Goal: Task Accomplishment & Management: Complete application form

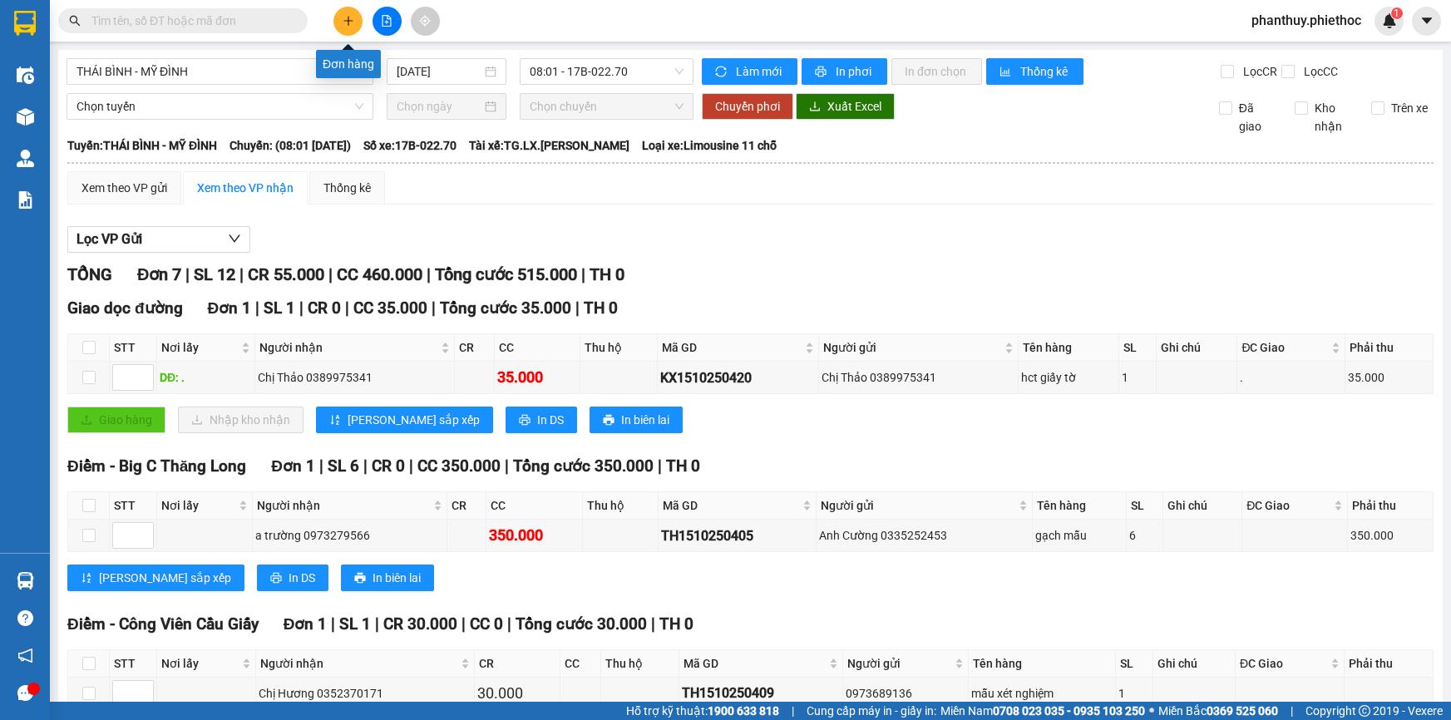
click at [349, 22] on icon "plus" at bounding box center [348, 21] width 12 height 12
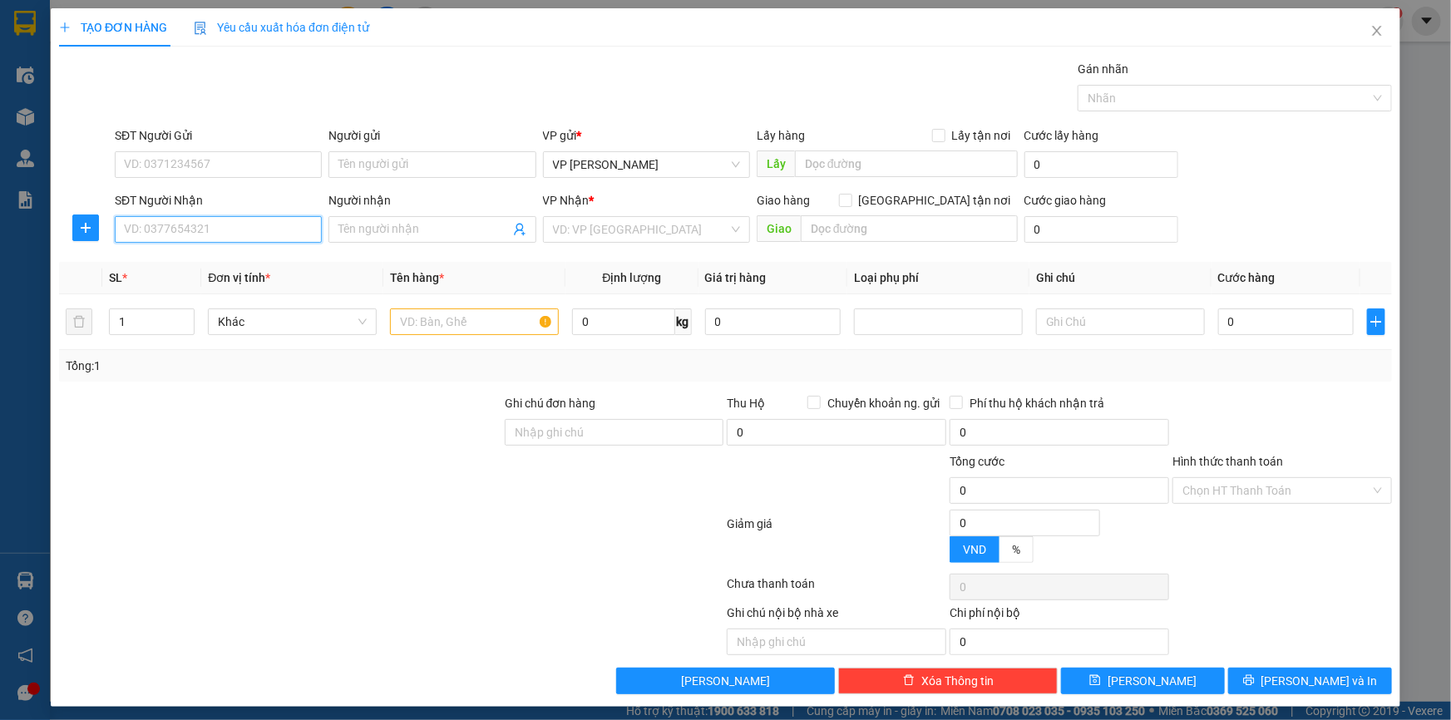
click at [234, 234] on input "SĐT Người Nhận" at bounding box center [218, 229] width 207 height 27
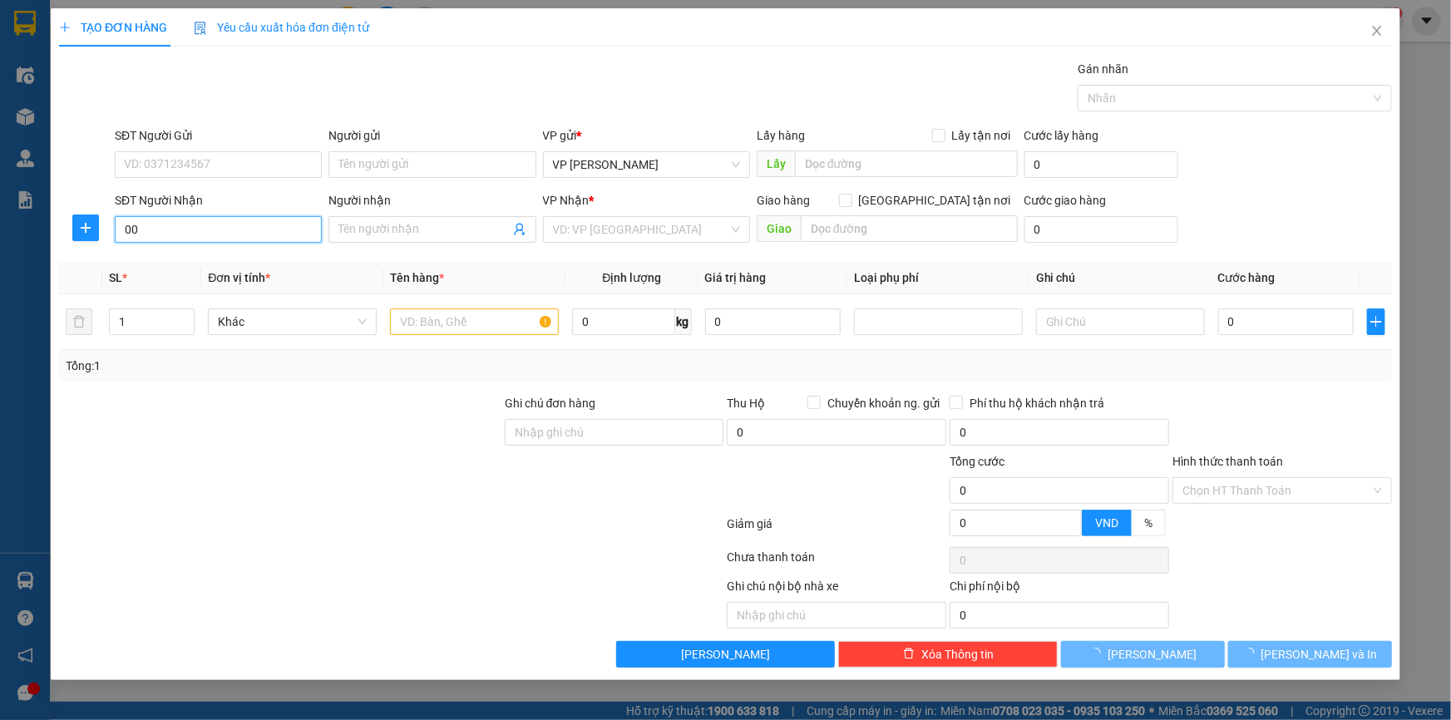
type input "0"
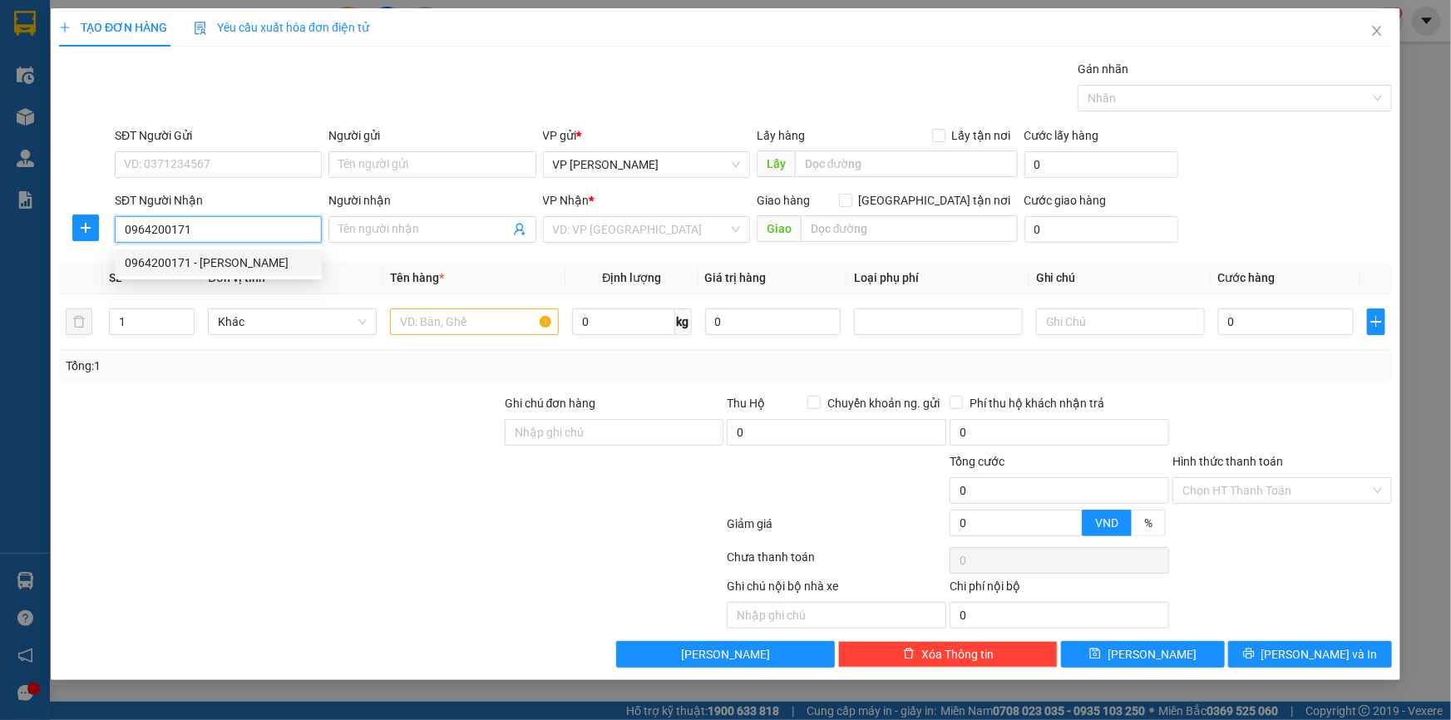
type input "0964200171"
click at [384, 222] on input "Người nhận" at bounding box center [423, 229] width 170 height 18
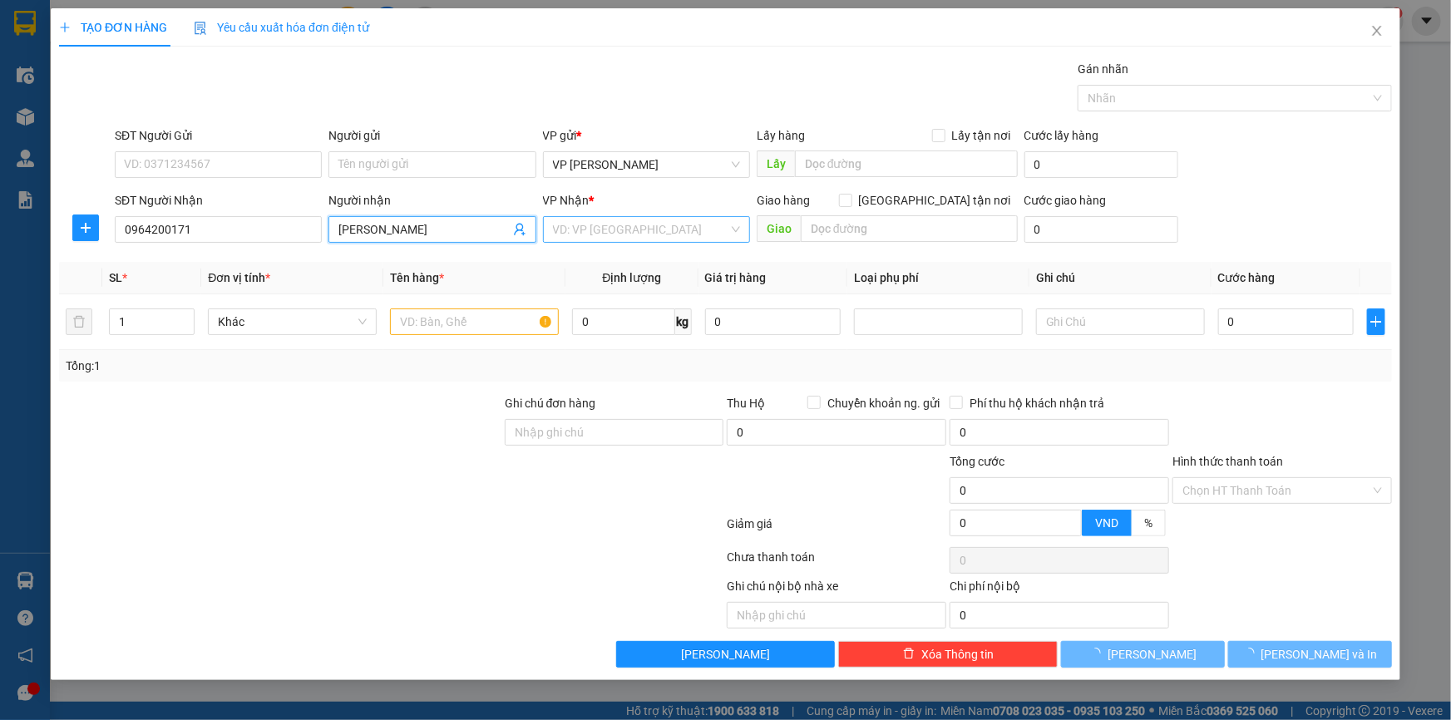
type input "[PERSON_NAME]"
click at [590, 224] on input "search" at bounding box center [640, 229] width 175 height 25
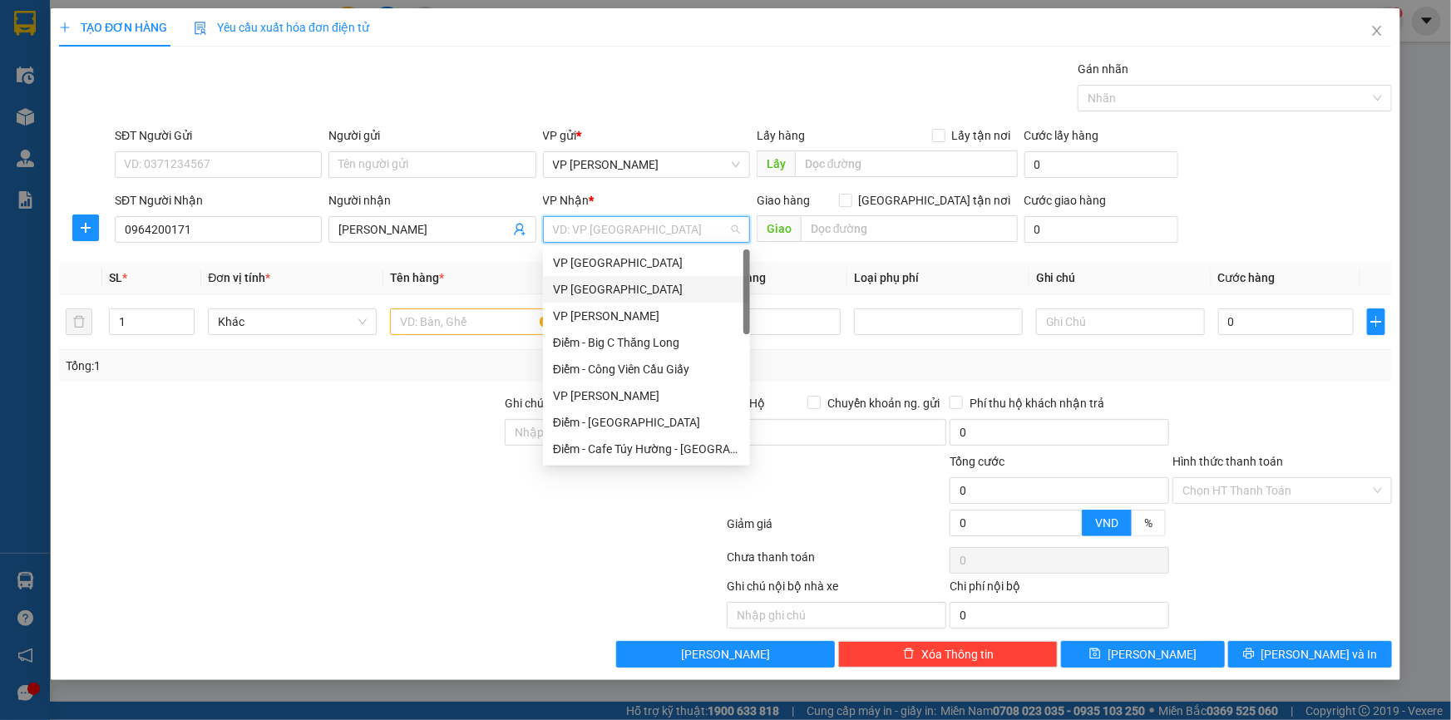
click at [600, 279] on div "VP [GEOGRAPHIC_DATA]" at bounding box center [646, 289] width 207 height 27
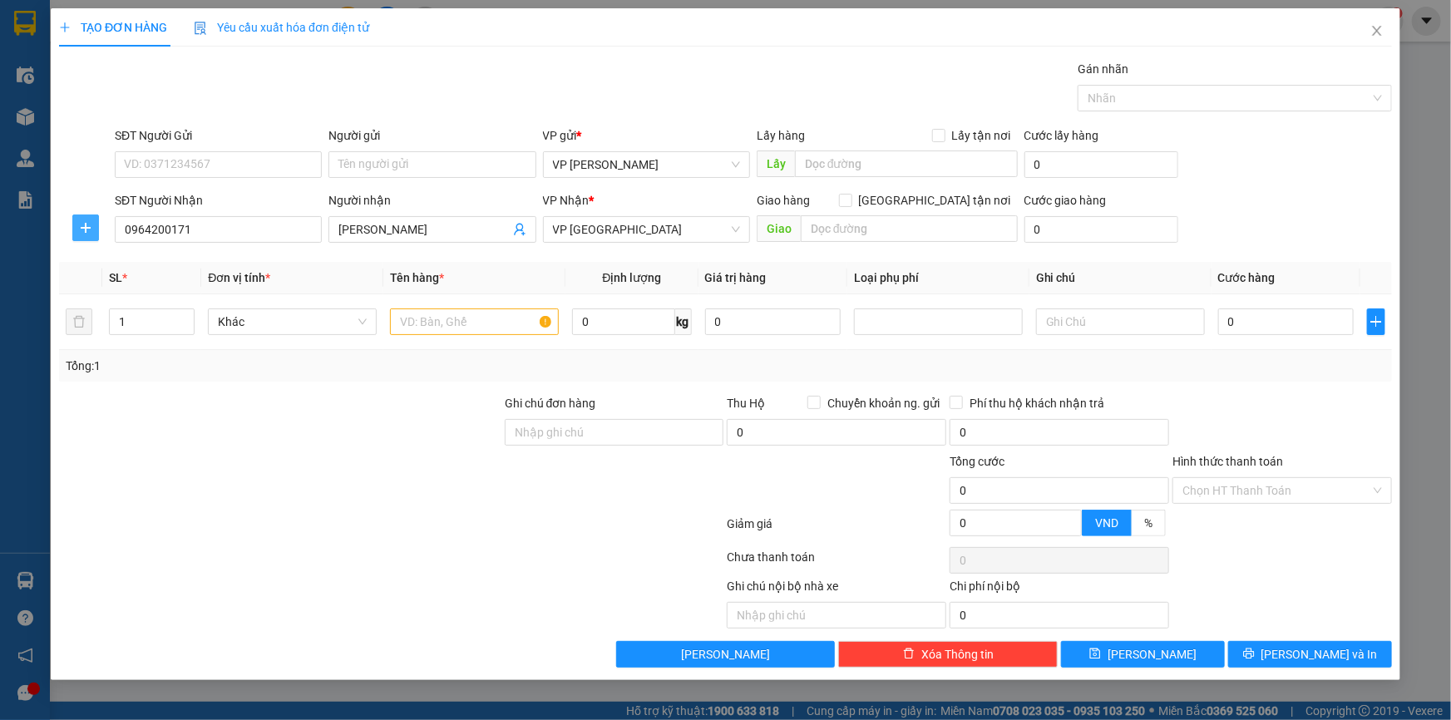
click at [77, 224] on span "plus" at bounding box center [85, 227] width 25 height 13
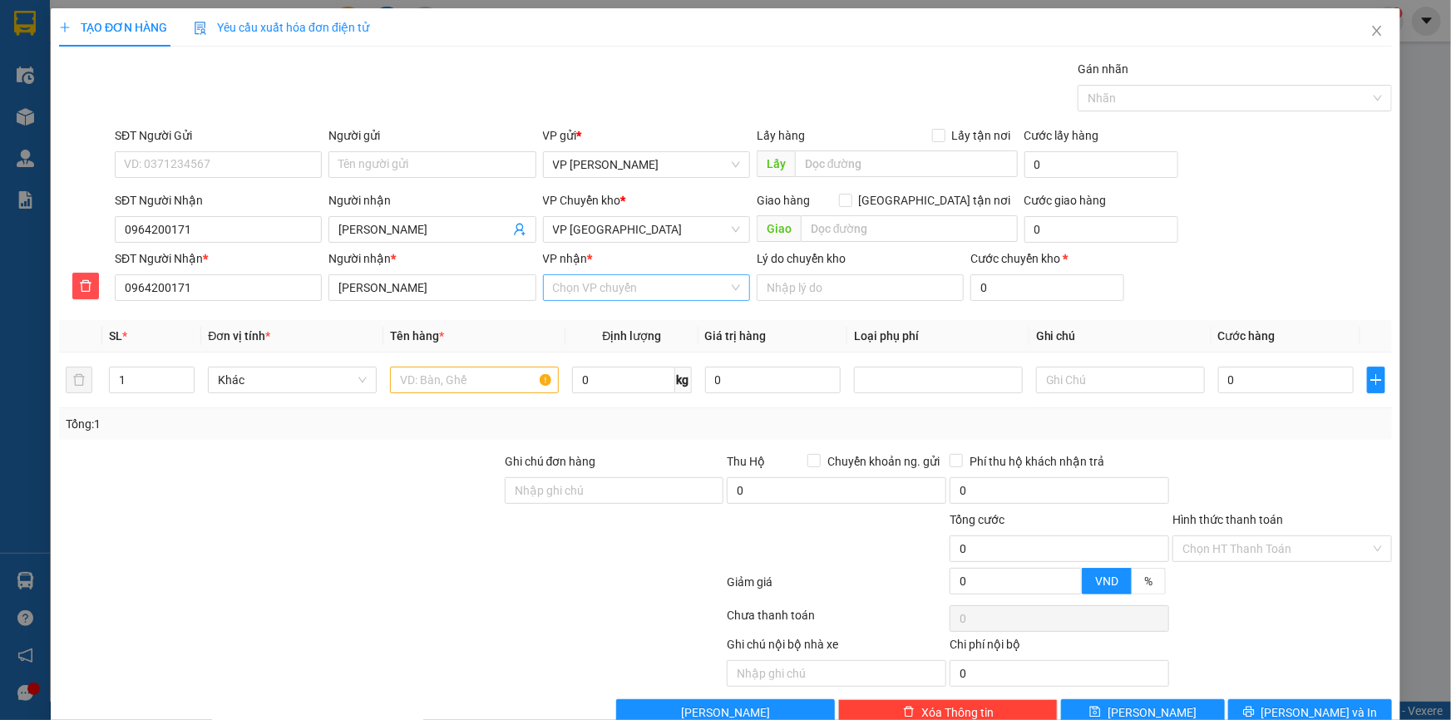
drag, startPoint x: 594, startPoint y: 285, endPoint x: 590, endPoint y: 298, distance: 13.7
click at [594, 287] on input "VP nhận *" at bounding box center [640, 287] width 175 height 25
type input "kiến"
click at [599, 324] on div "VP Kiến Xương" at bounding box center [641, 321] width 185 height 18
click at [158, 150] on div "SĐT Người Gửi" at bounding box center [218, 138] width 207 height 25
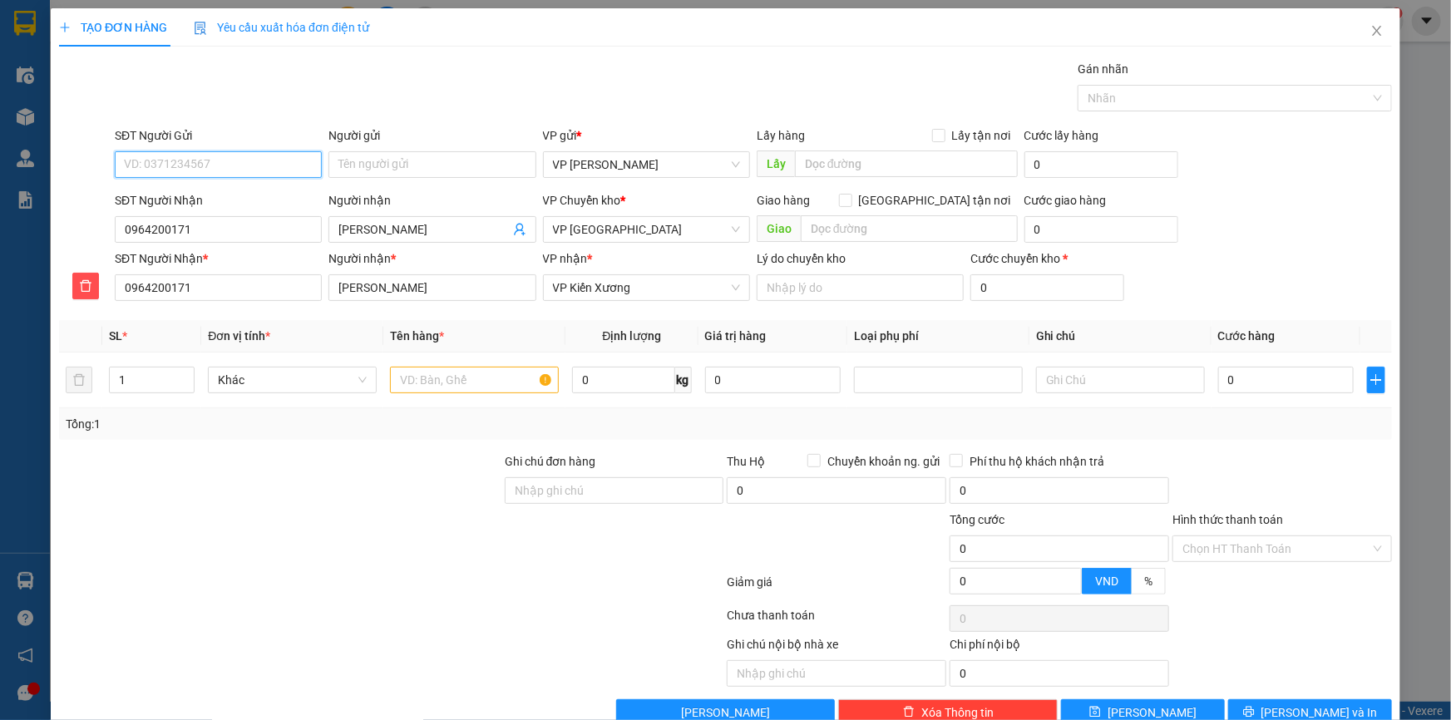
click at [166, 154] on input "SĐT Người Gửi" at bounding box center [218, 164] width 207 height 27
drag, startPoint x: 200, startPoint y: 227, endPoint x: 0, endPoint y: 202, distance: 201.9
click at [0, 202] on div "TẠO ĐƠN HÀNG Yêu cầu xuất hóa đơn điện tử Transit Pickup Surcharge Ids Transit …" at bounding box center [725, 360] width 1451 height 720
click at [155, 171] on input "SĐT Người Gửi" at bounding box center [218, 164] width 207 height 27
paste input "0964200171"
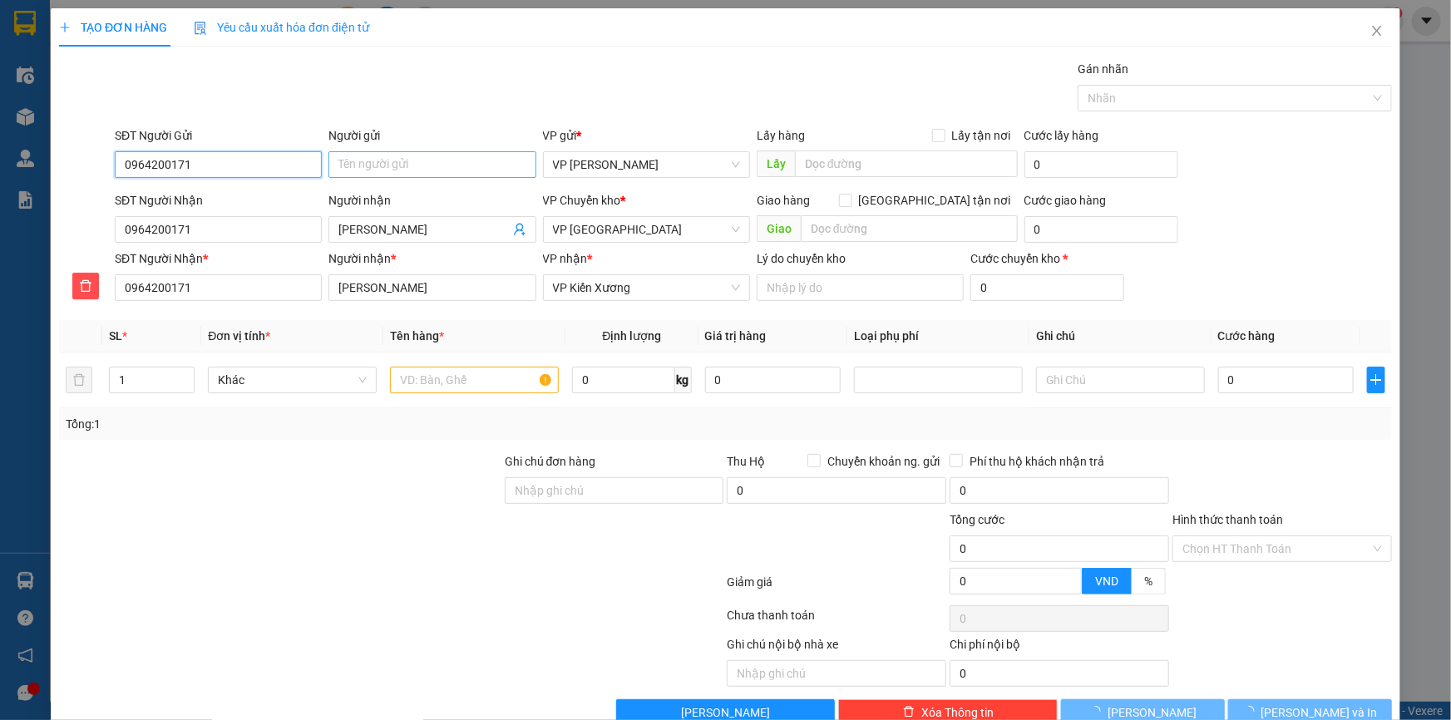
type input "0964200171"
click at [378, 169] on input "Người gửi" at bounding box center [431, 164] width 207 height 27
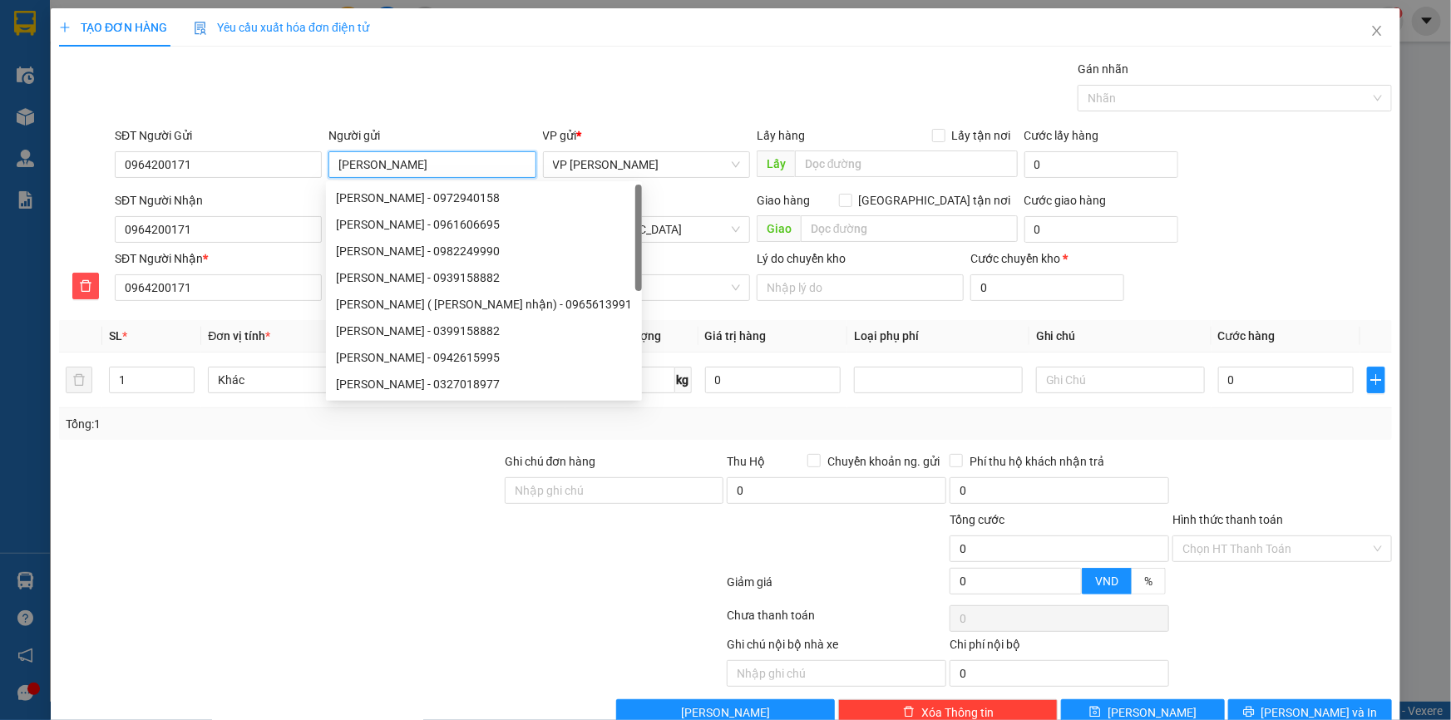
type input "[PERSON_NAME]"
click at [382, 490] on div at bounding box center [280, 481] width 446 height 58
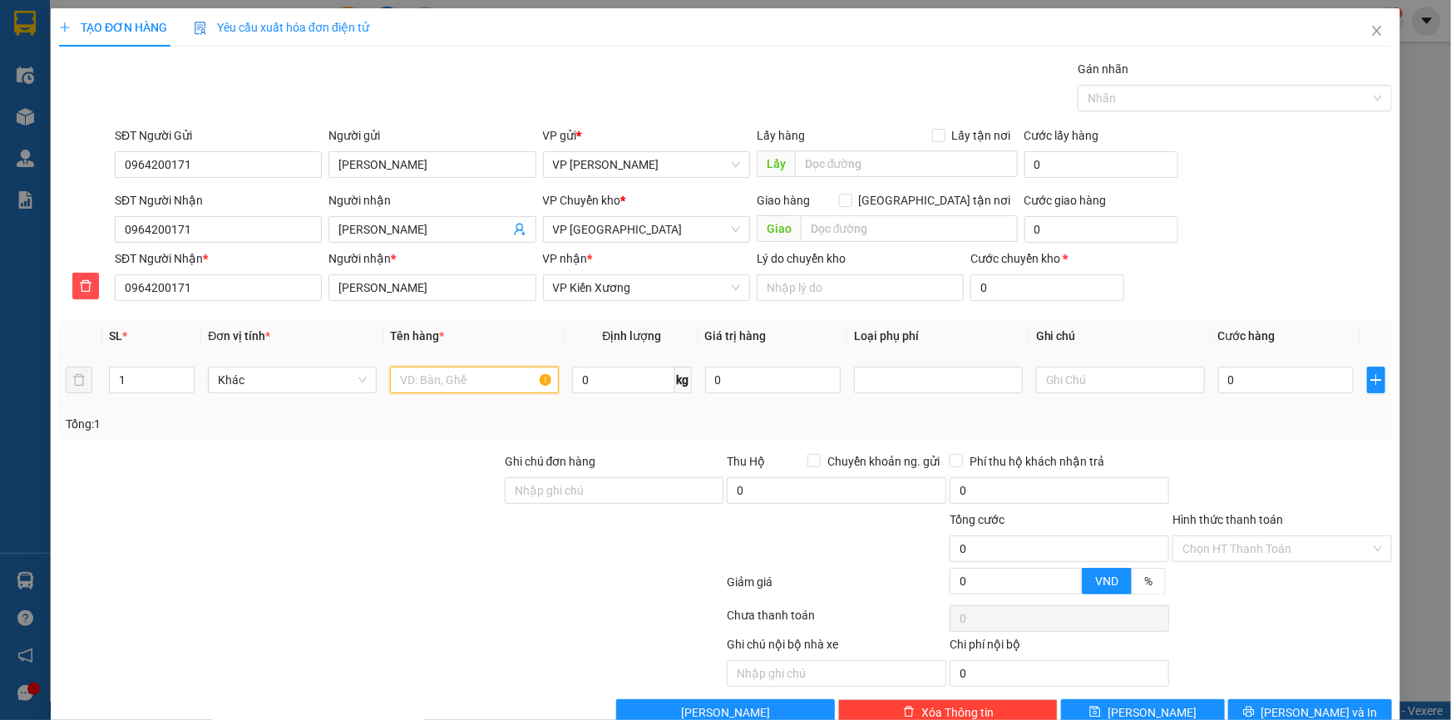
click at [476, 379] on input "text" at bounding box center [474, 380] width 169 height 27
type input "Bọc đen áo"
type input "1"
click at [852, 233] on input "text" at bounding box center [909, 228] width 217 height 27
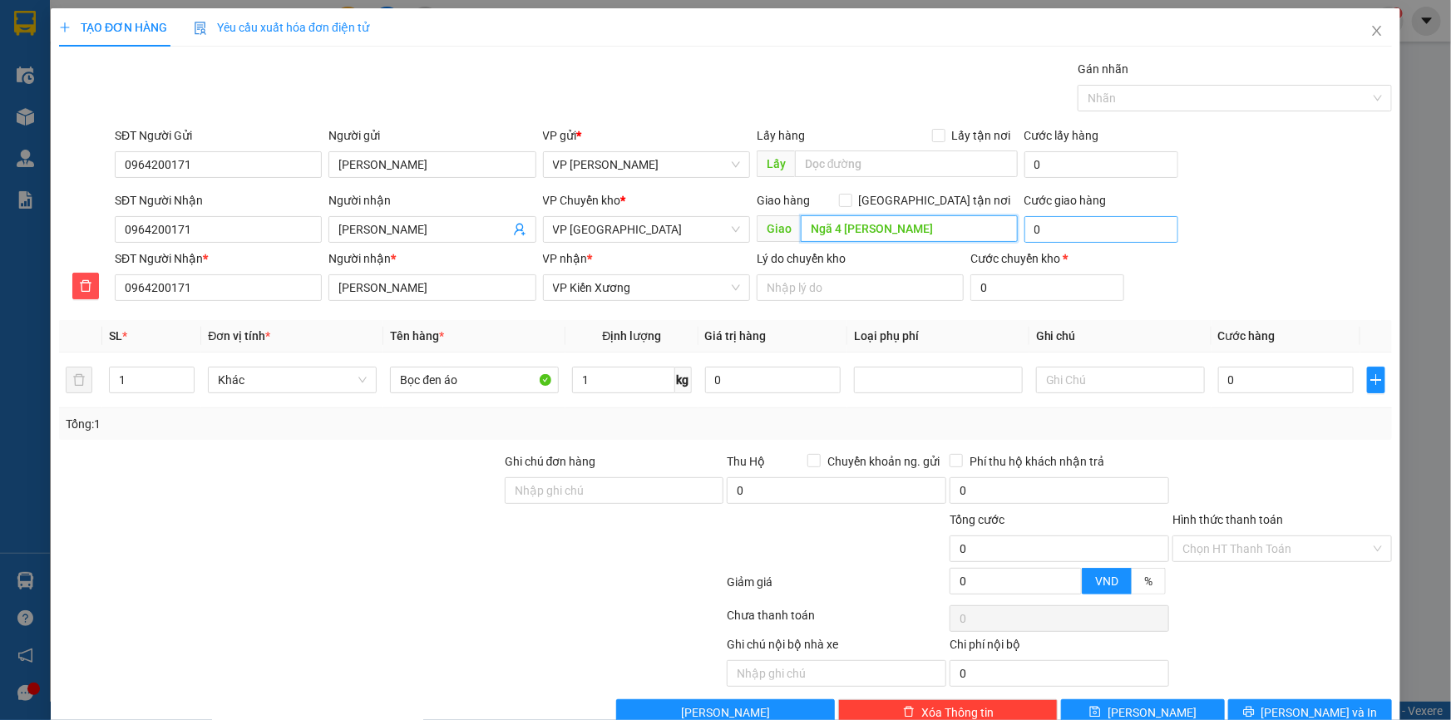
type input "Ngã 4 [PERSON_NAME]"
click at [1066, 236] on input "0" at bounding box center [1101, 229] width 154 height 27
type input "5"
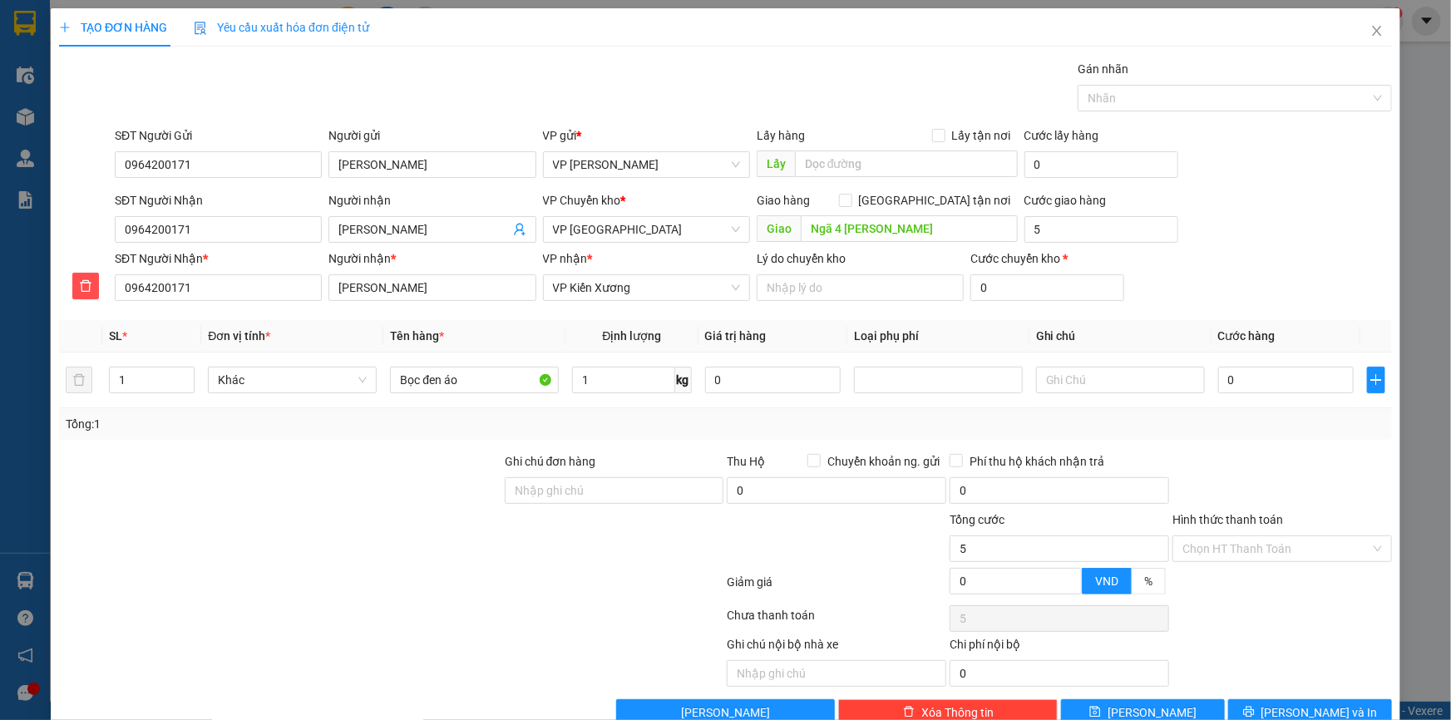
type input "5.000"
click at [1311, 272] on div "SĐT Người Nhận * 0964200171 Người nhận * [PERSON_NAME] VP nhận * VP Kiến Xương …" at bounding box center [752, 278] width 1283 height 58
click at [1265, 382] on input "0" at bounding box center [1285, 380] width 135 height 27
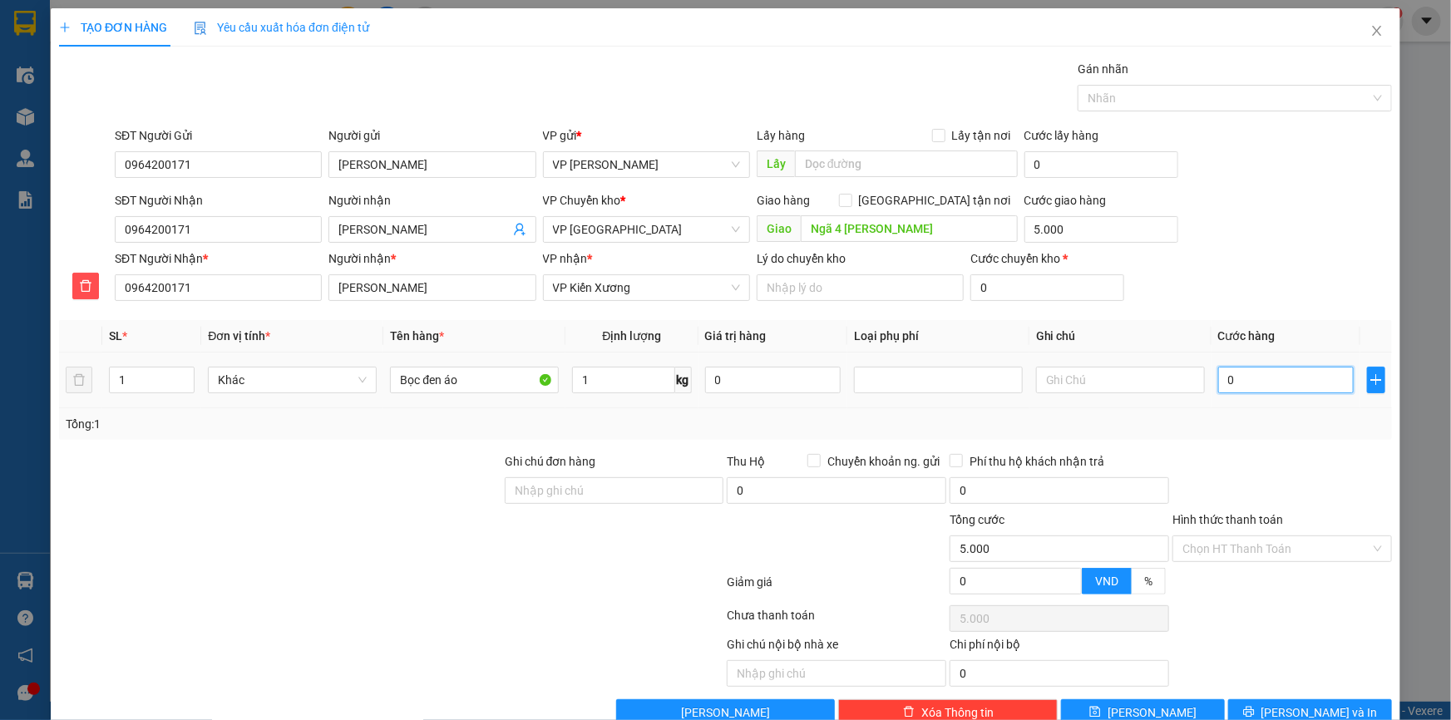
type input "03"
type input "5.003"
type input "030"
type input "5.030"
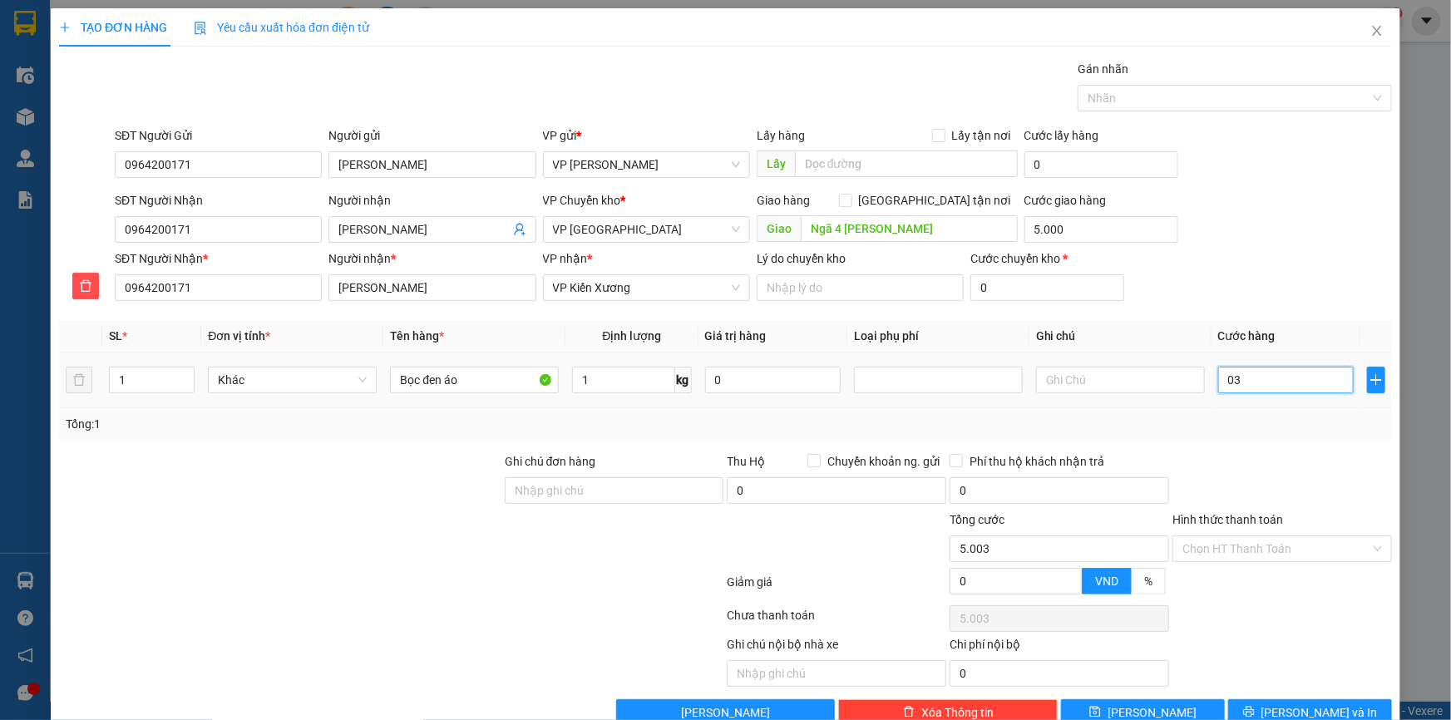
type input "5.030"
type input "30.000"
type input "35.000"
click at [1251, 228] on div "SĐT Người Nhận 0964200171 Người nhận Ngọc Linh VP Chuyển kho * VP Thái Bình Gia…" at bounding box center [752, 220] width 1283 height 58
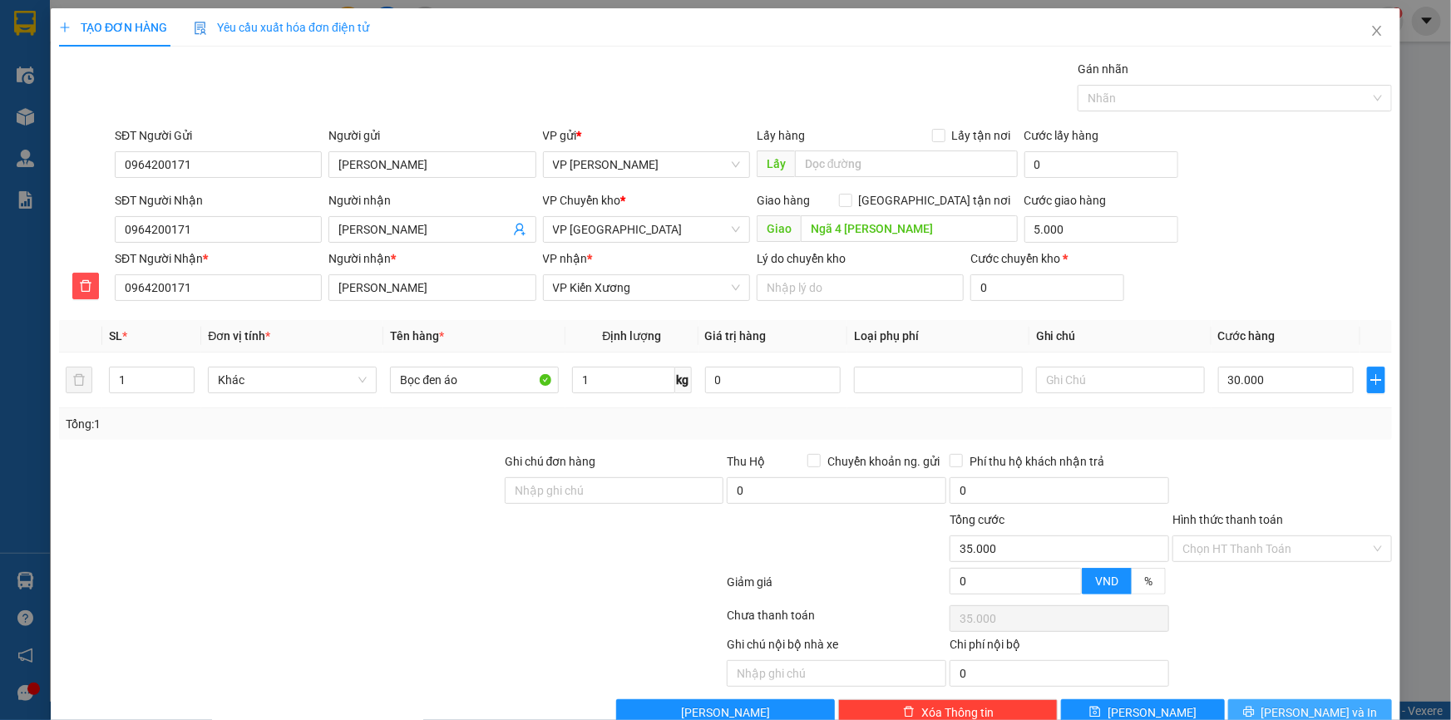
click at [1254, 714] on icon "printer" at bounding box center [1249, 712] width 12 height 12
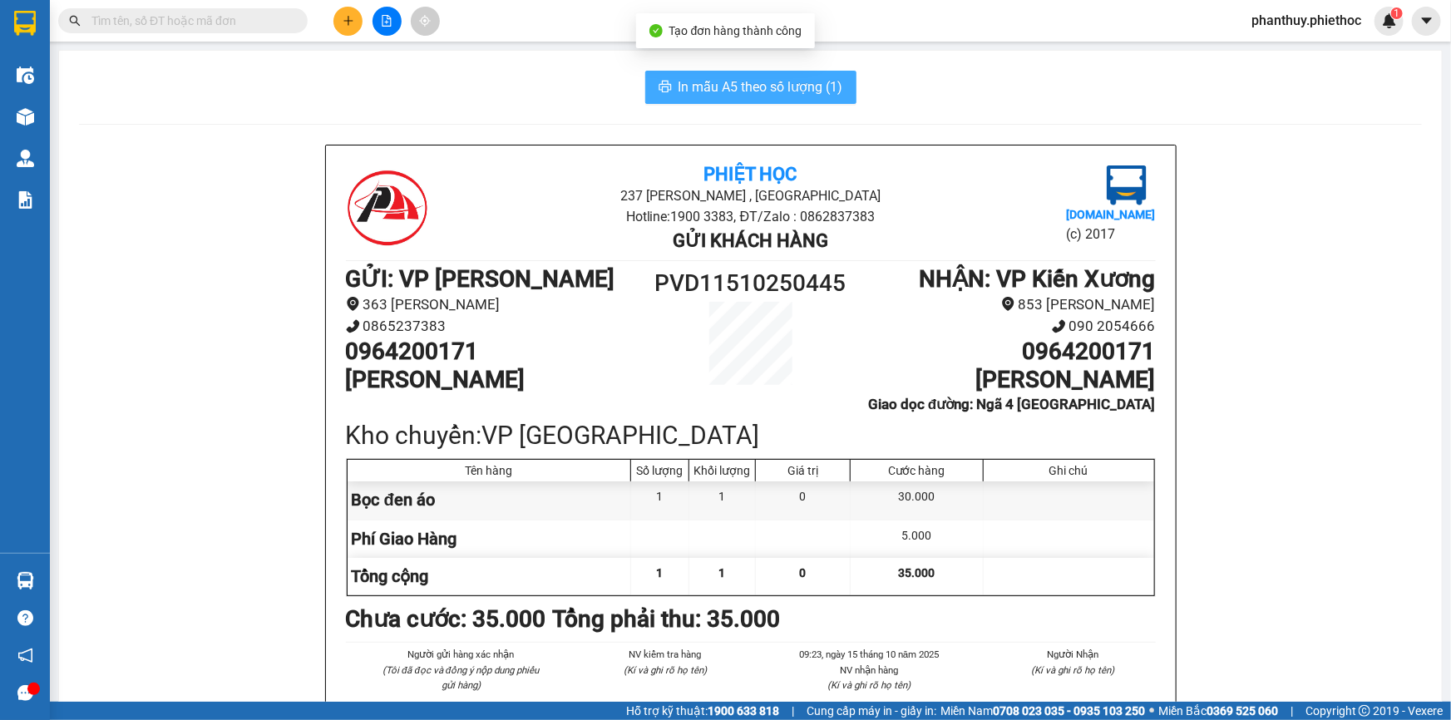
click at [699, 85] on span "In mẫu A5 theo số lượng (1)" at bounding box center [760, 86] width 165 height 21
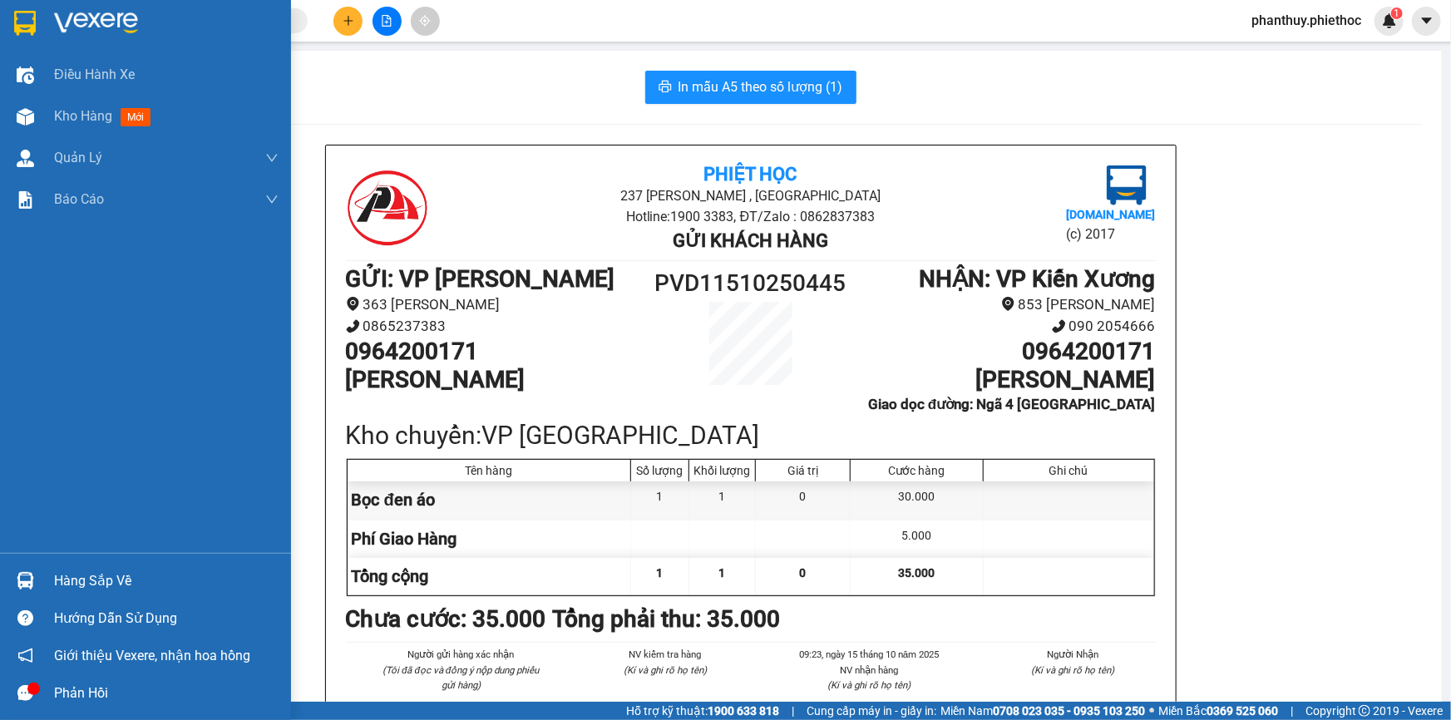
click at [85, 580] on div "Hàng sắp về" at bounding box center [166, 581] width 224 height 25
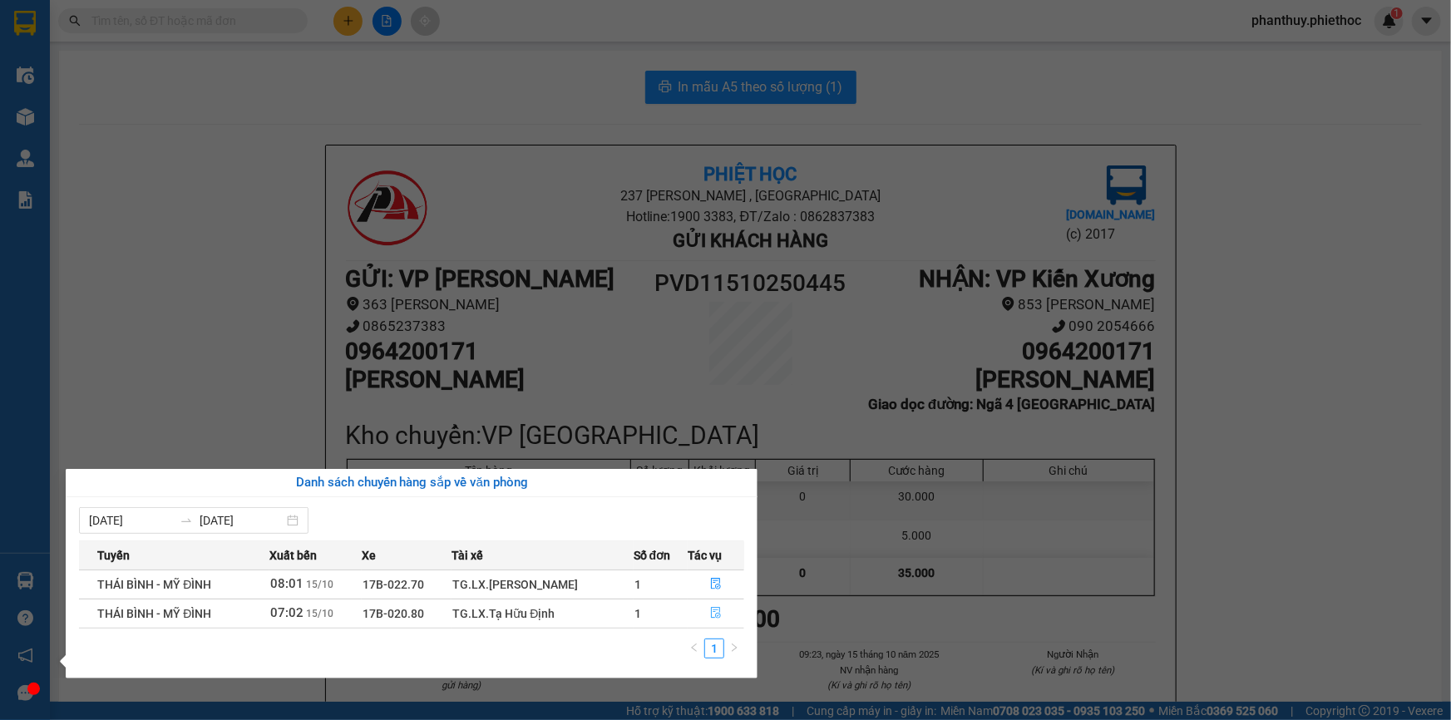
click at [711, 614] on icon "file-done" at bounding box center [716, 613] width 12 height 12
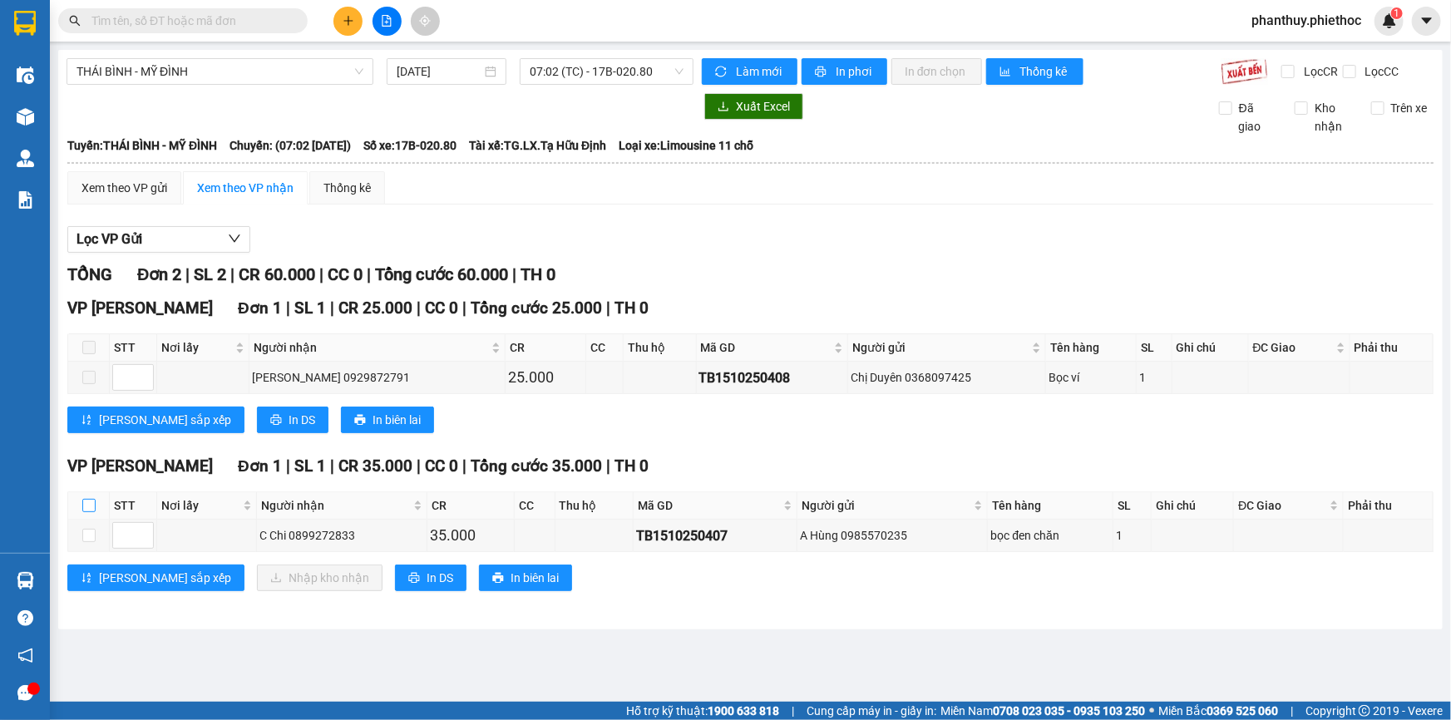
click at [91, 502] on input "checkbox" at bounding box center [88, 505] width 13 height 13
checkbox input "true"
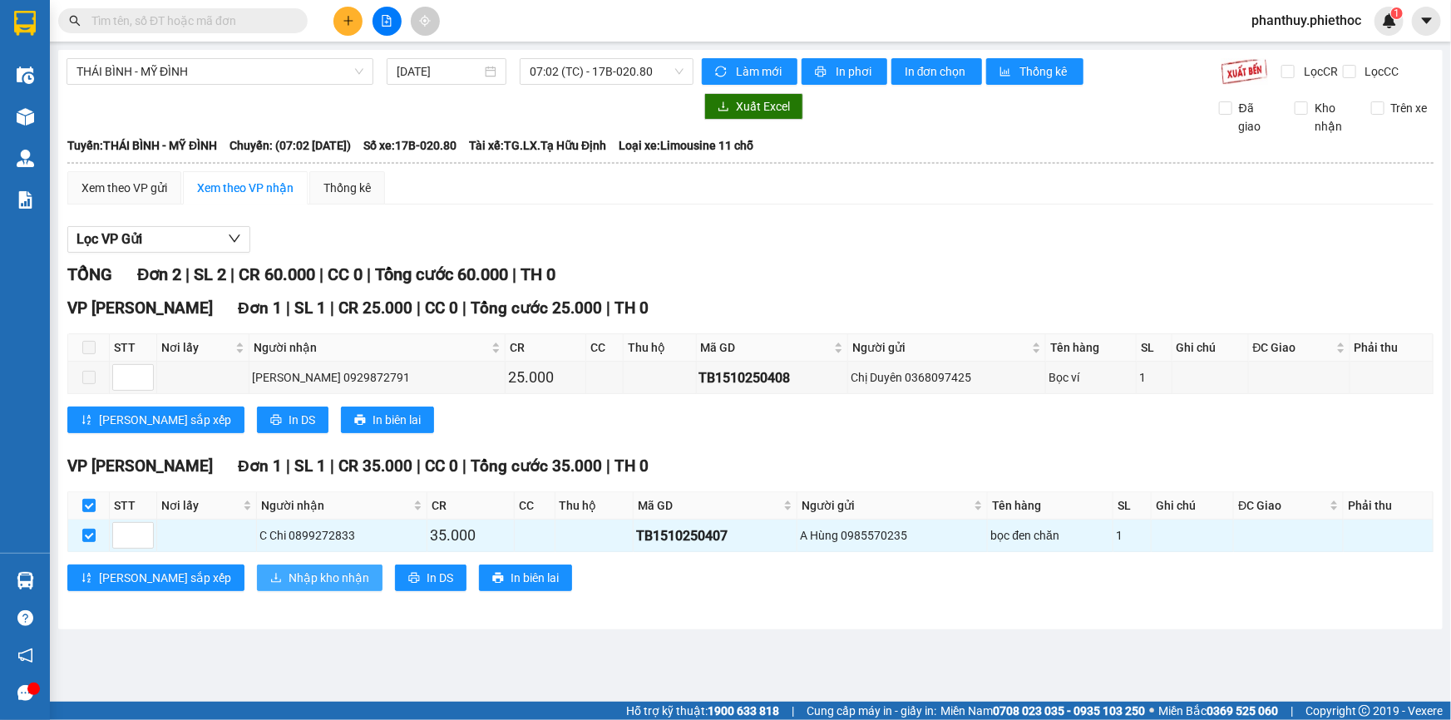
click at [291, 576] on span "Nhập kho nhận" at bounding box center [328, 578] width 81 height 18
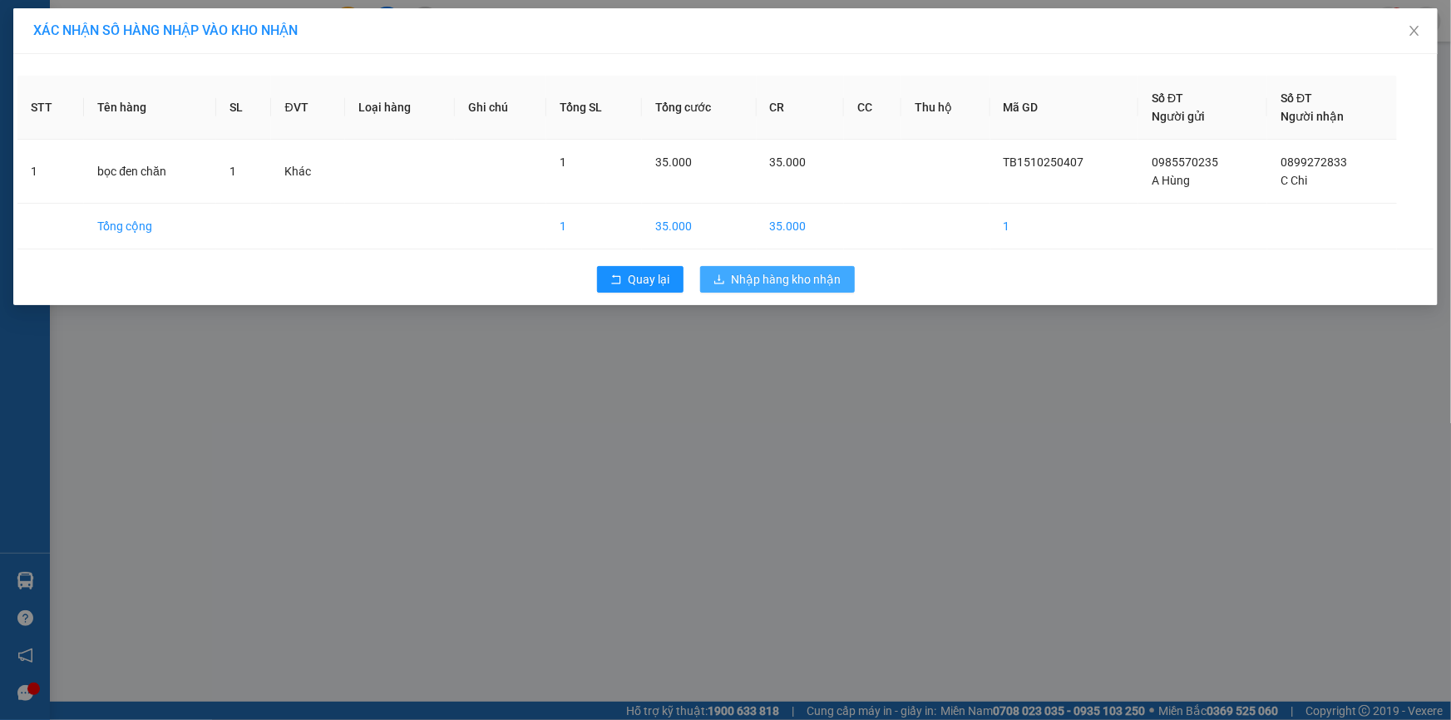
drag, startPoint x: 777, startPoint y: 271, endPoint x: 783, endPoint y: 280, distance: 10.8
click at [778, 272] on span "Nhập hàng kho nhận" at bounding box center [787, 279] width 110 height 18
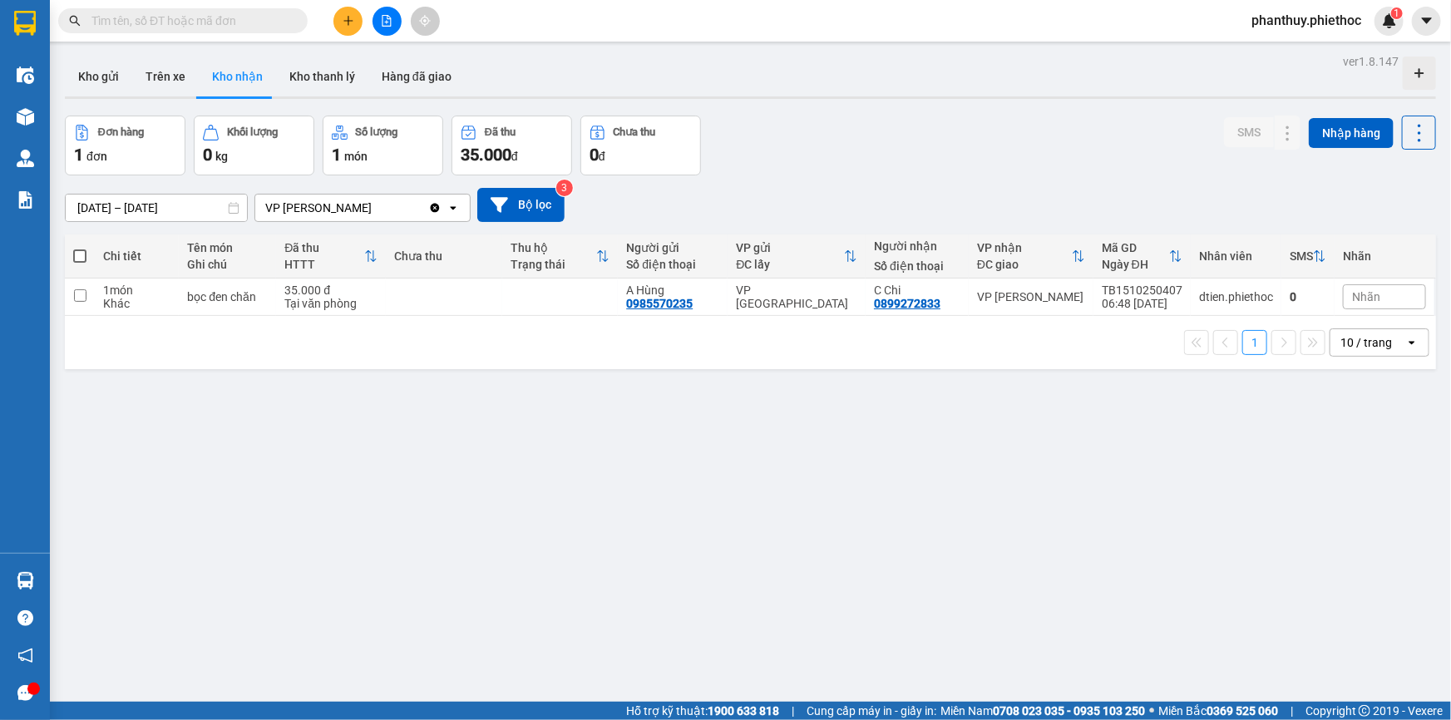
click at [554, 488] on div "ver 1.8.147 Kho gửi Trên xe Kho nhận Kho thanh [PERSON_NAME] đã giao Đơn hàng 1…" at bounding box center [750, 410] width 1384 height 720
click at [83, 73] on button "Kho gửi" at bounding box center [98, 77] width 67 height 40
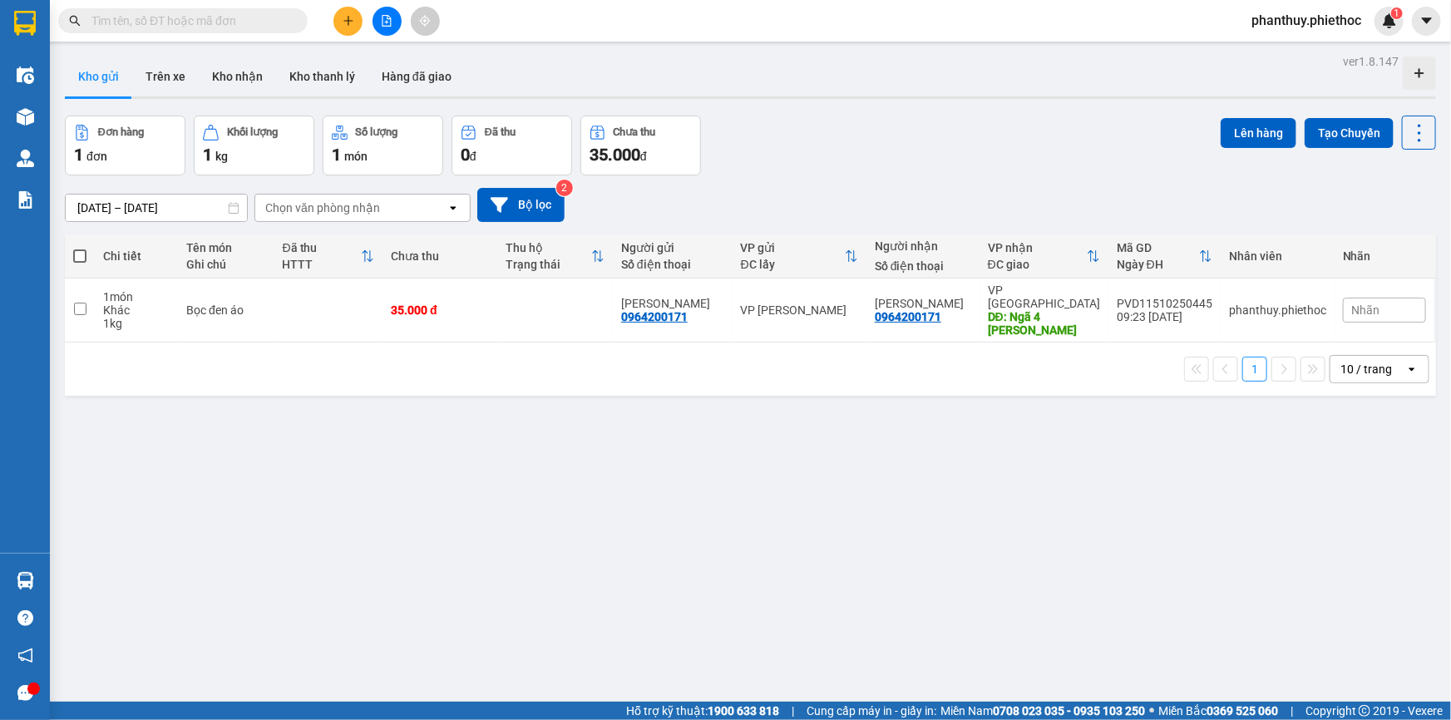
click at [79, 256] on span at bounding box center [79, 255] width 13 height 13
click at [80, 248] on input "checkbox" at bounding box center [80, 248] width 0 height 0
checkbox input "true"
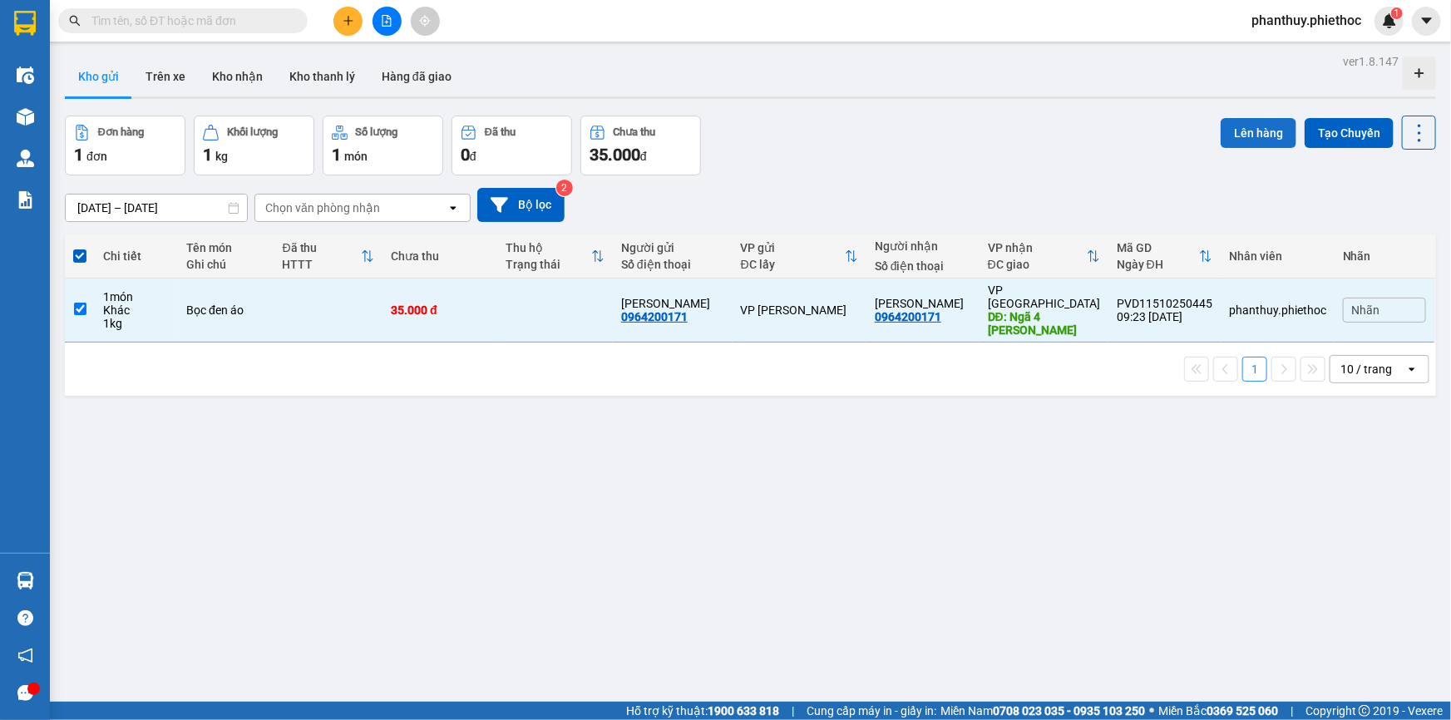
click at [1230, 129] on button "Lên hàng" at bounding box center [1258, 133] width 76 height 30
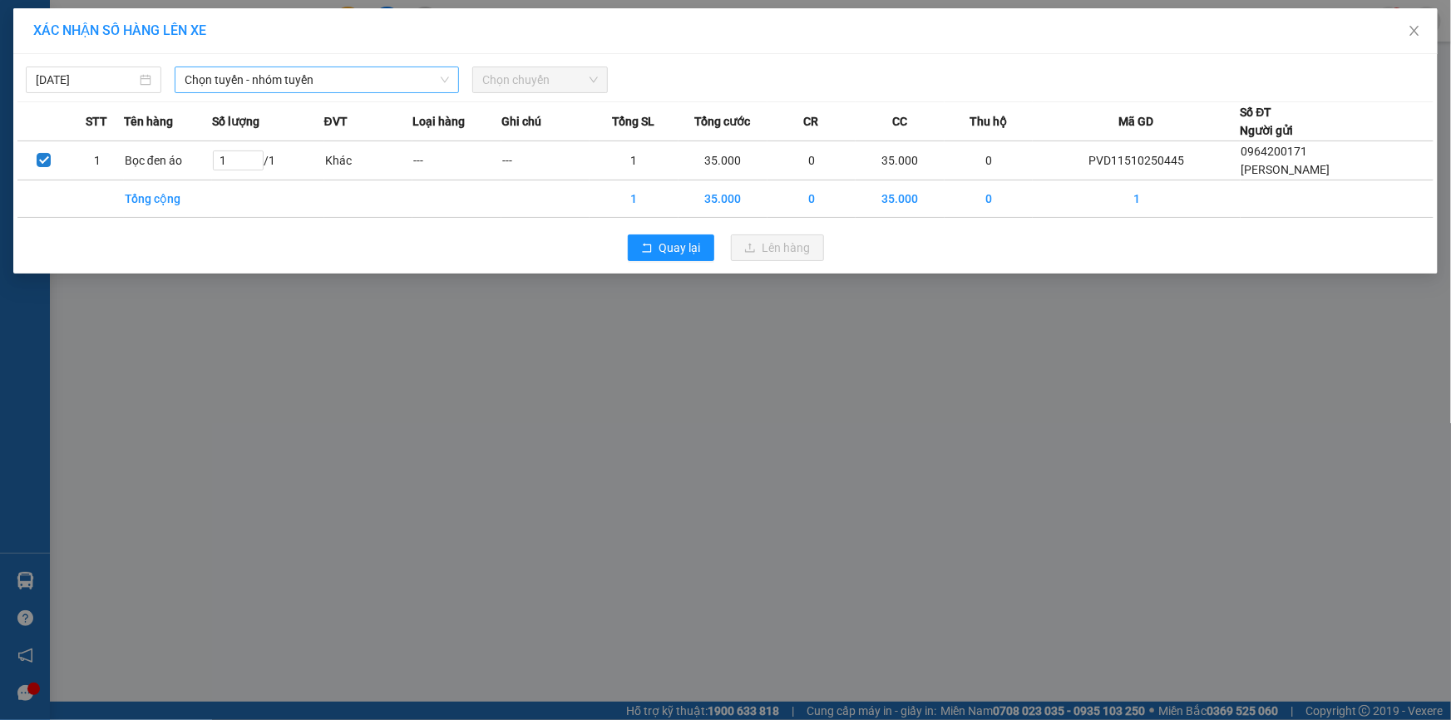
click at [199, 70] on span "Chọn tuyến - nhóm tuyến" at bounding box center [317, 79] width 264 height 25
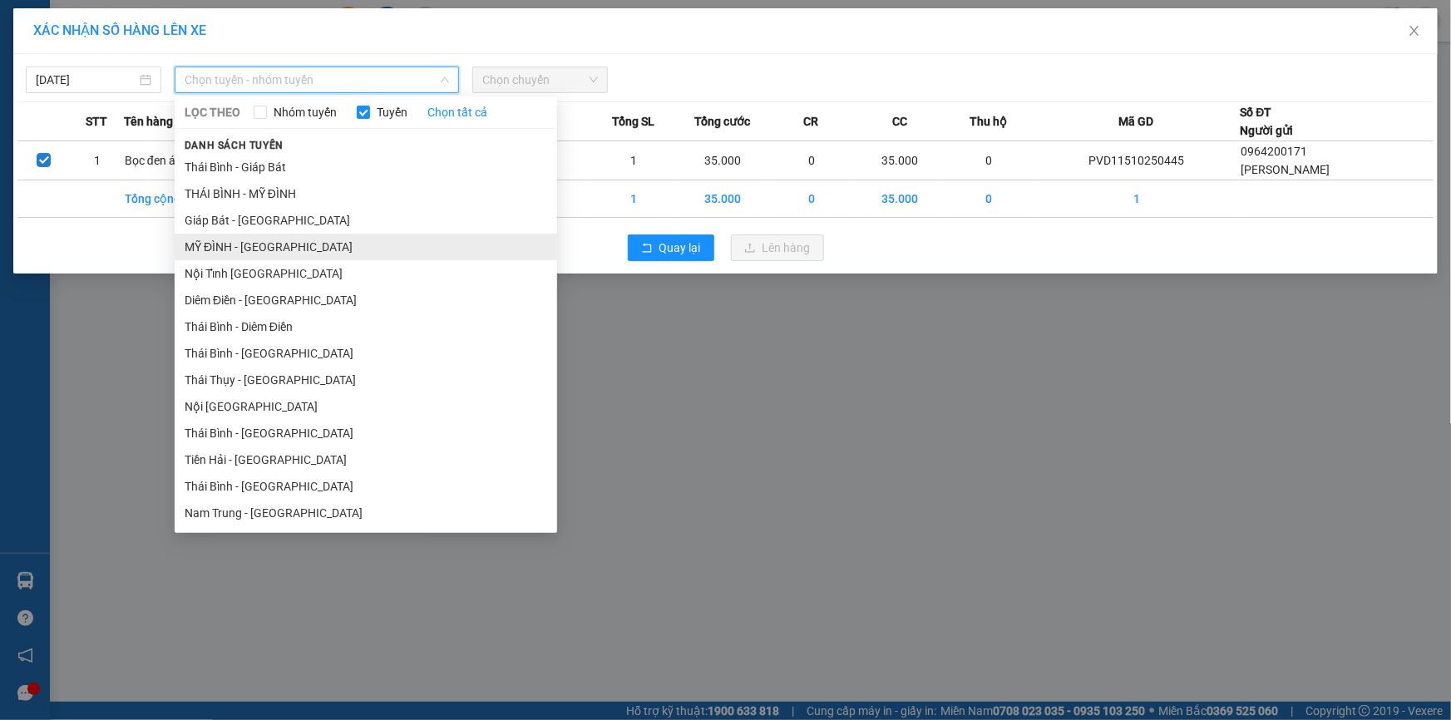
click at [244, 249] on li "MỸ ĐÌNH - [GEOGRAPHIC_DATA]" at bounding box center [366, 247] width 382 height 27
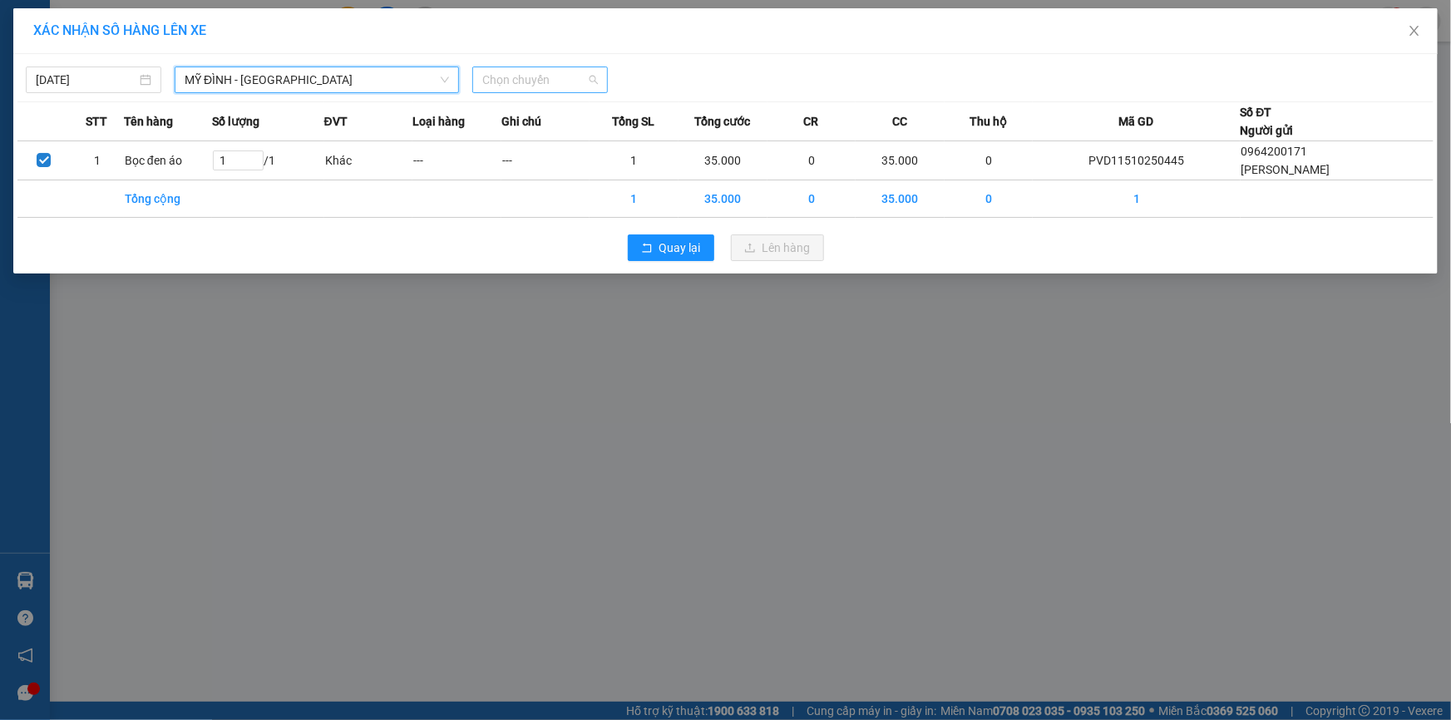
click at [514, 75] on span "Chọn chuyến" at bounding box center [540, 79] width 116 height 25
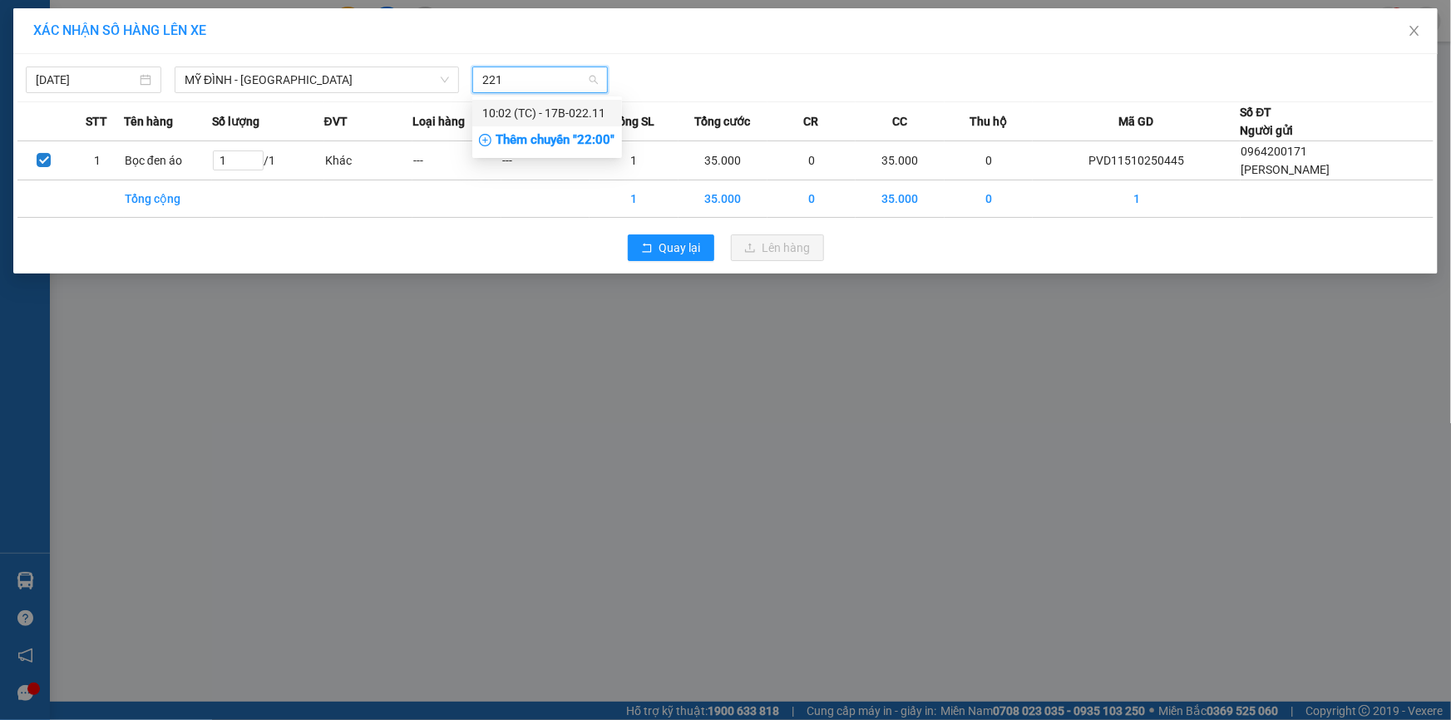
type input "2211"
click at [592, 109] on div "10:02 (TC) - 17B-022.11" at bounding box center [547, 113] width 130 height 18
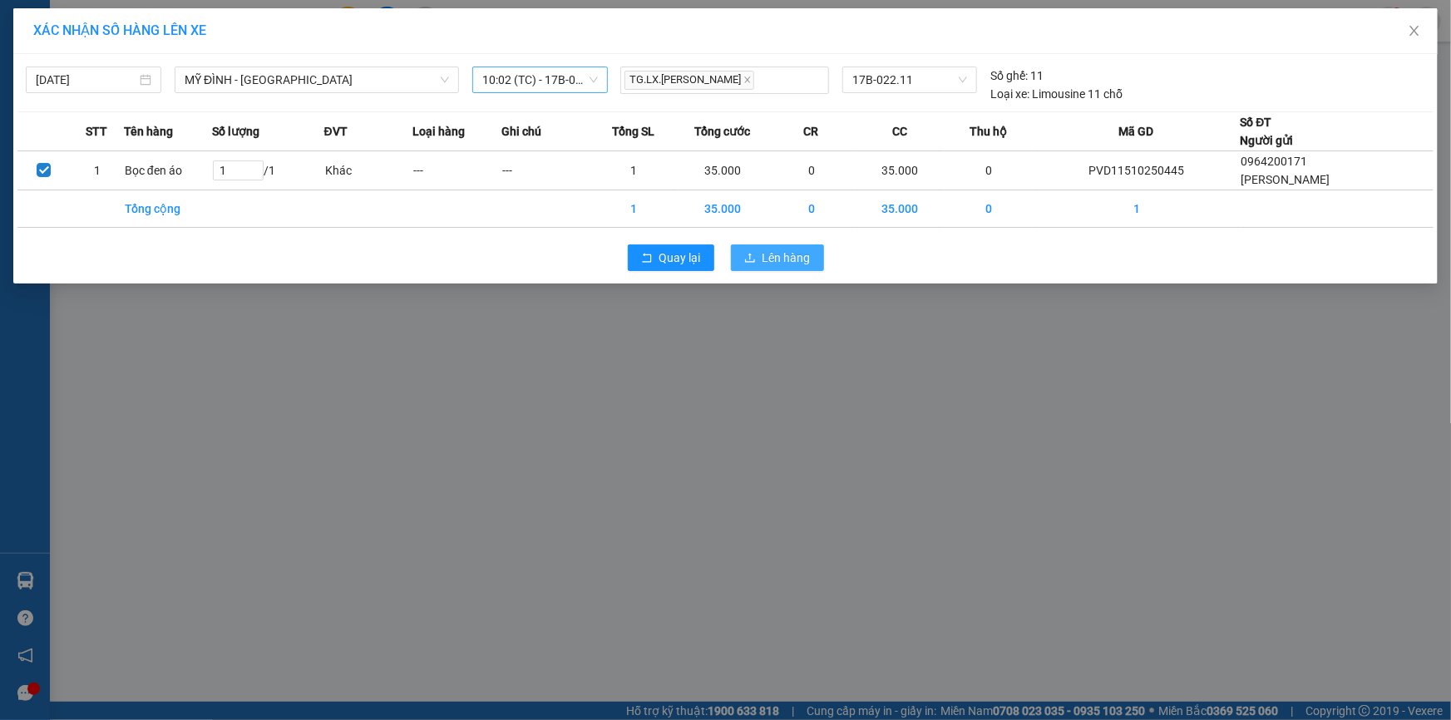
click at [797, 256] on span "Lên hàng" at bounding box center [786, 258] width 48 height 18
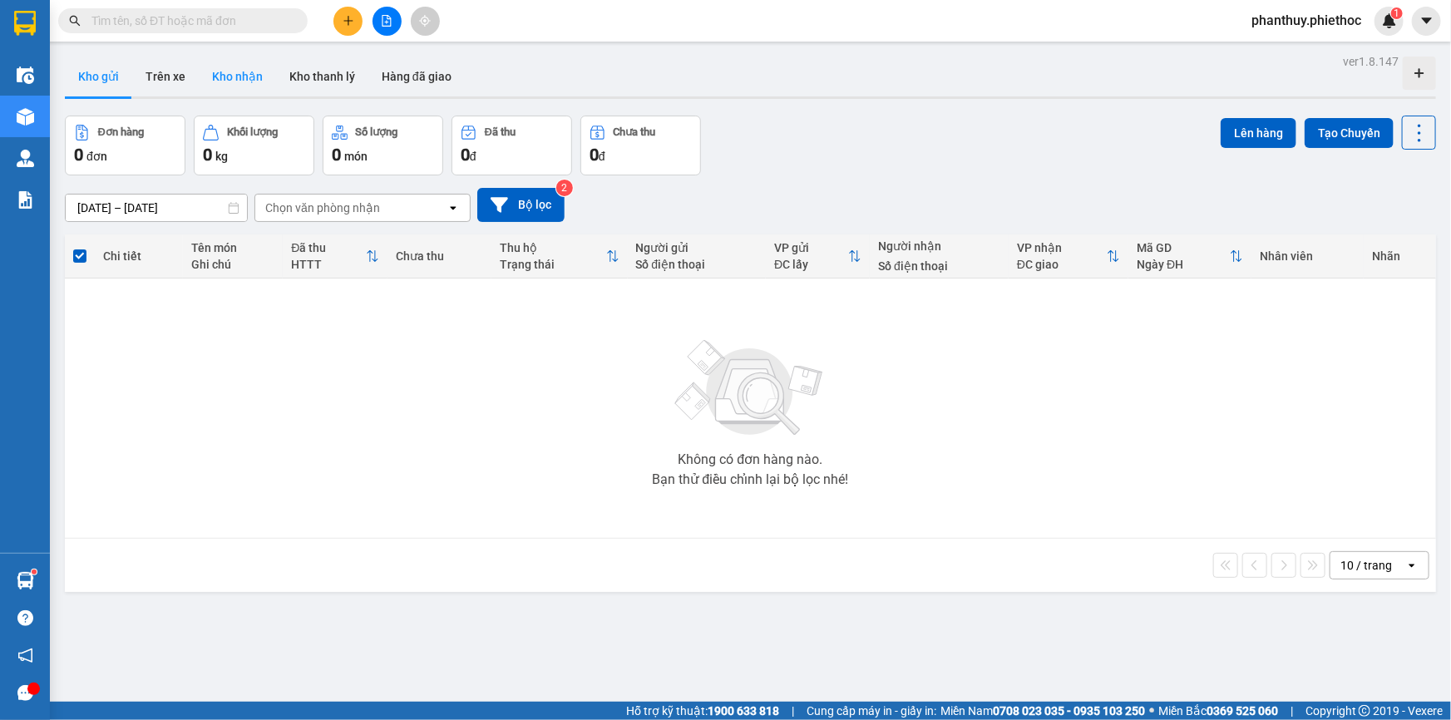
click at [249, 78] on button "Kho nhận" at bounding box center [237, 77] width 77 height 40
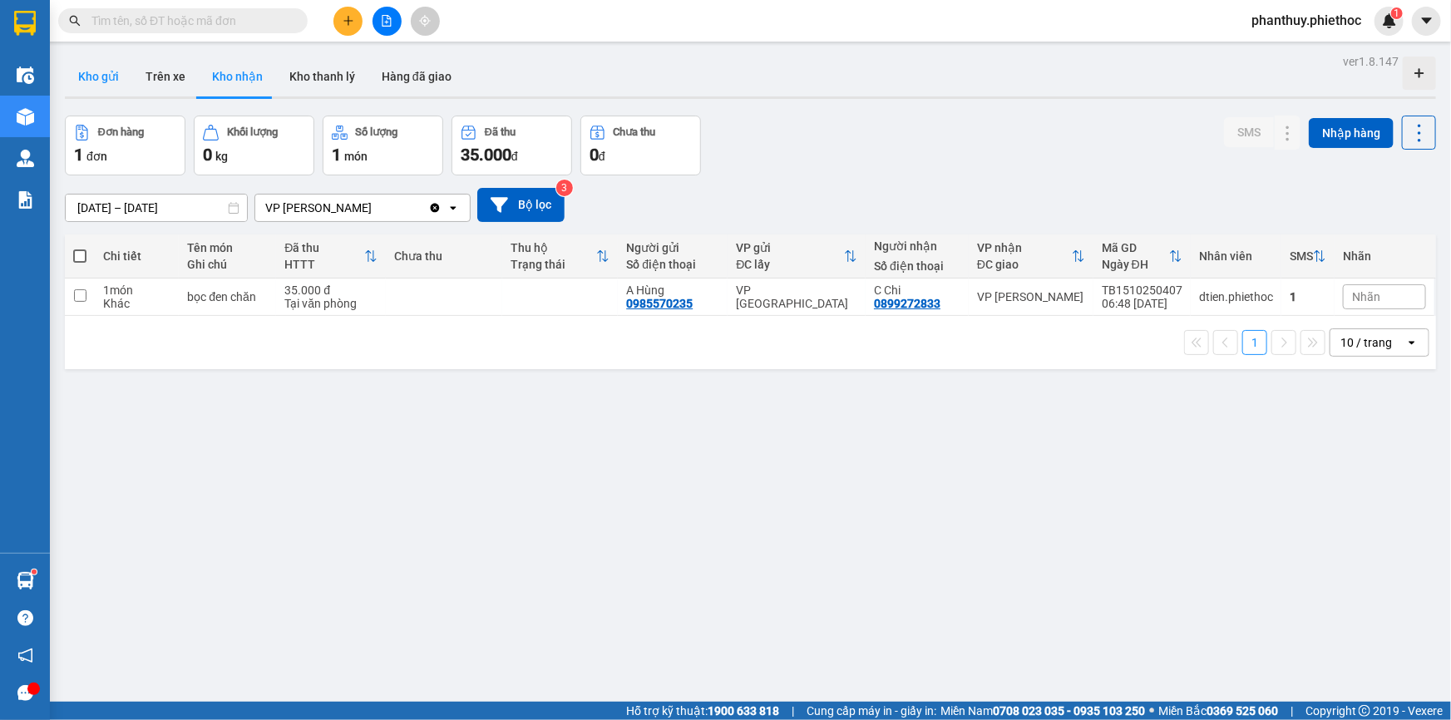
click at [91, 76] on button "Kho gửi" at bounding box center [98, 77] width 67 height 40
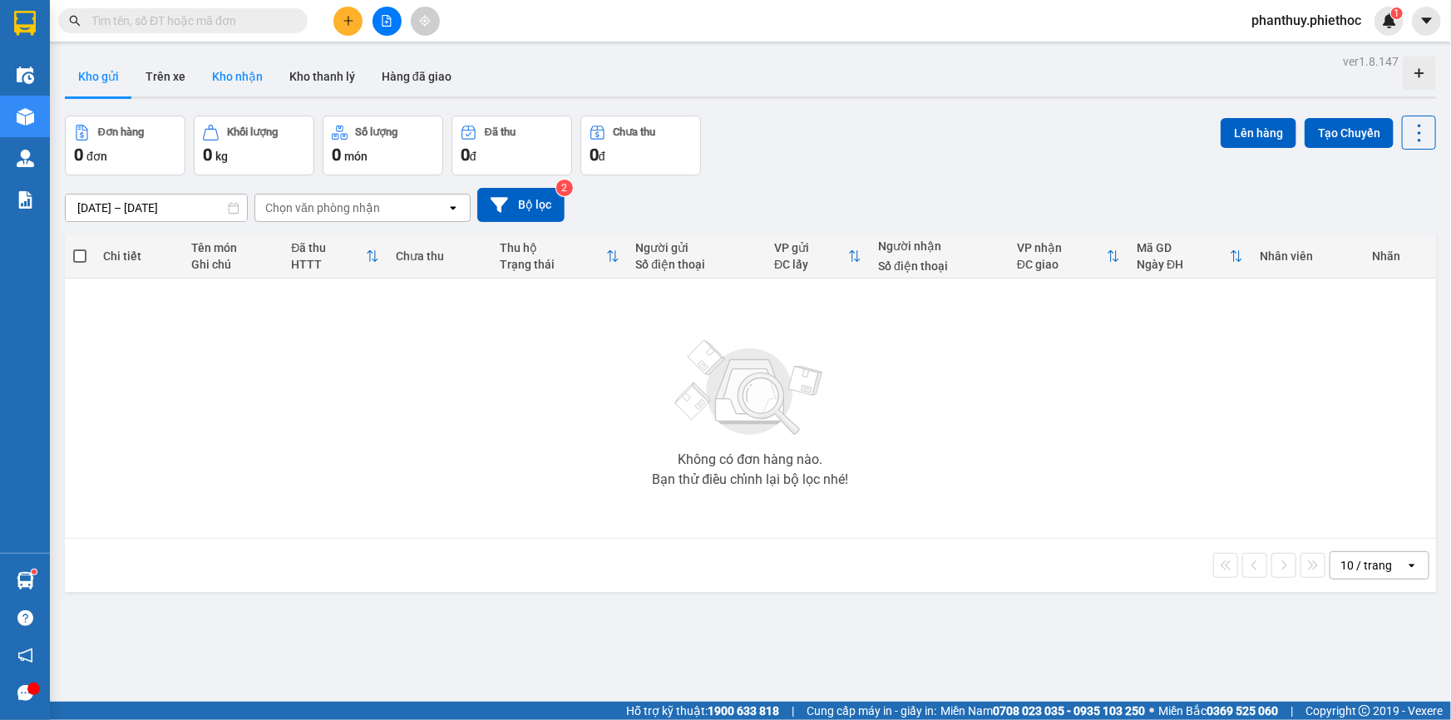
click at [242, 67] on button "Kho nhận" at bounding box center [237, 77] width 77 height 40
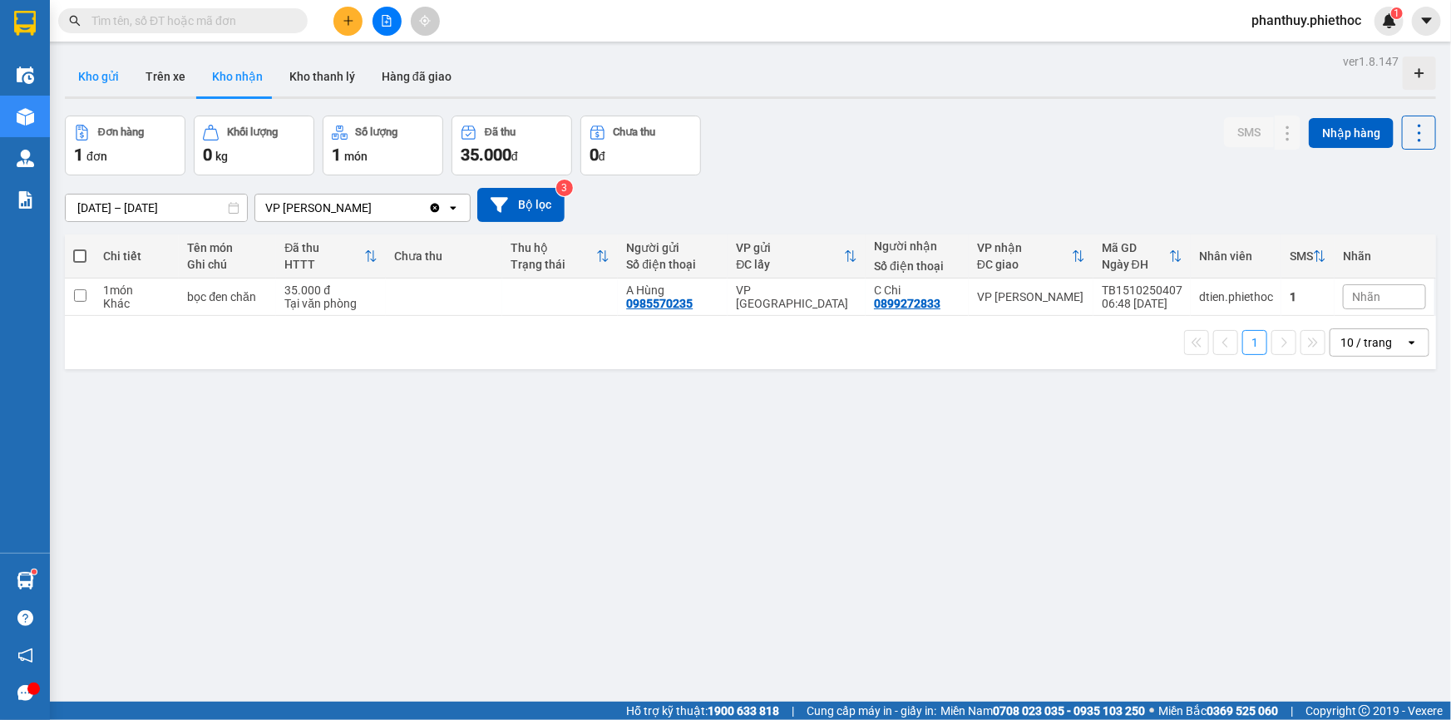
click at [97, 74] on button "Kho gửi" at bounding box center [98, 77] width 67 height 40
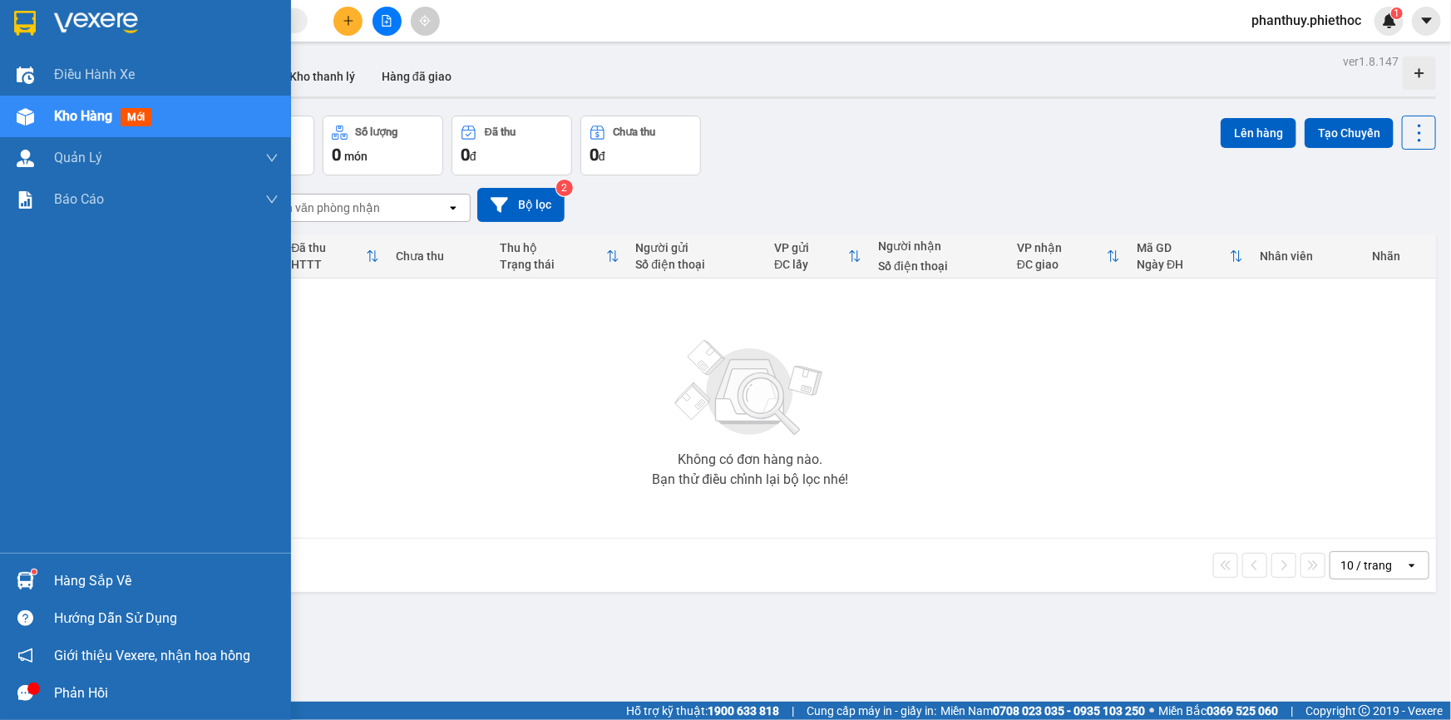
drag, startPoint x: 111, startPoint y: 572, endPoint x: 382, endPoint y: 574, distance: 271.8
click at [114, 572] on div "Hàng sắp về" at bounding box center [166, 581] width 224 height 25
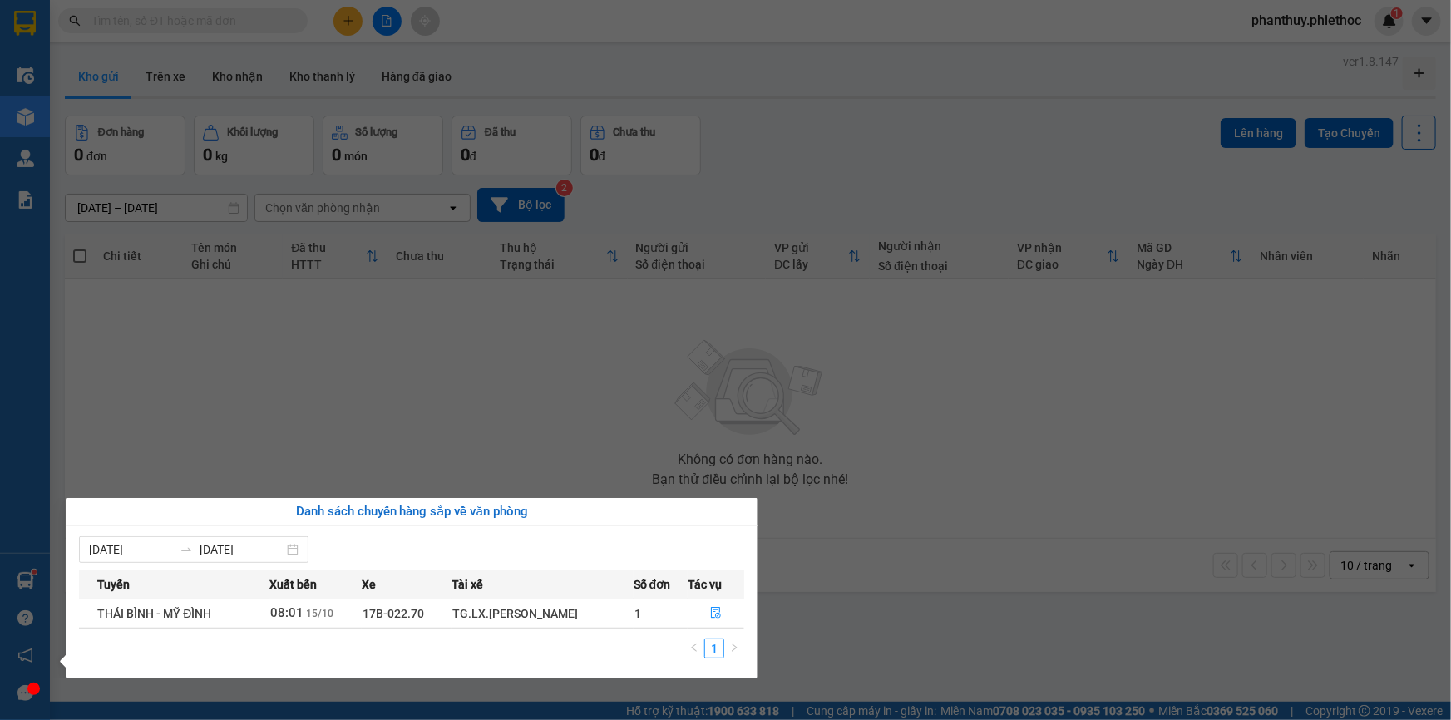
click at [865, 453] on section "Kết quả tìm kiếm ( 0 ) Bộ lọc No Data phanthuy.phiethoc 1 Điều hành xe Kho hàng…" at bounding box center [725, 360] width 1451 height 720
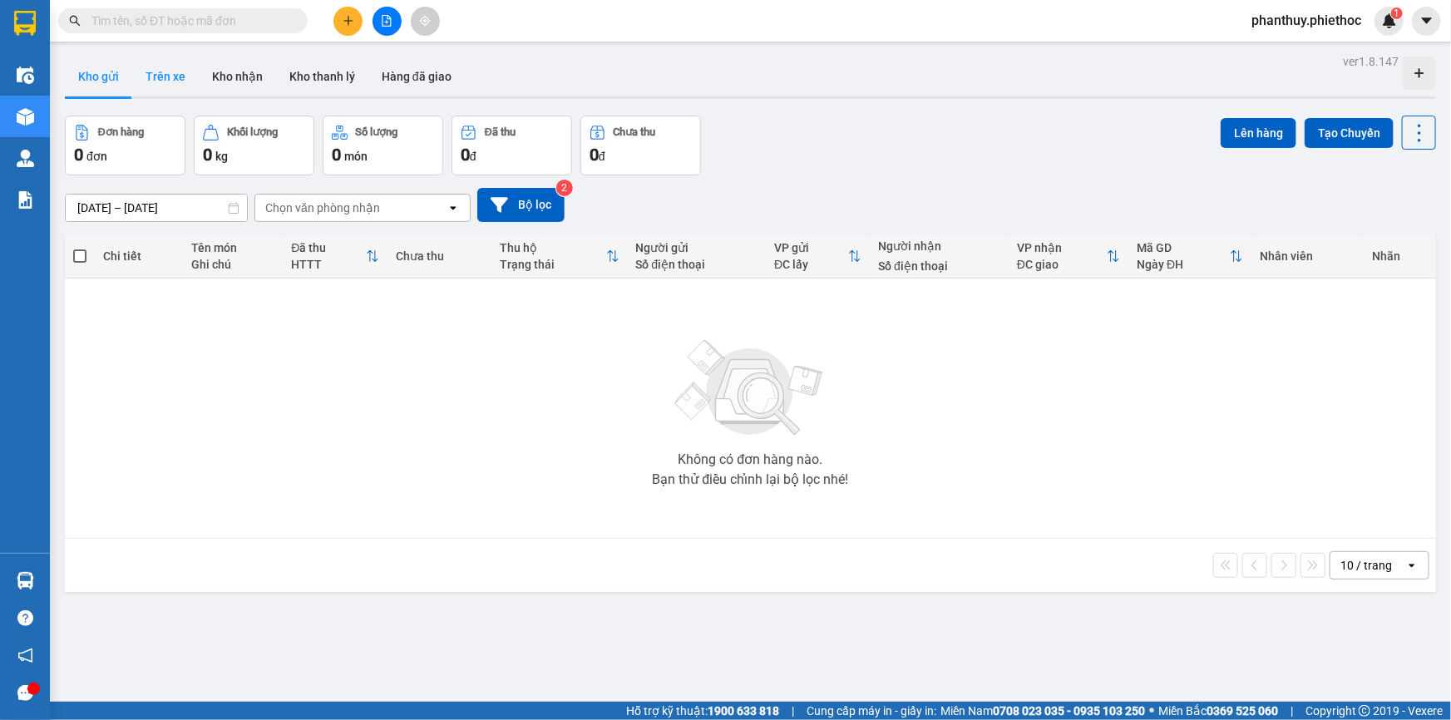
click at [170, 70] on button "Trên xe" at bounding box center [165, 77] width 67 height 40
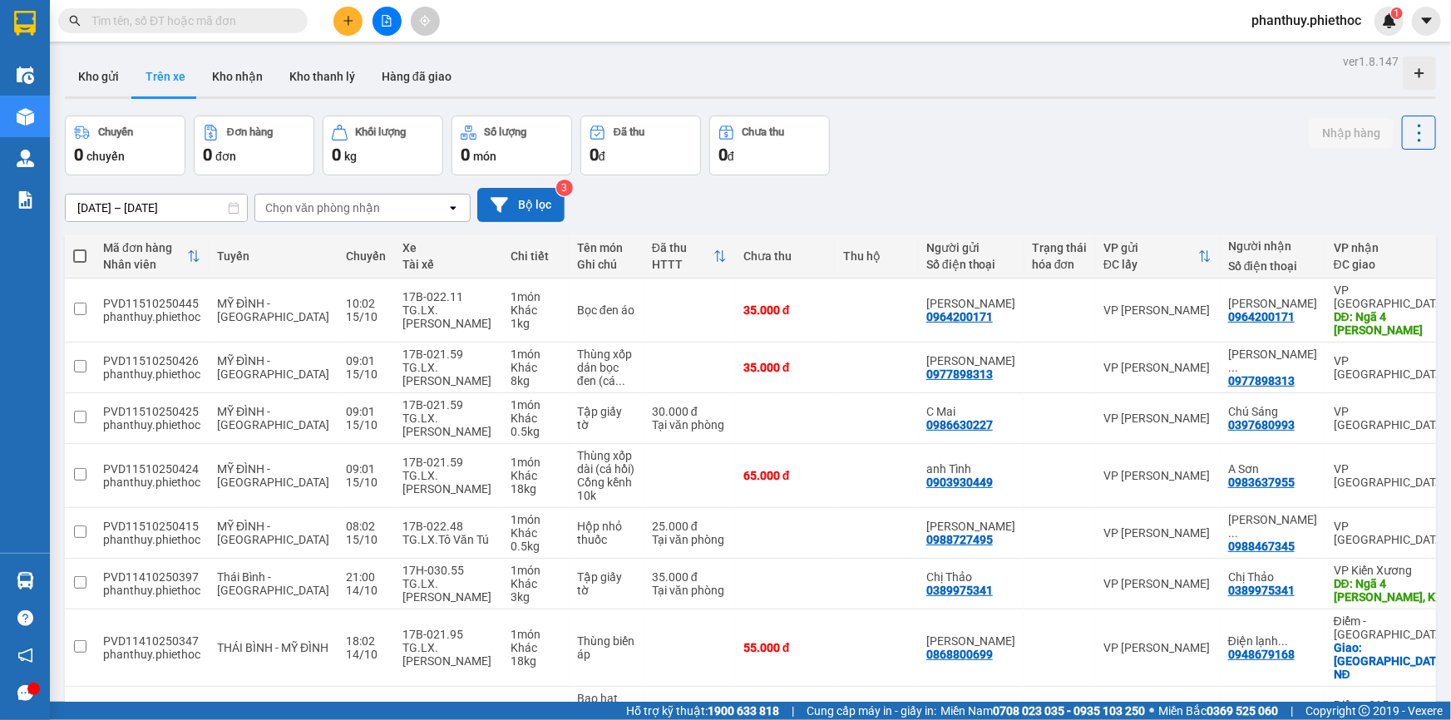
click at [506, 210] on icon at bounding box center [498, 204] width 17 height 17
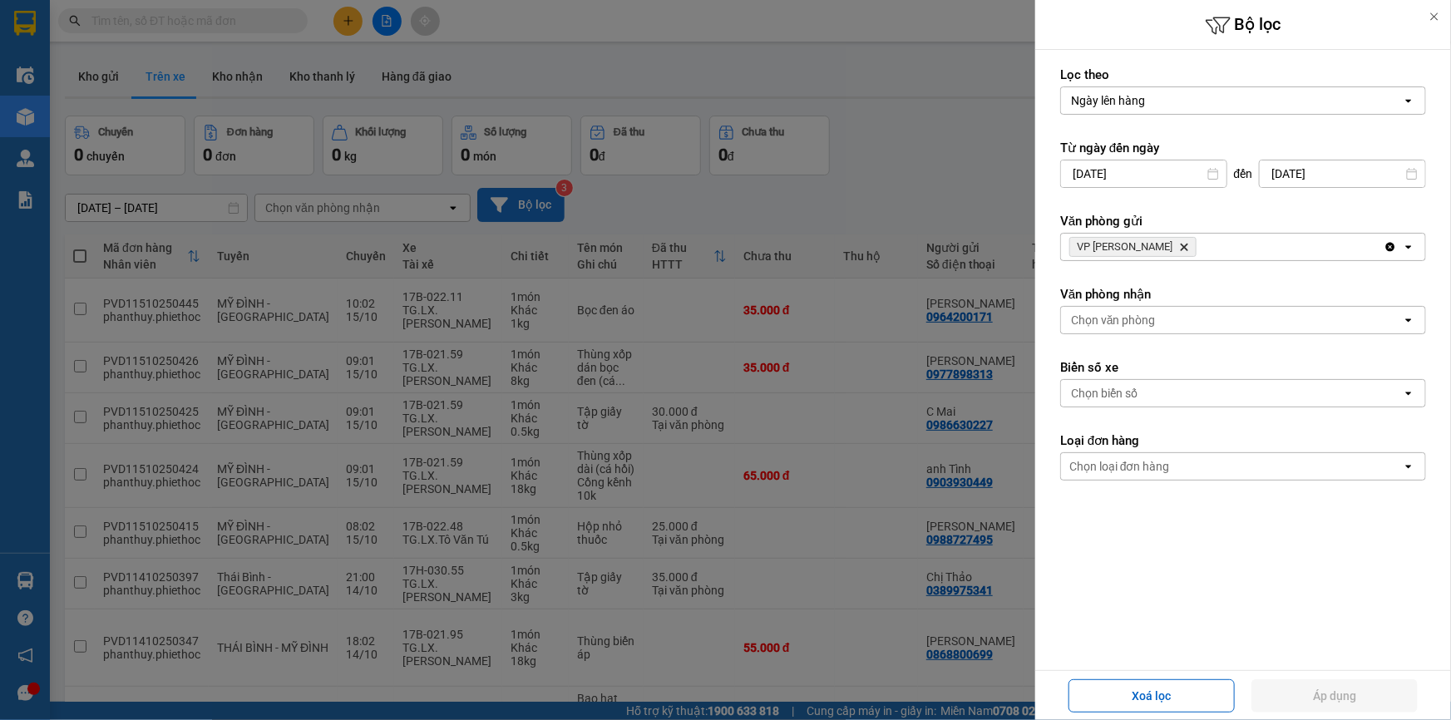
click at [1180, 244] on icon "VP Phạm Văn Đồng, close by backspace" at bounding box center [1183, 247] width 7 height 7
click at [1147, 313] on div "Chọn văn phòng" at bounding box center [1113, 320] width 85 height 17
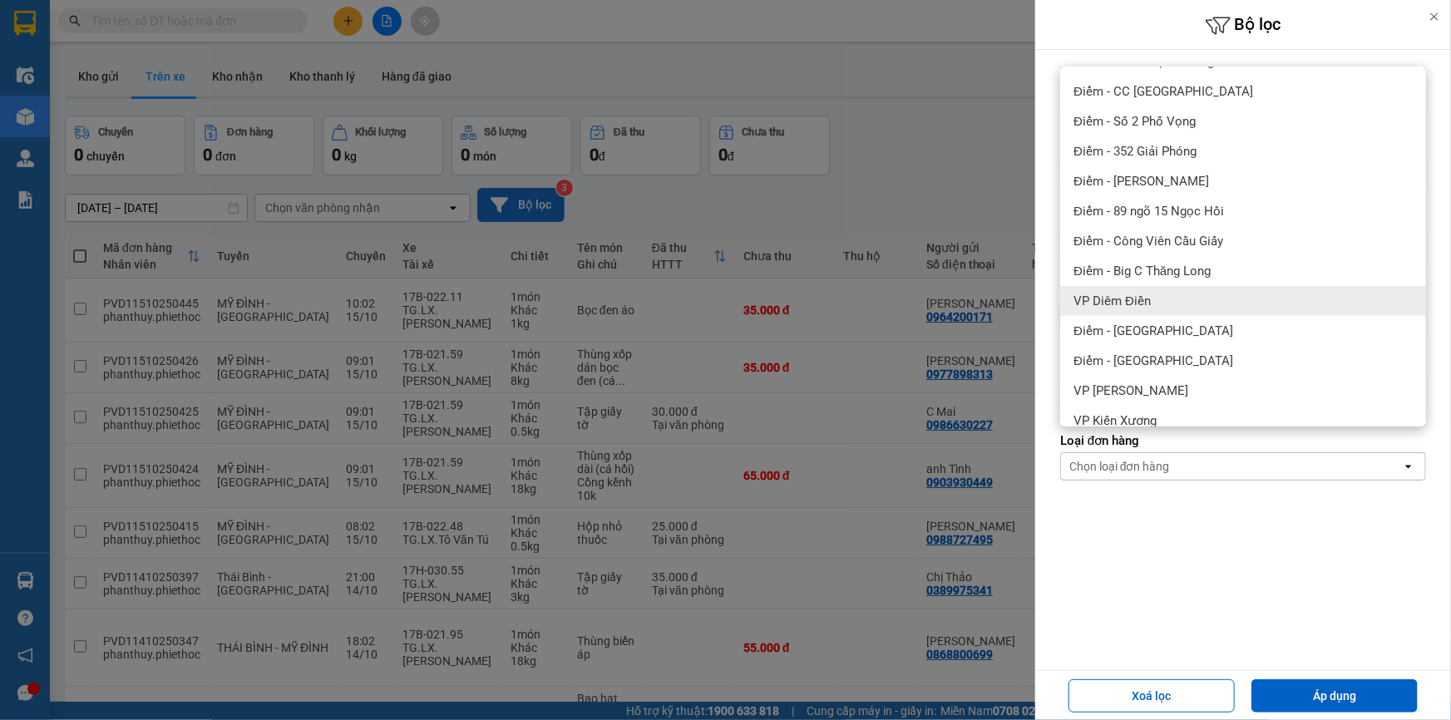
scroll to position [302, 0]
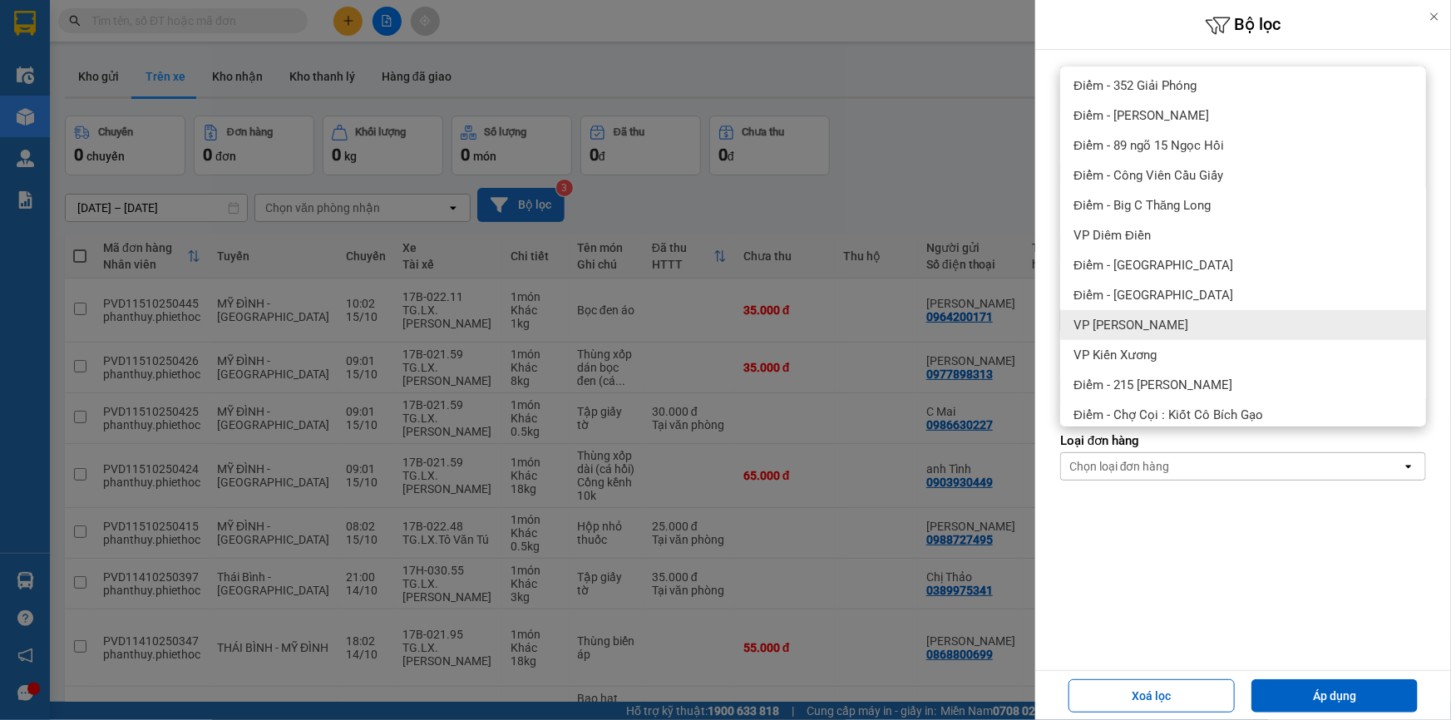
click at [1191, 328] on div "VP [PERSON_NAME]" at bounding box center [1243, 325] width 366 height 30
click at [1333, 672] on div "Xoá lọc Áp dụng" at bounding box center [1243, 695] width 416 height 50
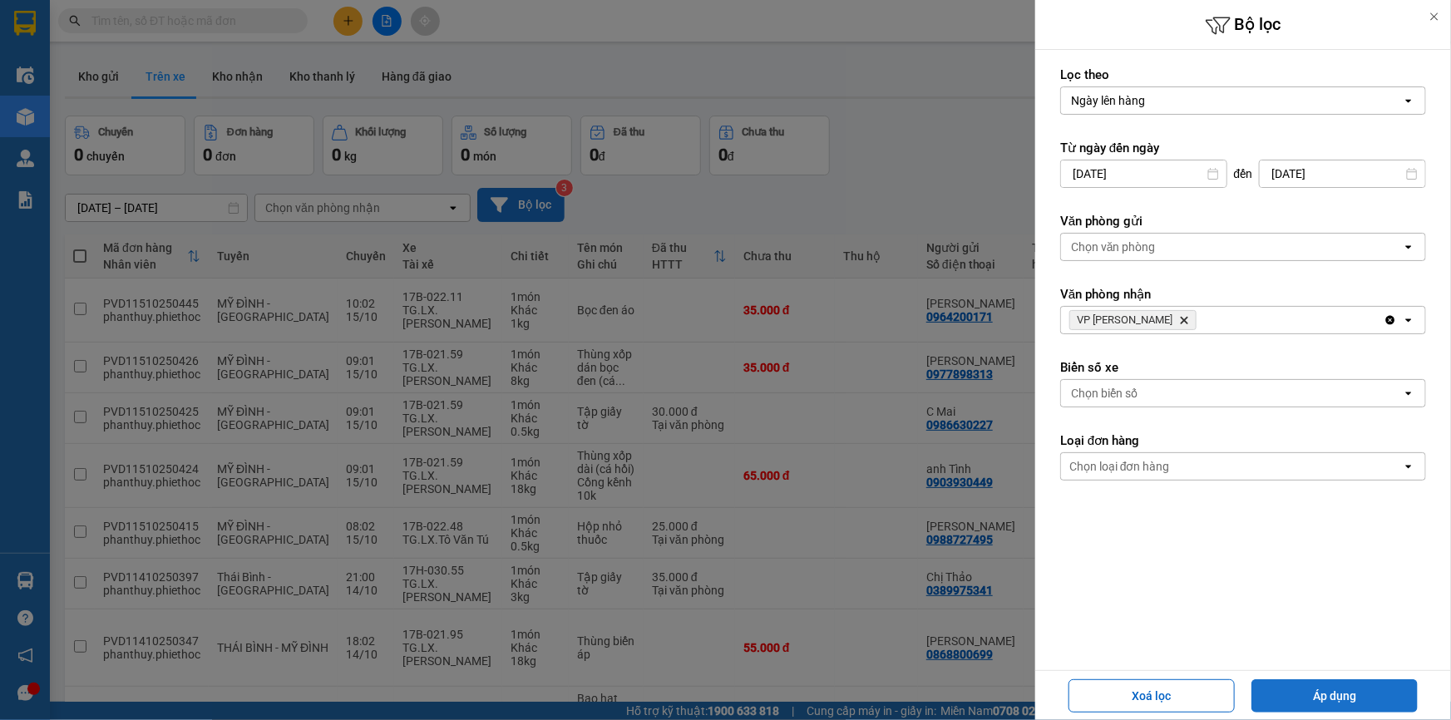
click at [1332, 692] on button "Áp dụng" at bounding box center [1334, 695] width 166 height 33
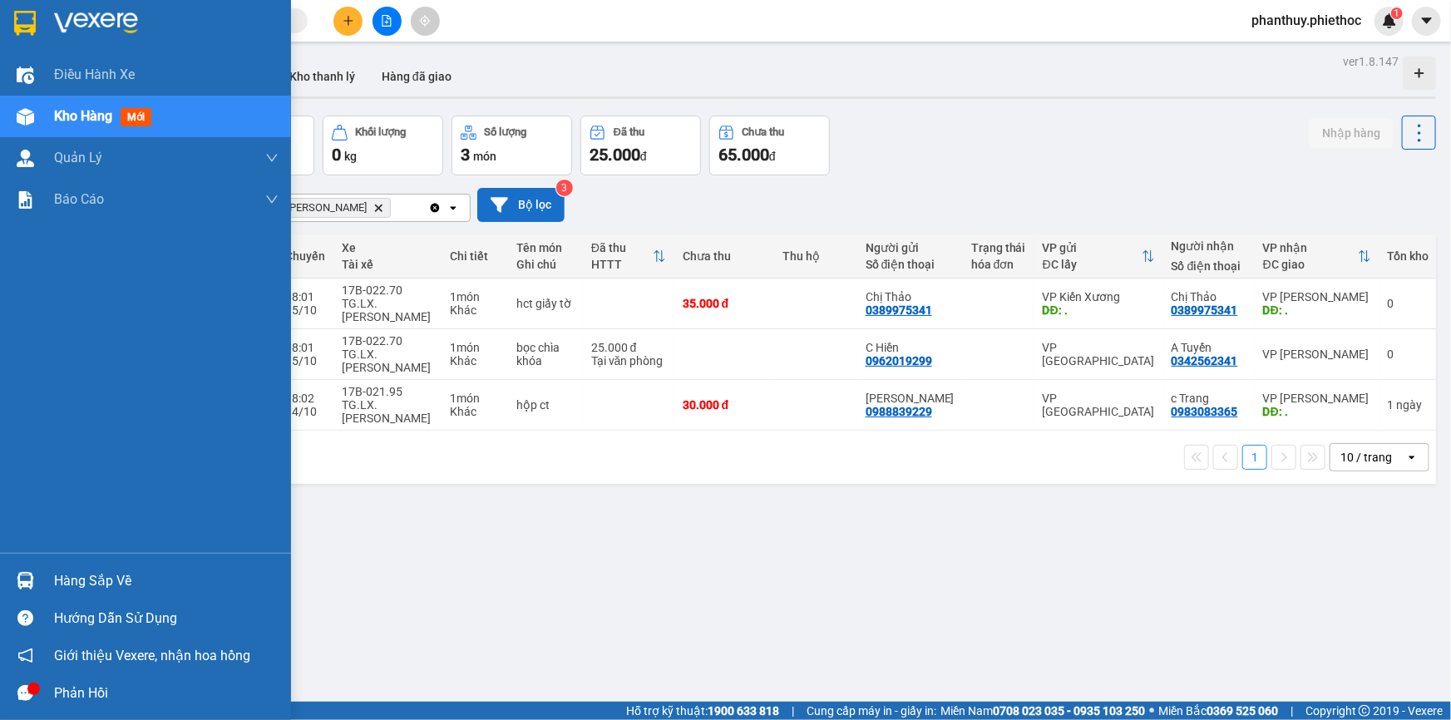
click at [106, 569] on div "Hàng sắp về" at bounding box center [166, 581] width 224 height 25
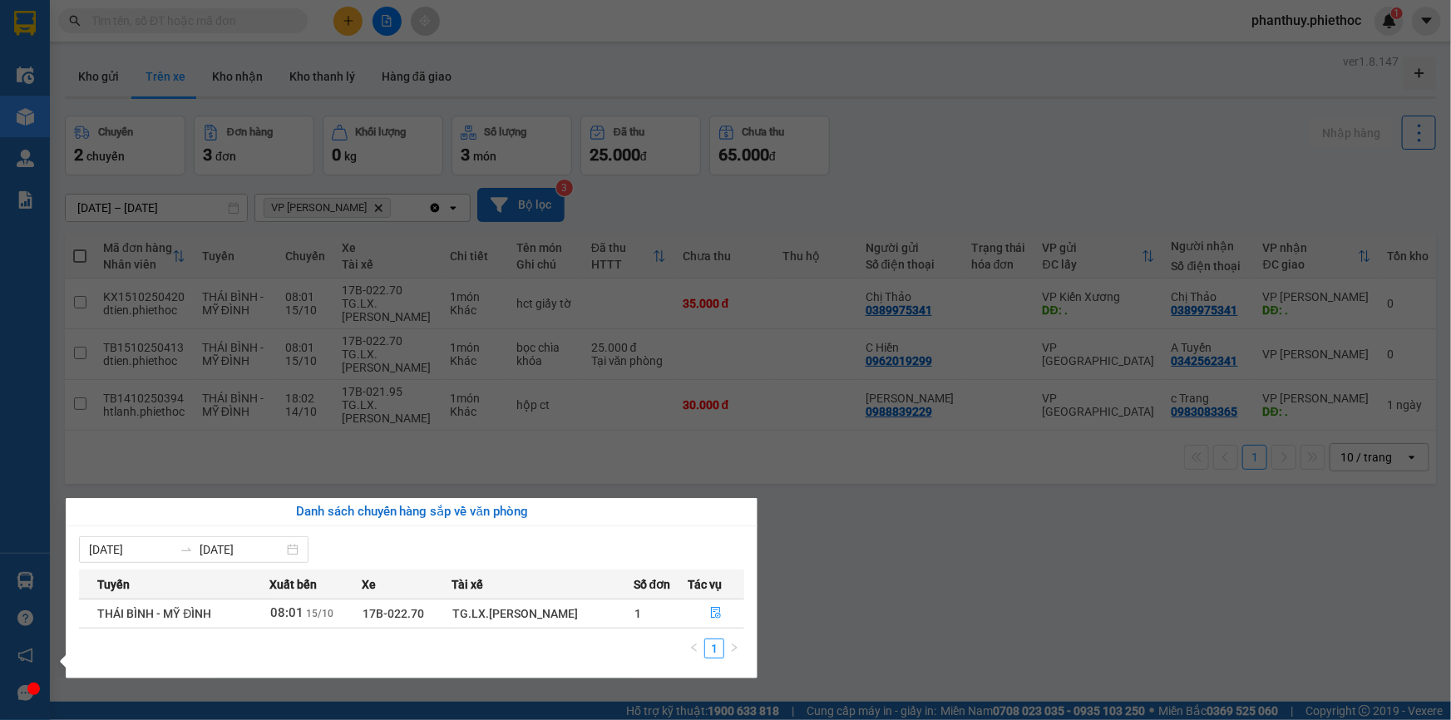
click at [853, 515] on section "Kết quả tìm kiếm ( 0 ) Bộ lọc No Data phanthuy.phiethoc 1 Điều hành xe Kho hàng…" at bounding box center [725, 360] width 1451 height 720
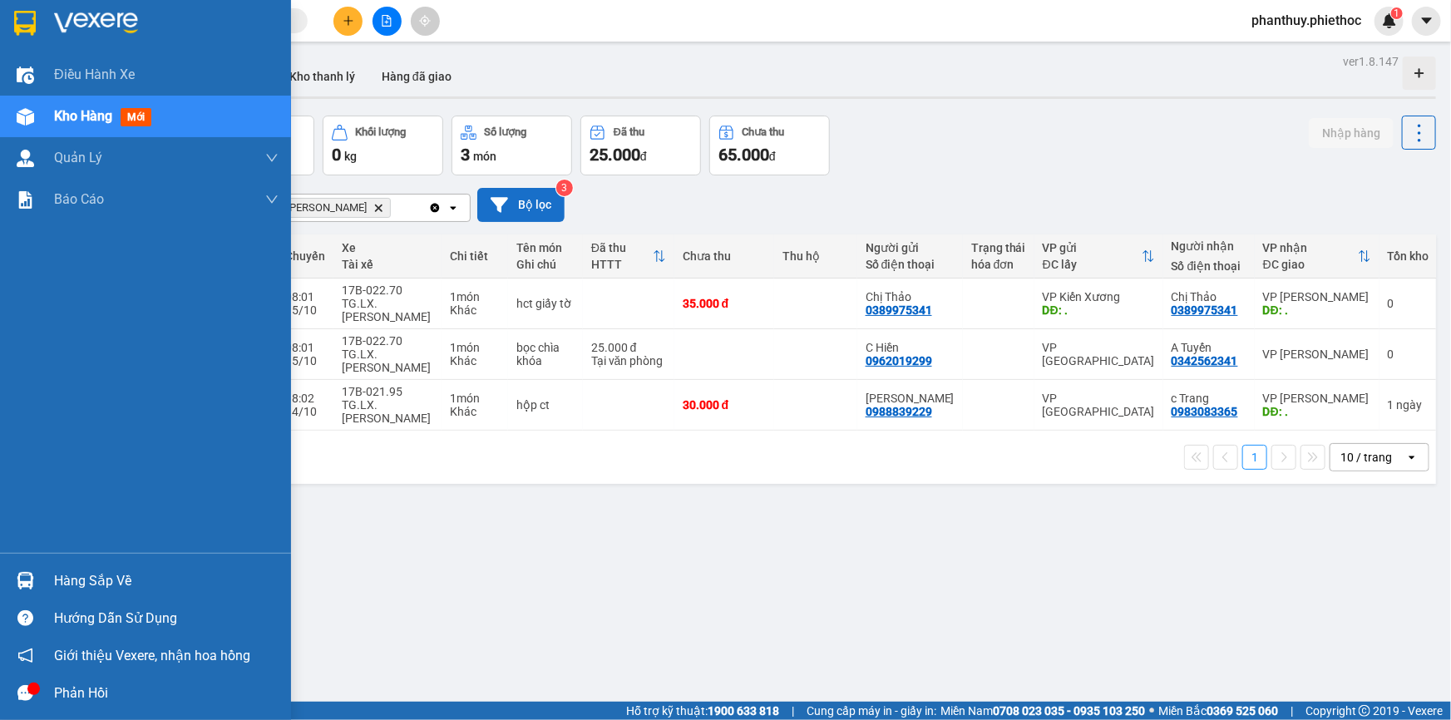
drag, startPoint x: 62, startPoint y: 576, endPoint x: 590, endPoint y: 544, distance: 528.8
click at [70, 576] on div "Hàng sắp về" at bounding box center [166, 581] width 224 height 25
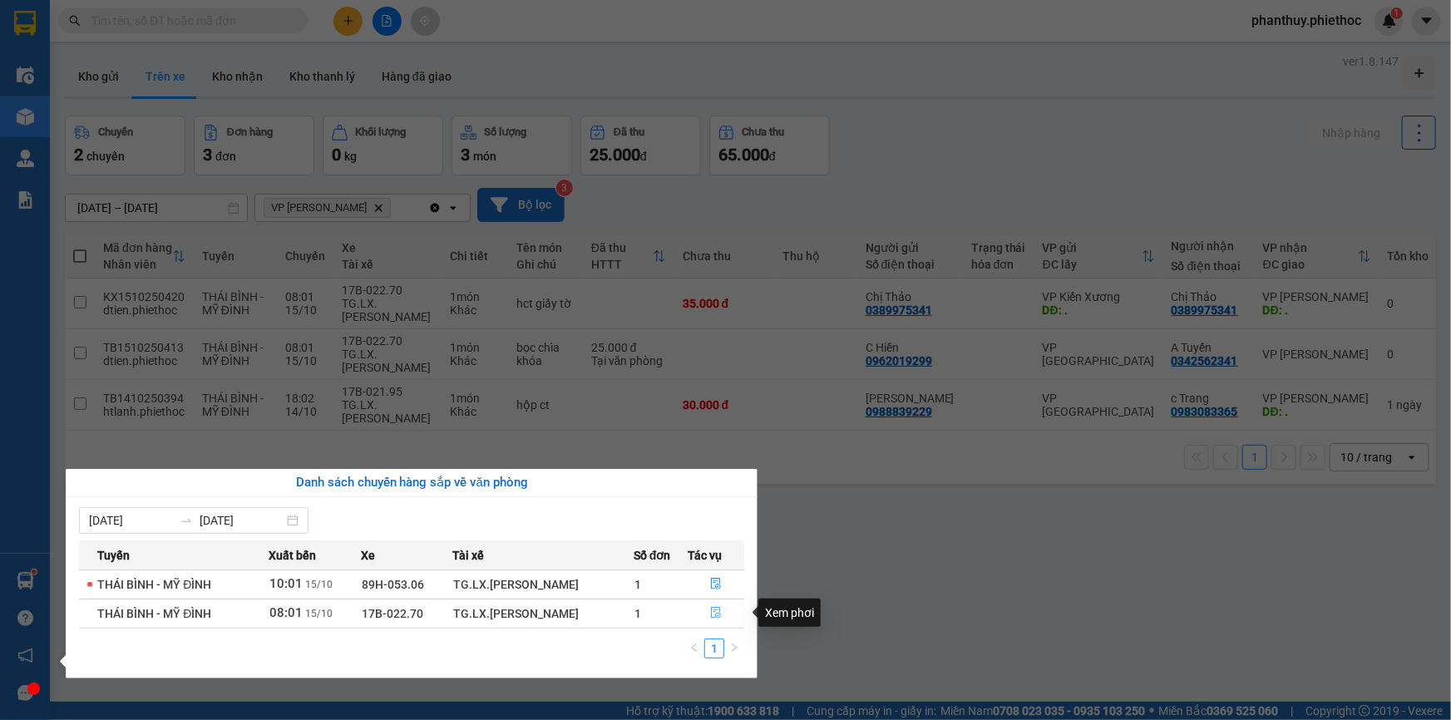
click at [713, 608] on icon "file-done" at bounding box center [716, 613] width 12 height 12
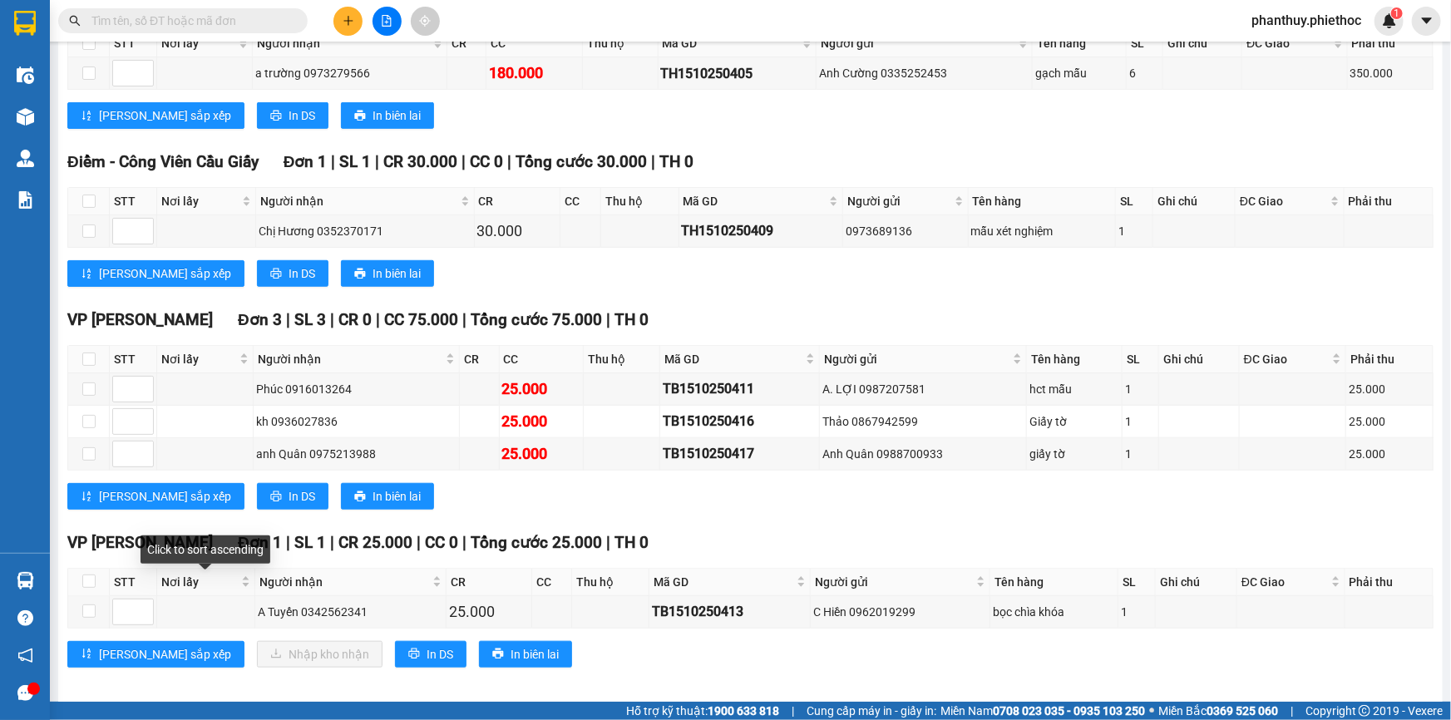
scroll to position [470, 0]
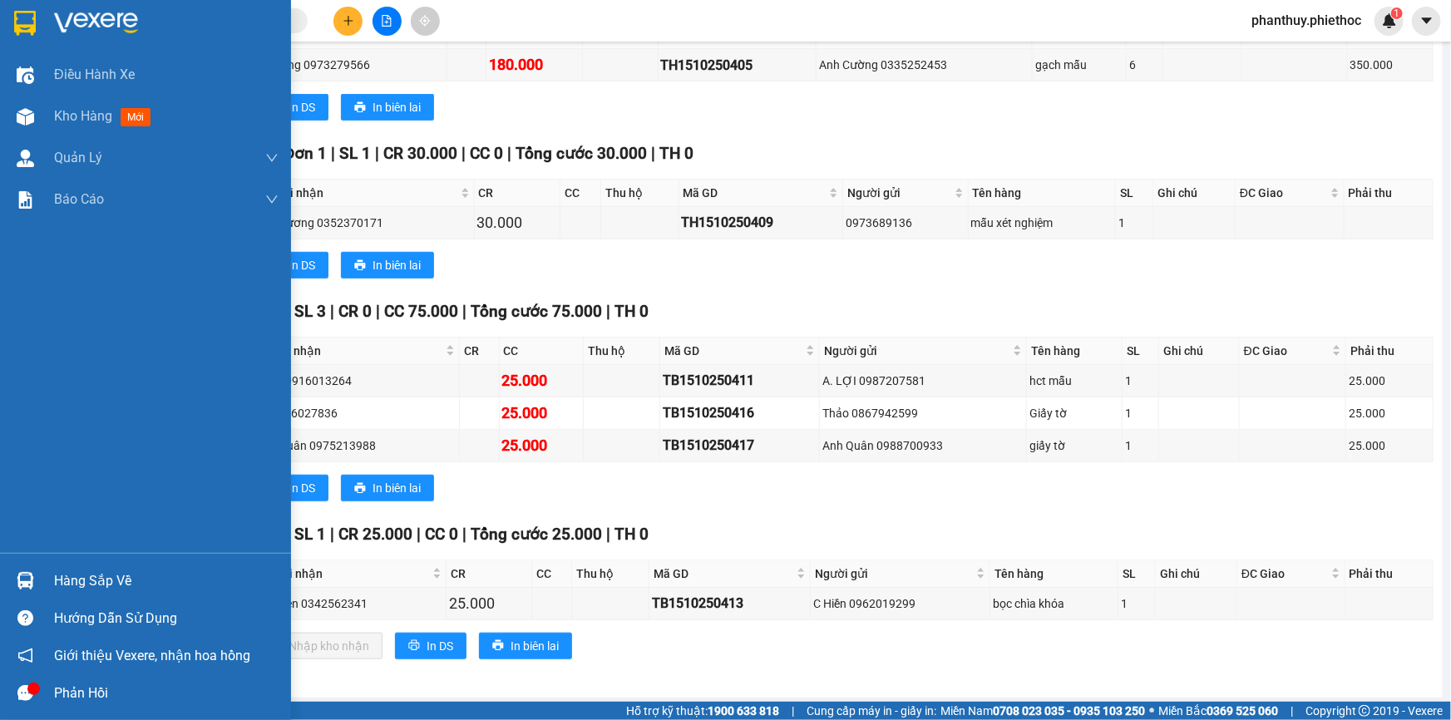
click at [120, 579] on div "Hàng sắp về" at bounding box center [166, 581] width 224 height 25
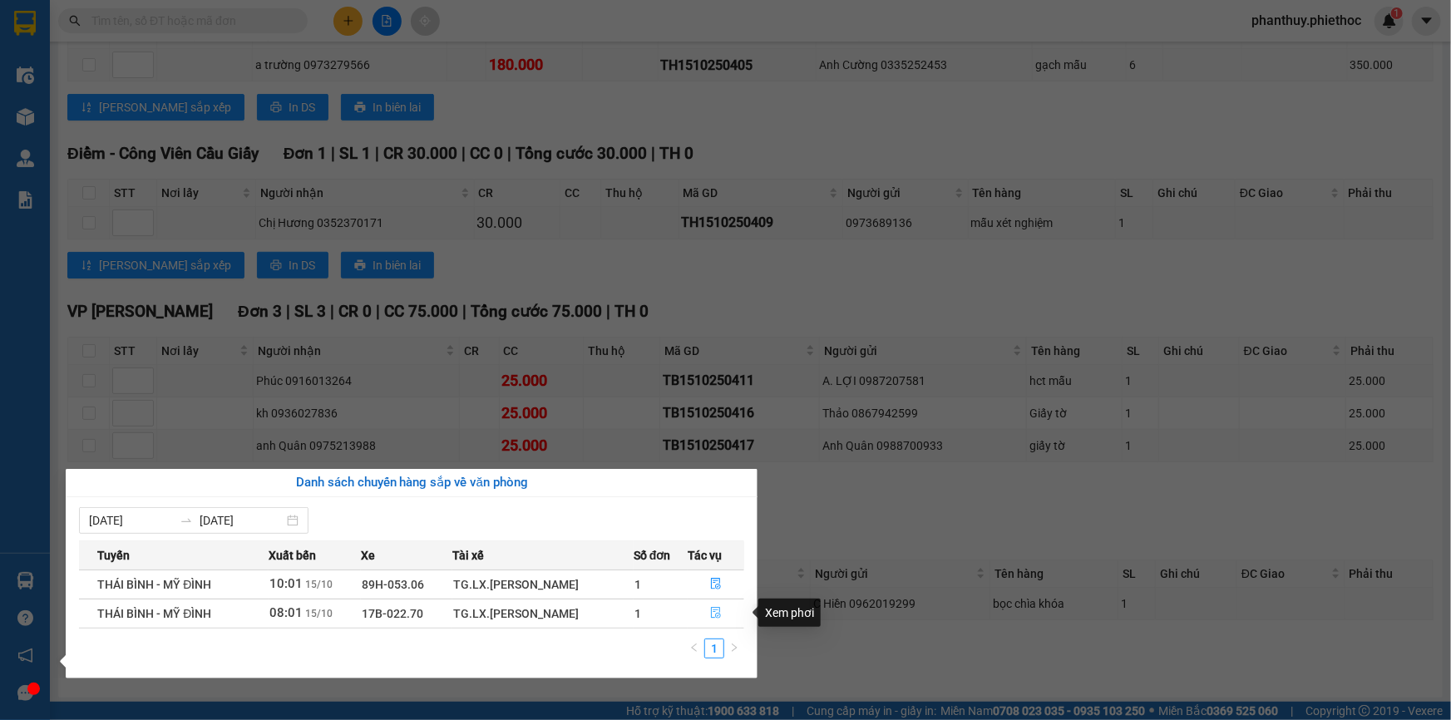
click at [717, 609] on icon "file-done" at bounding box center [716, 613] width 12 height 12
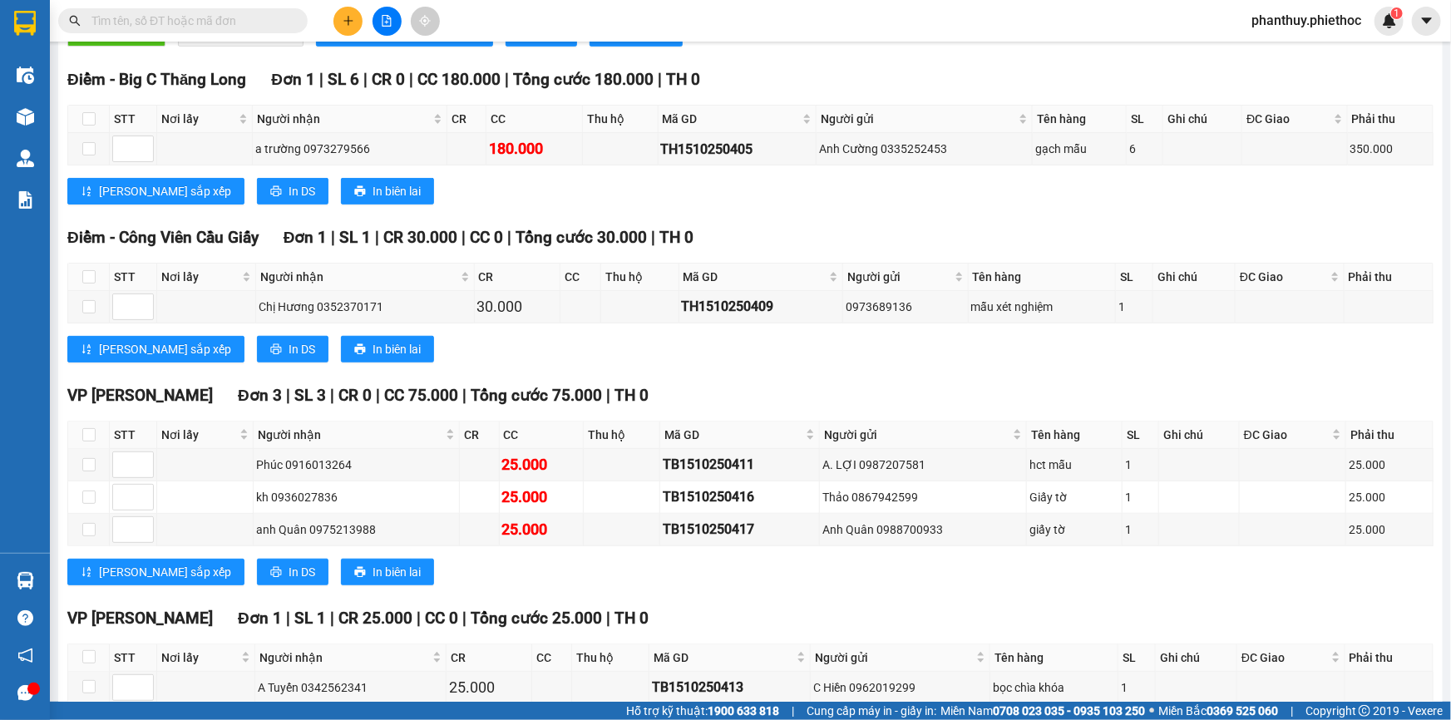
scroll to position [319, 0]
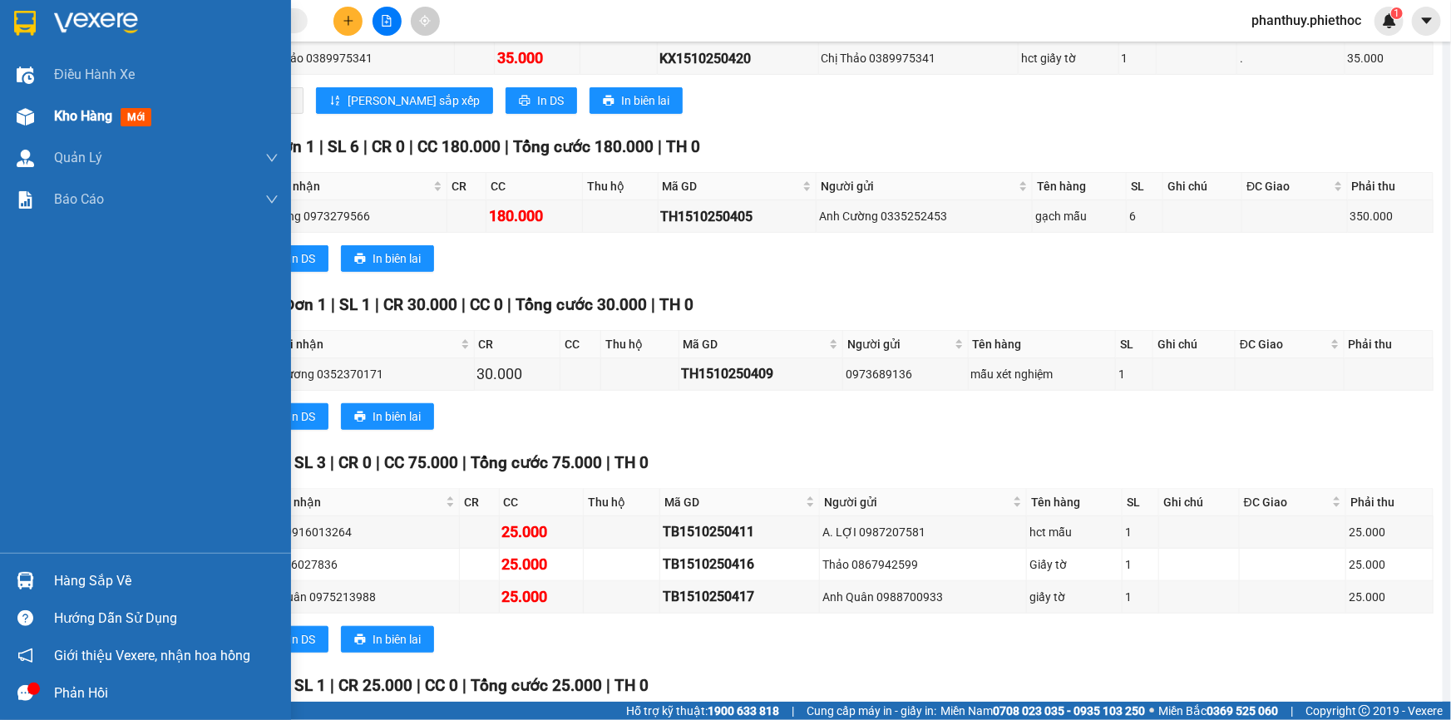
click at [42, 111] on div "Kho hàng mới" at bounding box center [145, 117] width 291 height 42
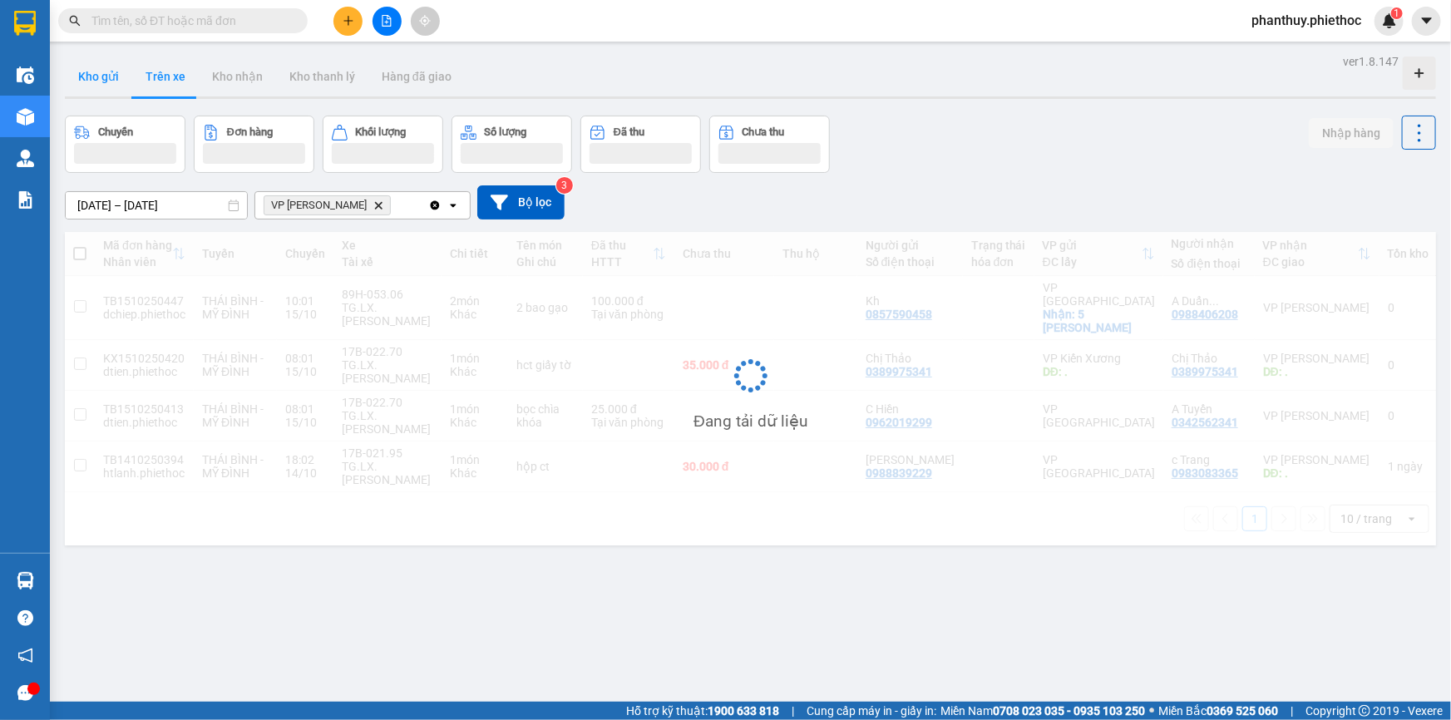
click at [100, 75] on button "Kho gửi" at bounding box center [98, 77] width 67 height 40
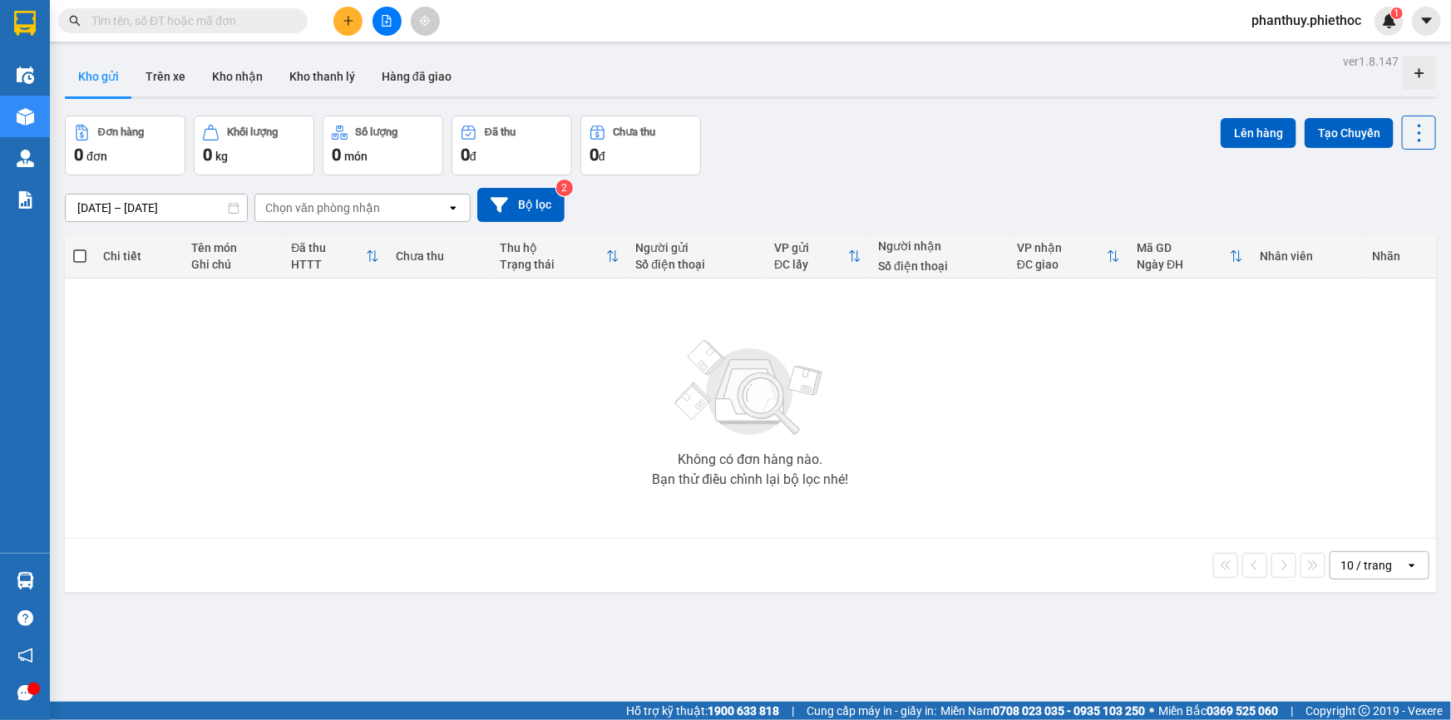
click at [100, 75] on button "Kho gửi" at bounding box center [98, 77] width 67 height 40
click at [258, 72] on button "Kho nhận" at bounding box center [237, 77] width 77 height 40
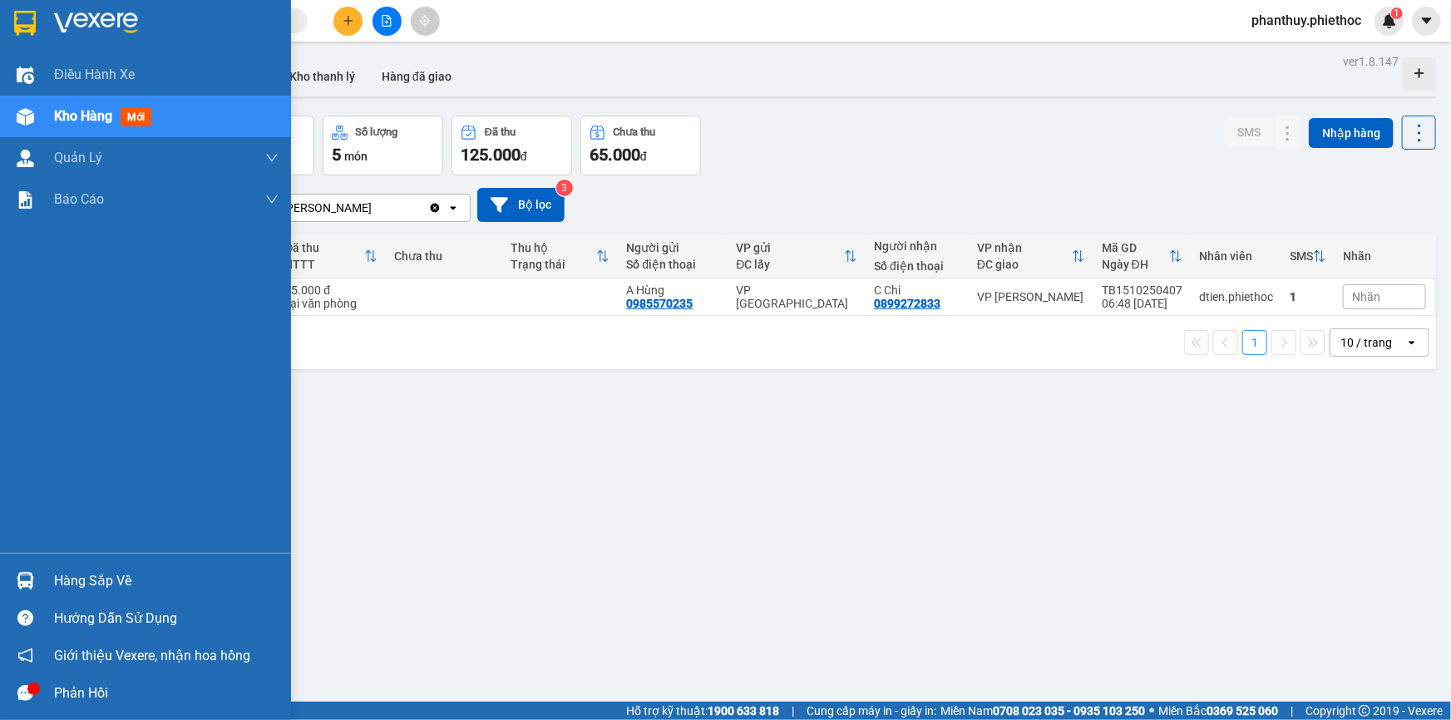
click at [92, 590] on div "Hàng sắp về" at bounding box center [166, 581] width 224 height 25
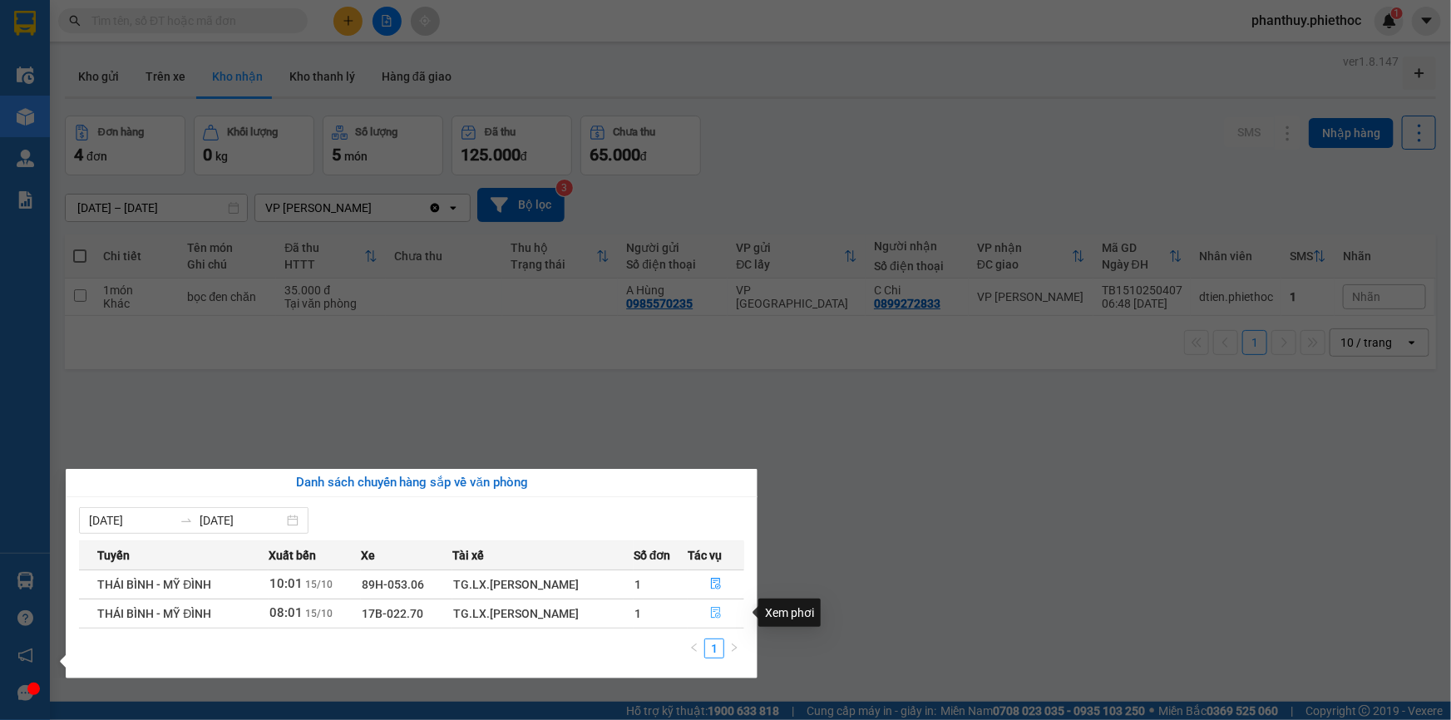
click at [714, 613] on icon "file-done" at bounding box center [716, 613] width 12 height 12
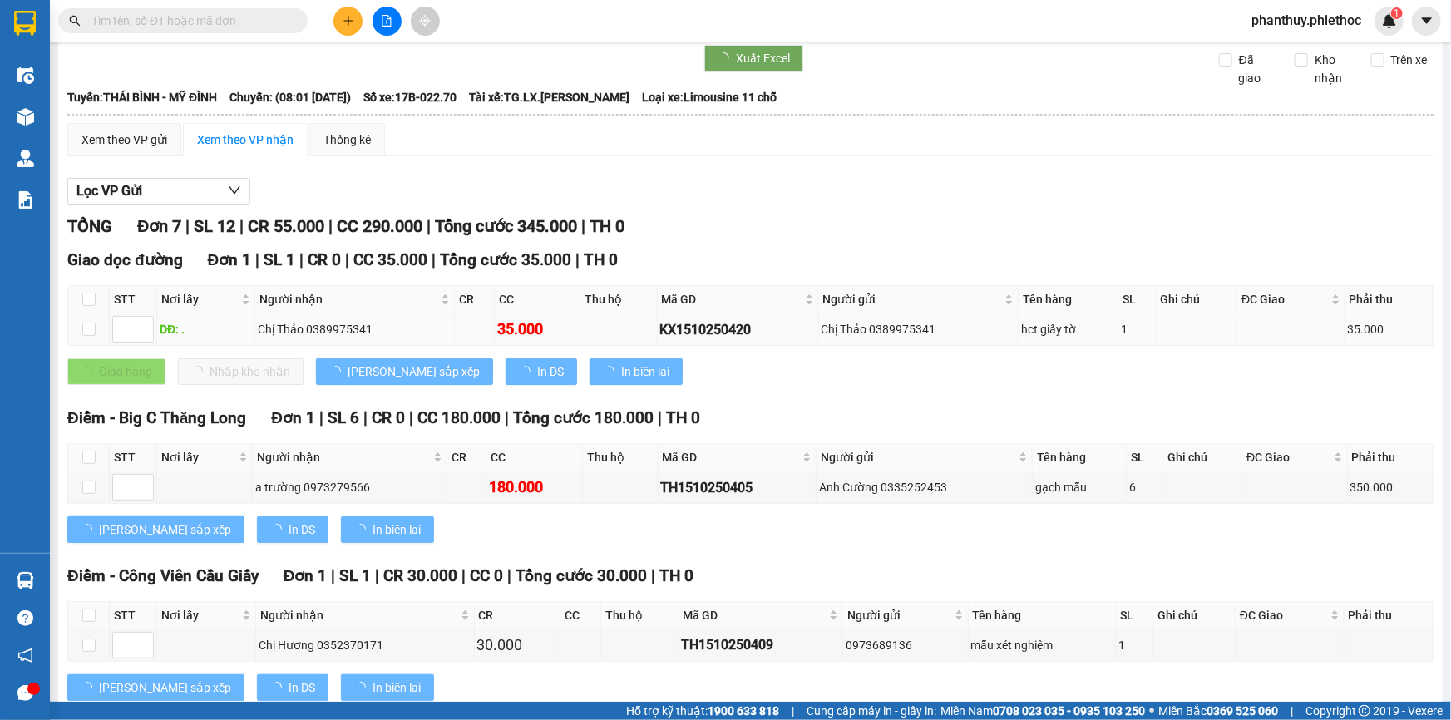
scroll to position [75, 0]
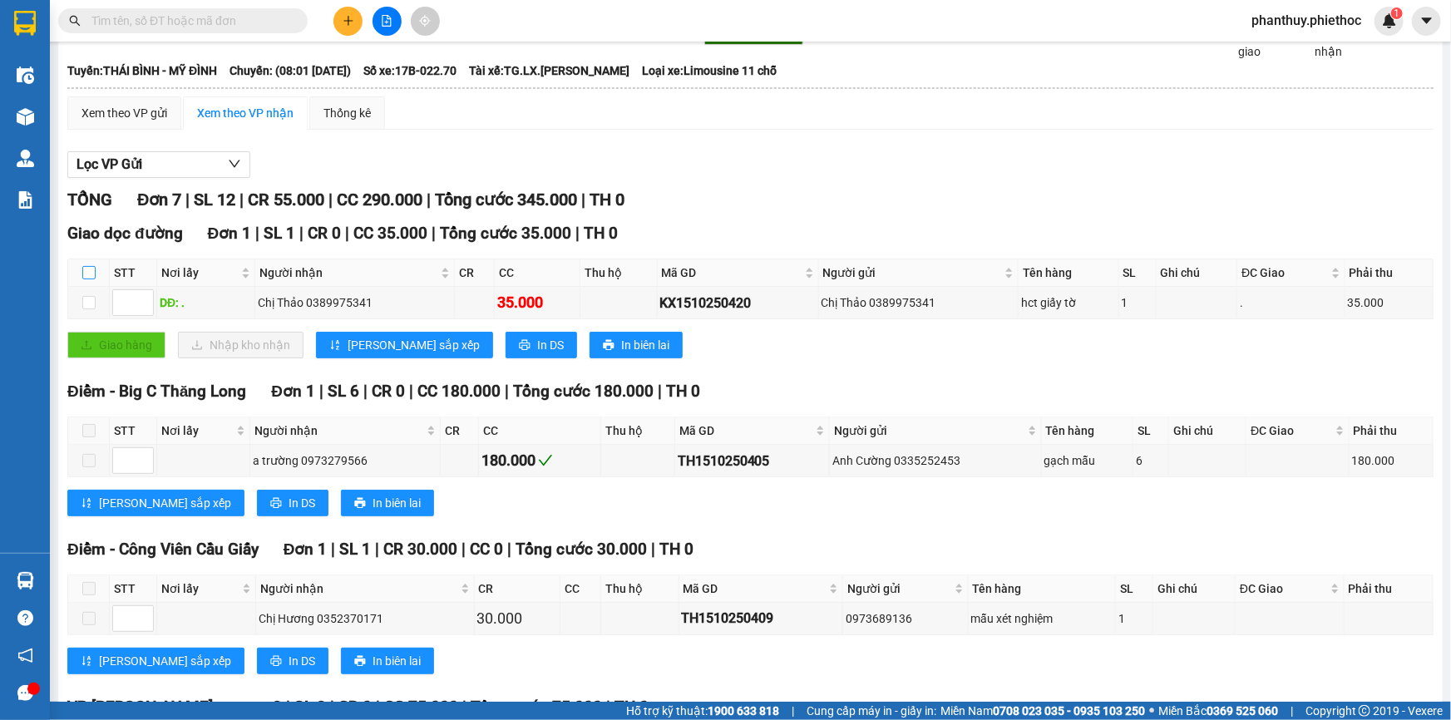
click at [87, 269] on input "checkbox" at bounding box center [88, 272] width 13 height 13
checkbox input "true"
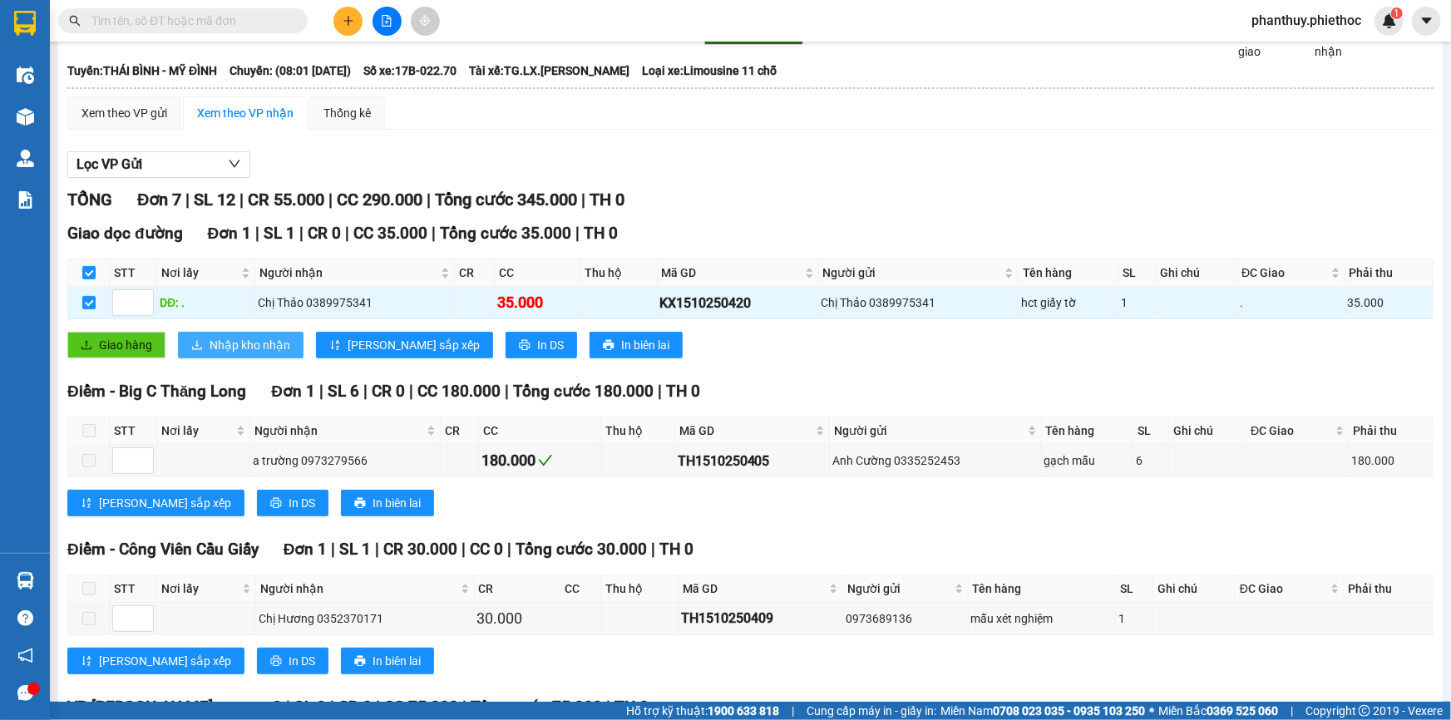
click at [218, 339] on span "Nhập kho nhận" at bounding box center [249, 345] width 81 height 18
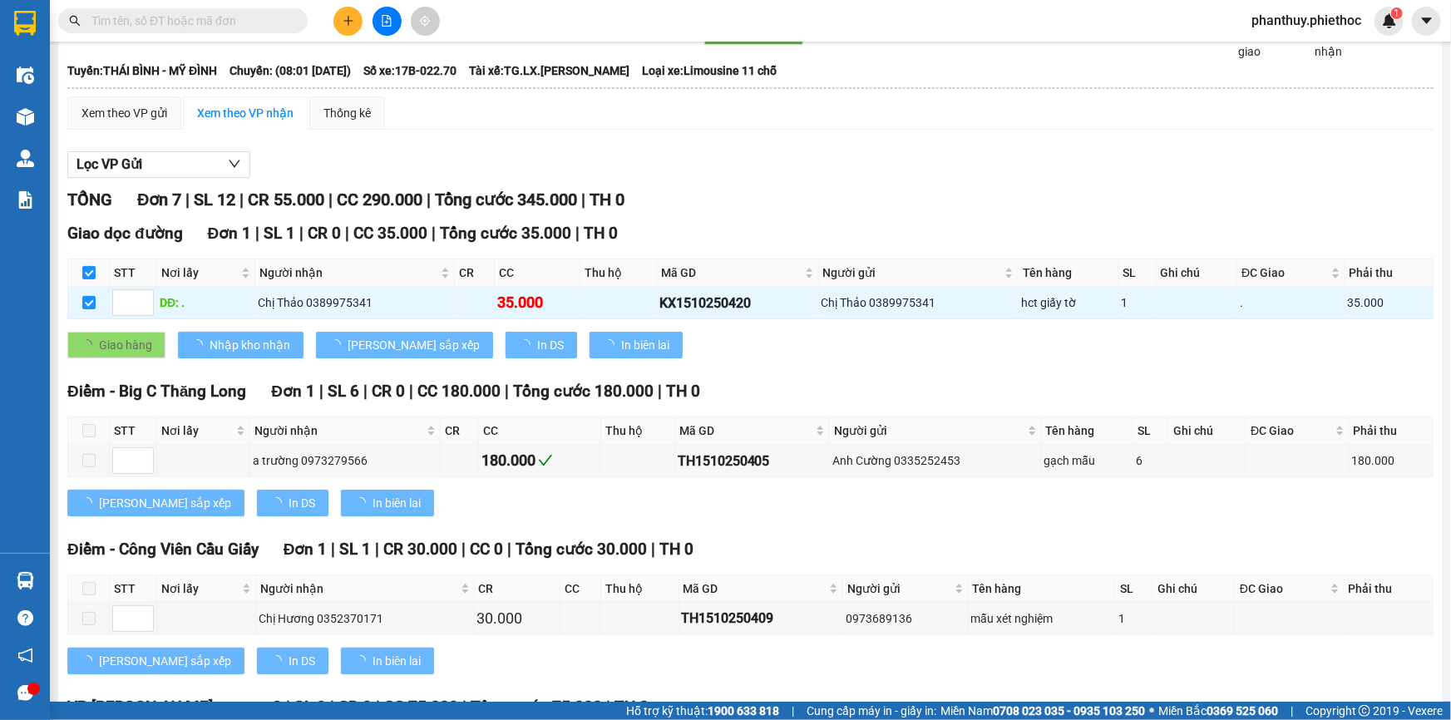
checkbox input "false"
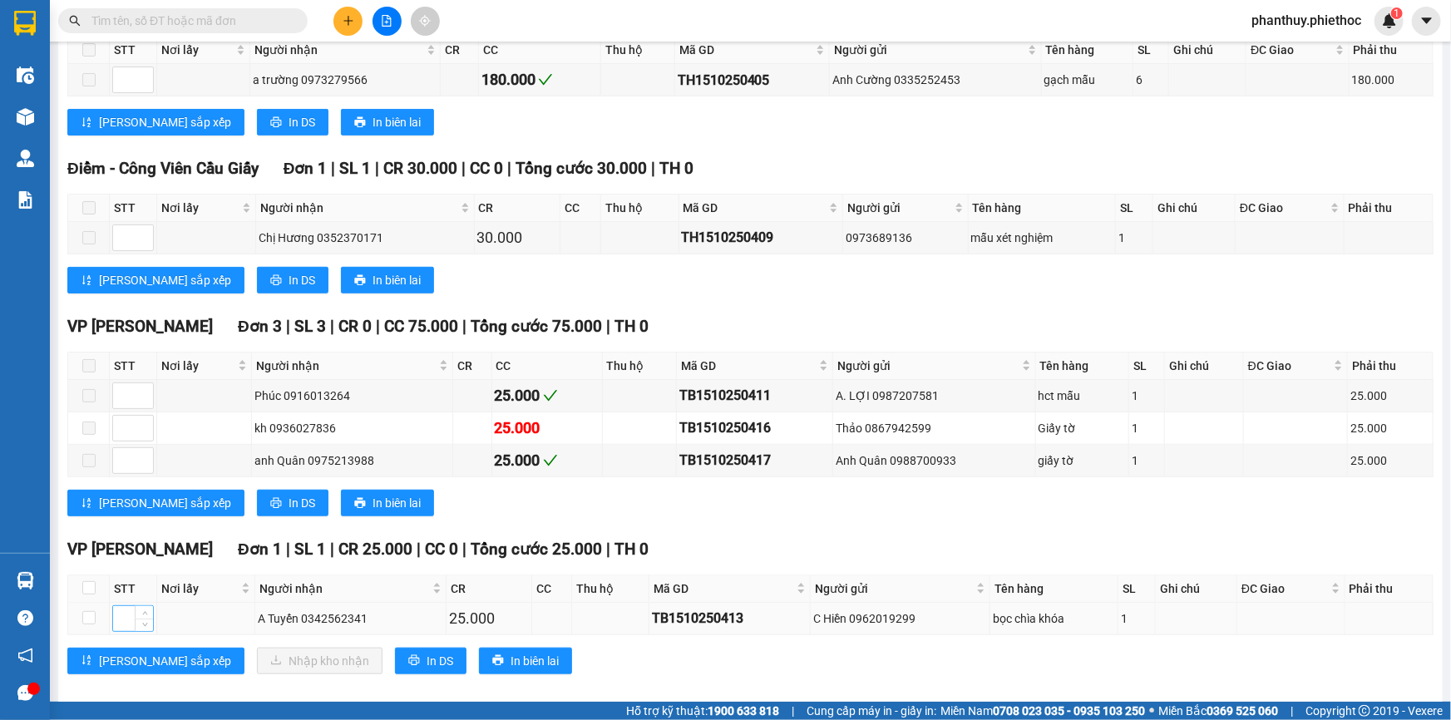
scroll to position [470, 0]
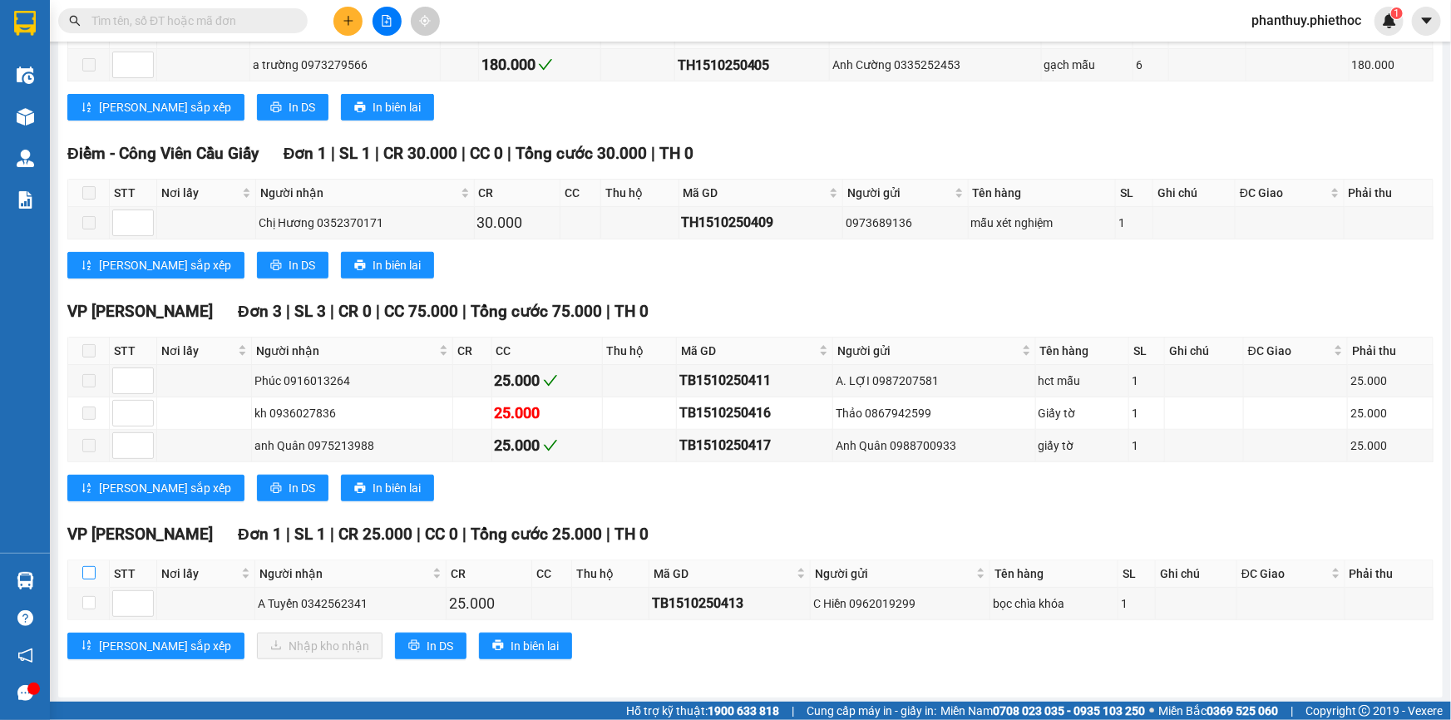
click at [85, 564] on label at bounding box center [88, 573] width 13 height 18
click at [85, 566] on input "checkbox" at bounding box center [88, 572] width 13 height 13
checkbox input "true"
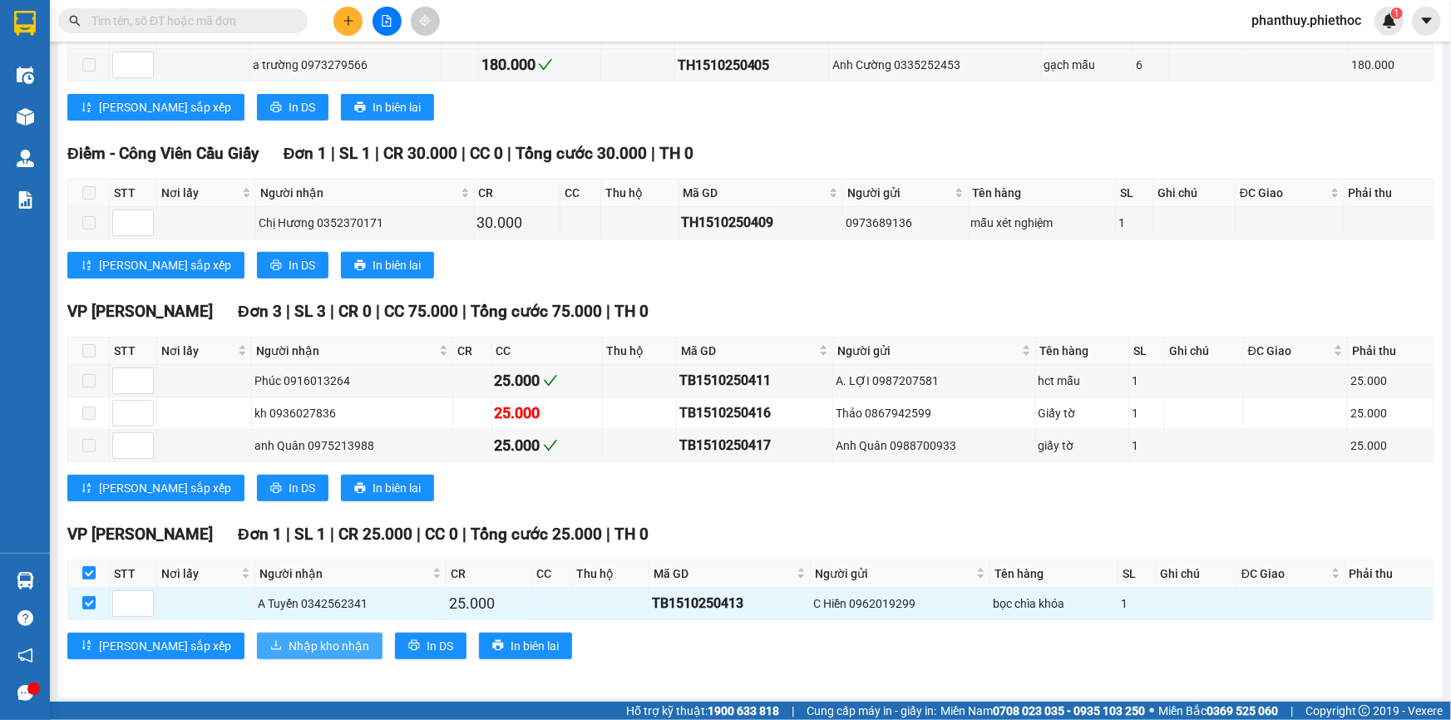
click at [260, 633] on button "Nhập kho nhận" at bounding box center [320, 646] width 126 height 27
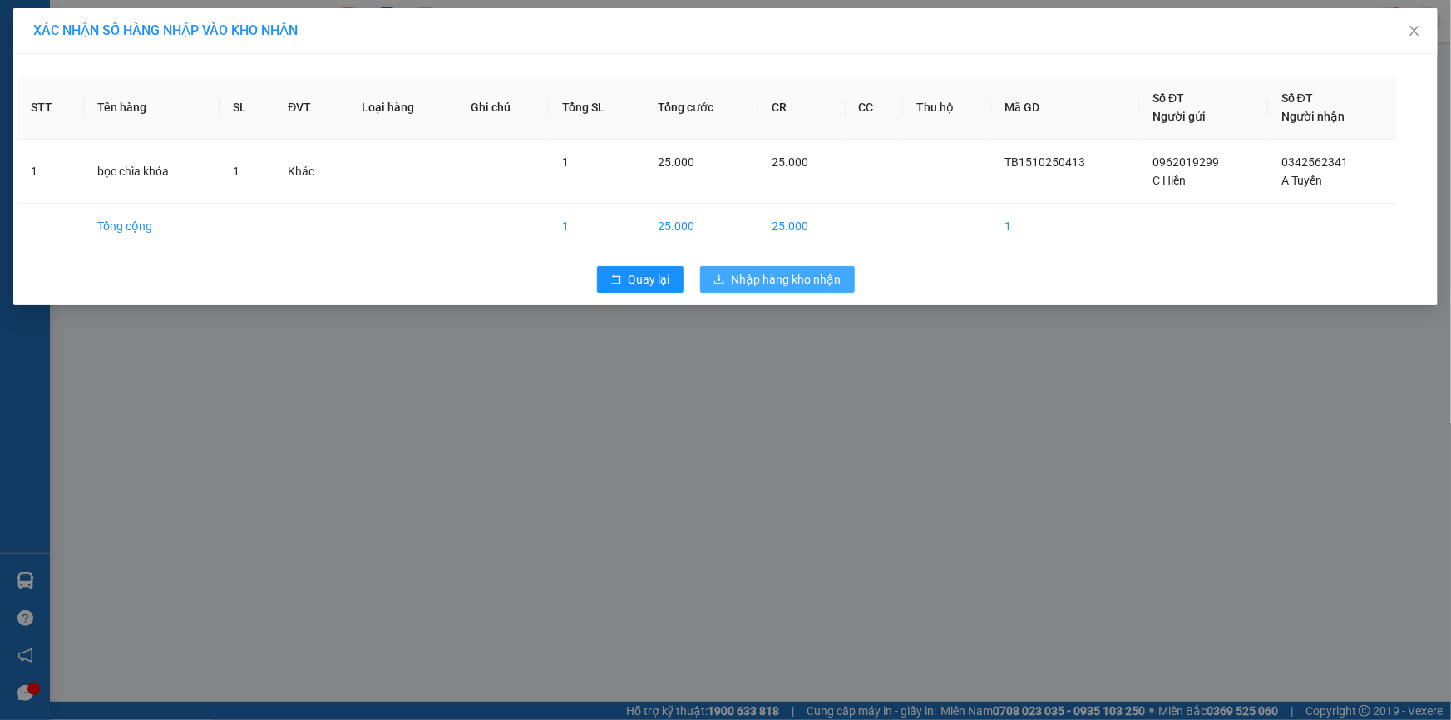
click at [782, 276] on span "Nhập hàng kho nhận" at bounding box center [787, 279] width 110 height 18
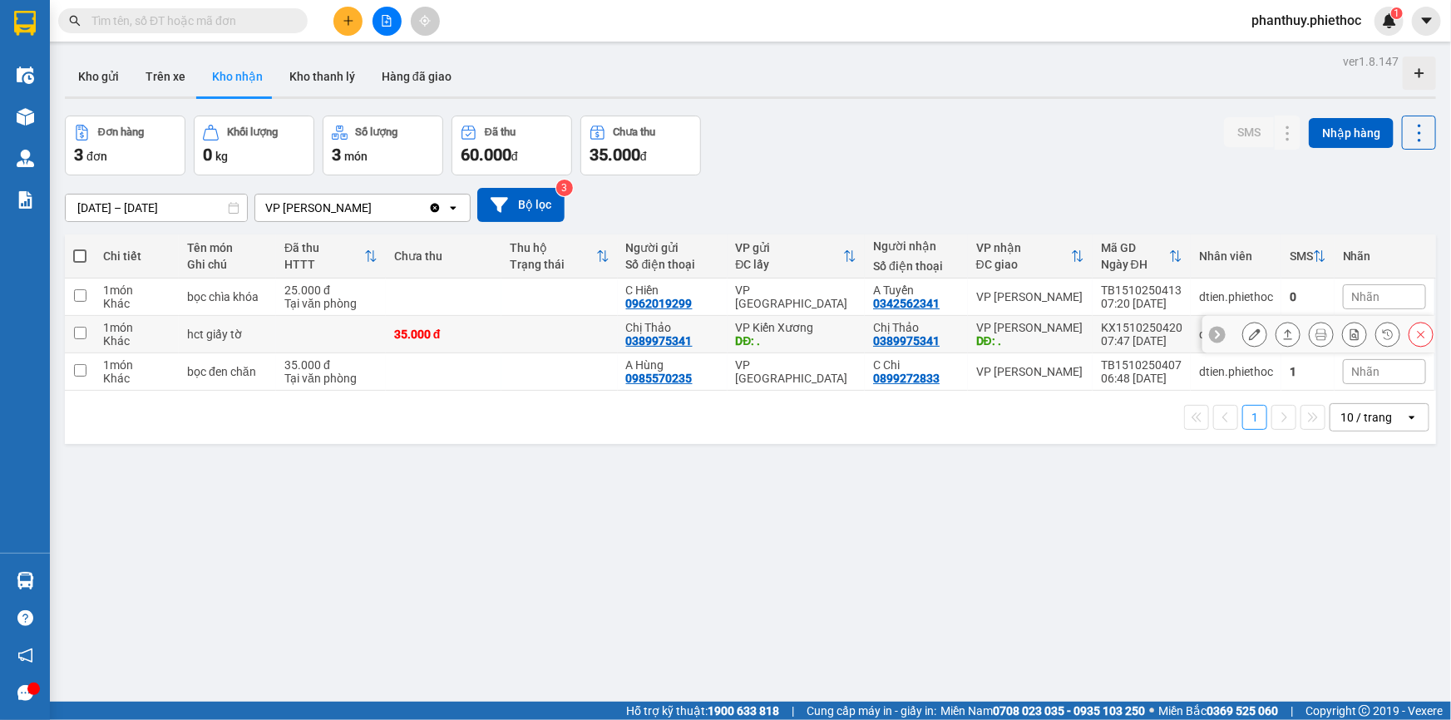
click at [1249, 328] on icon at bounding box center [1255, 334] width 12 height 12
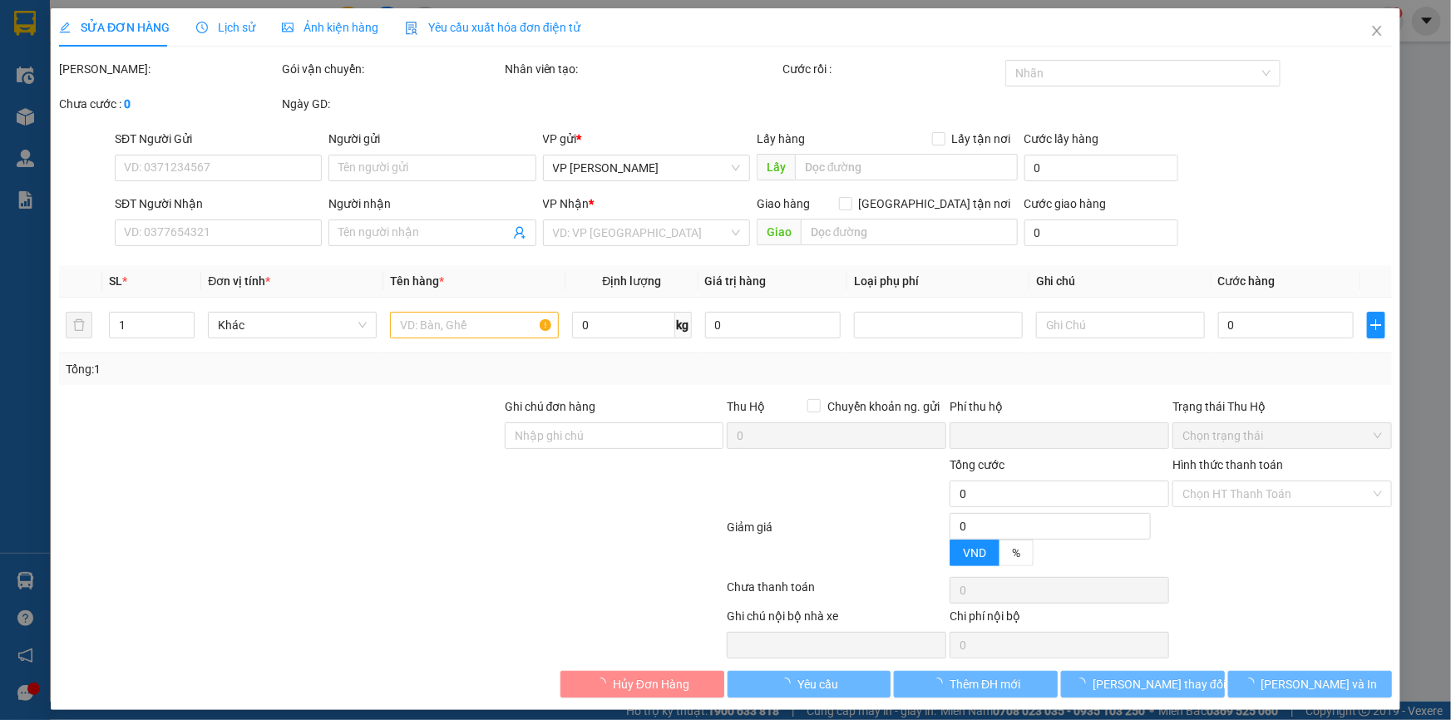
type input "0389975341"
type input "Chị Thảo"
type input "."
type input "5.000"
type input "0389975341"
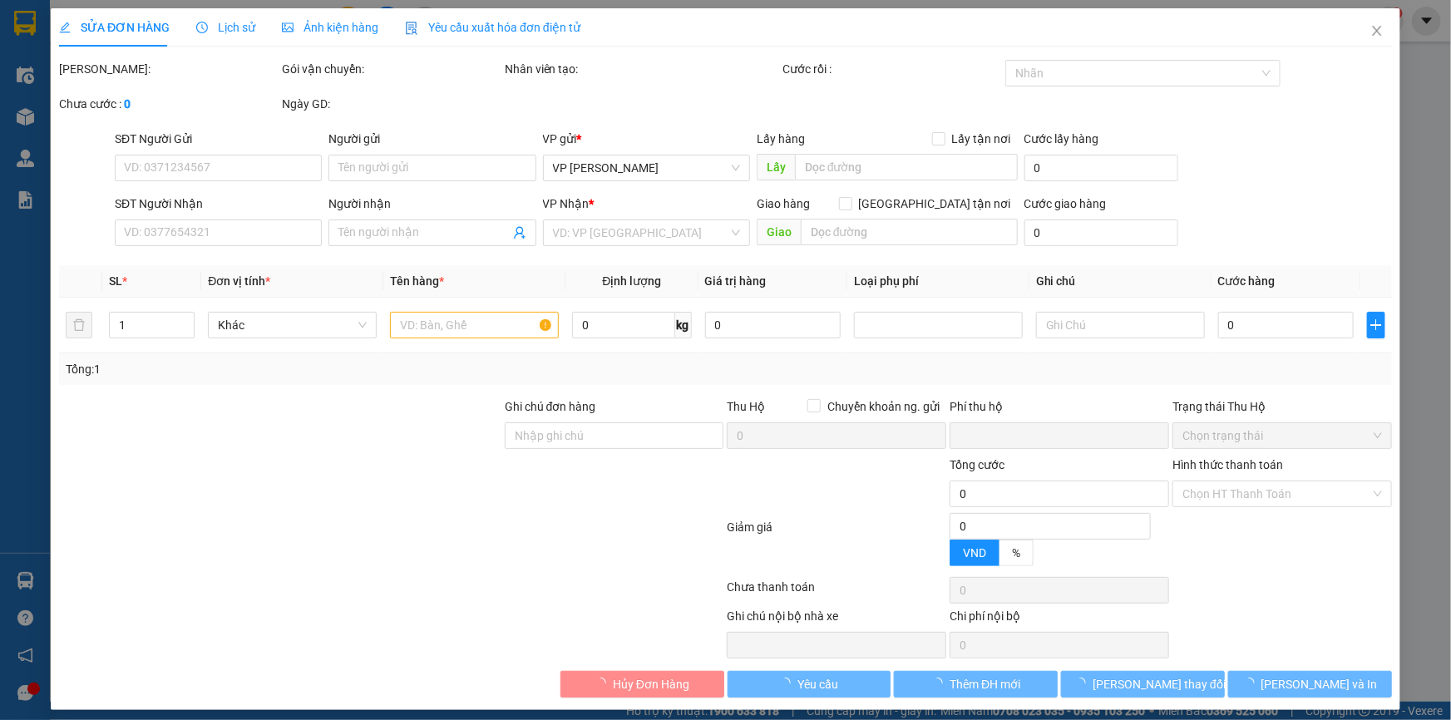
type input "Chị Thảo"
type input "."
type input "5.000"
type input "0"
type input "35.000"
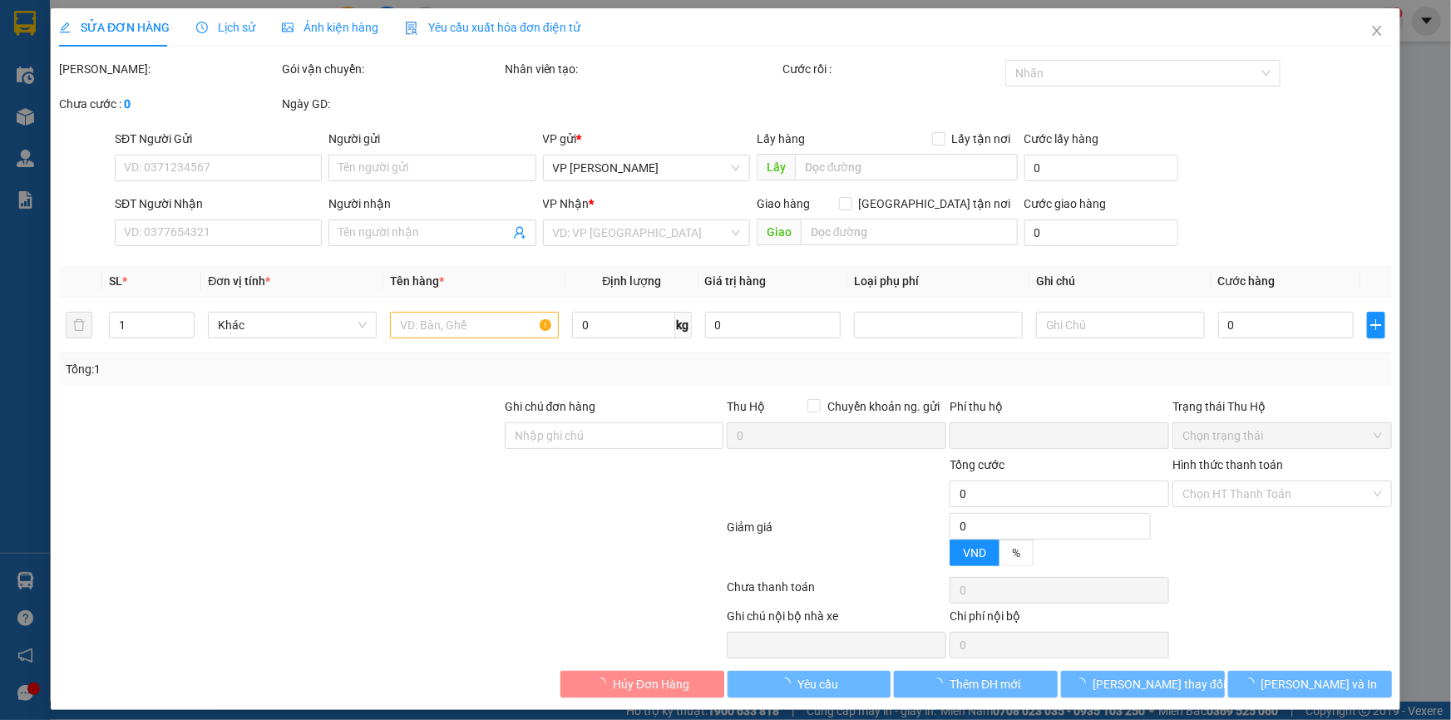
type input "35.000"
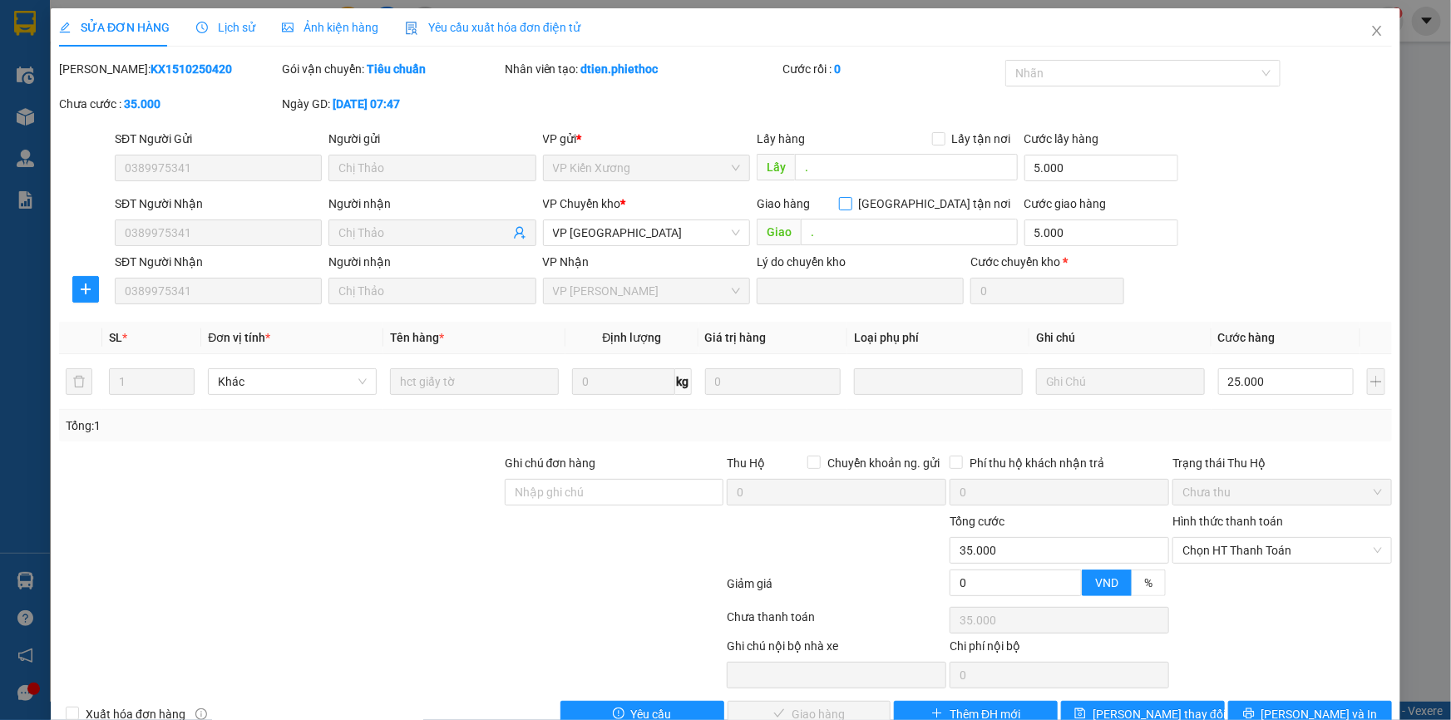
click at [850, 202] on input "[GEOGRAPHIC_DATA] tận nơi" at bounding box center [845, 203] width 12 height 12
checkbox input "true"
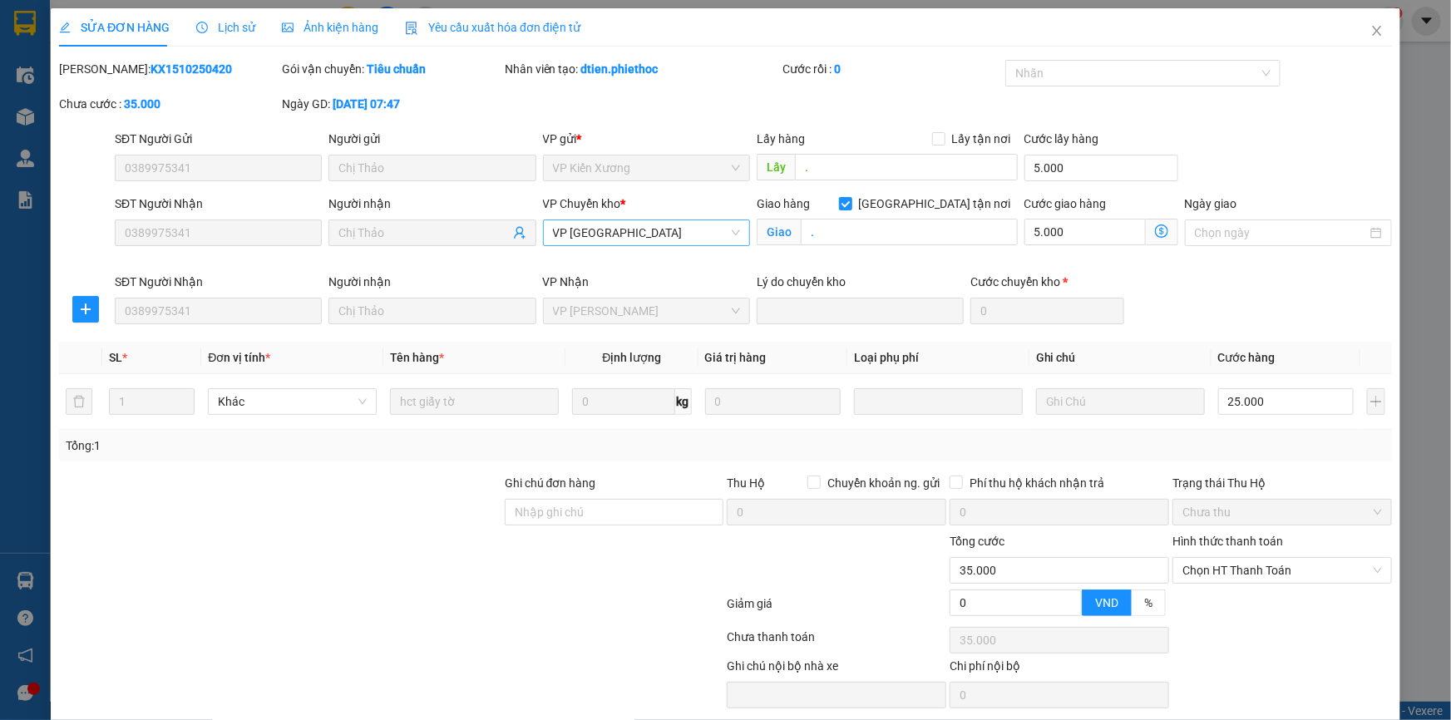
click at [729, 231] on span "VP [GEOGRAPHIC_DATA]" at bounding box center [646, 232] width 187 height 25
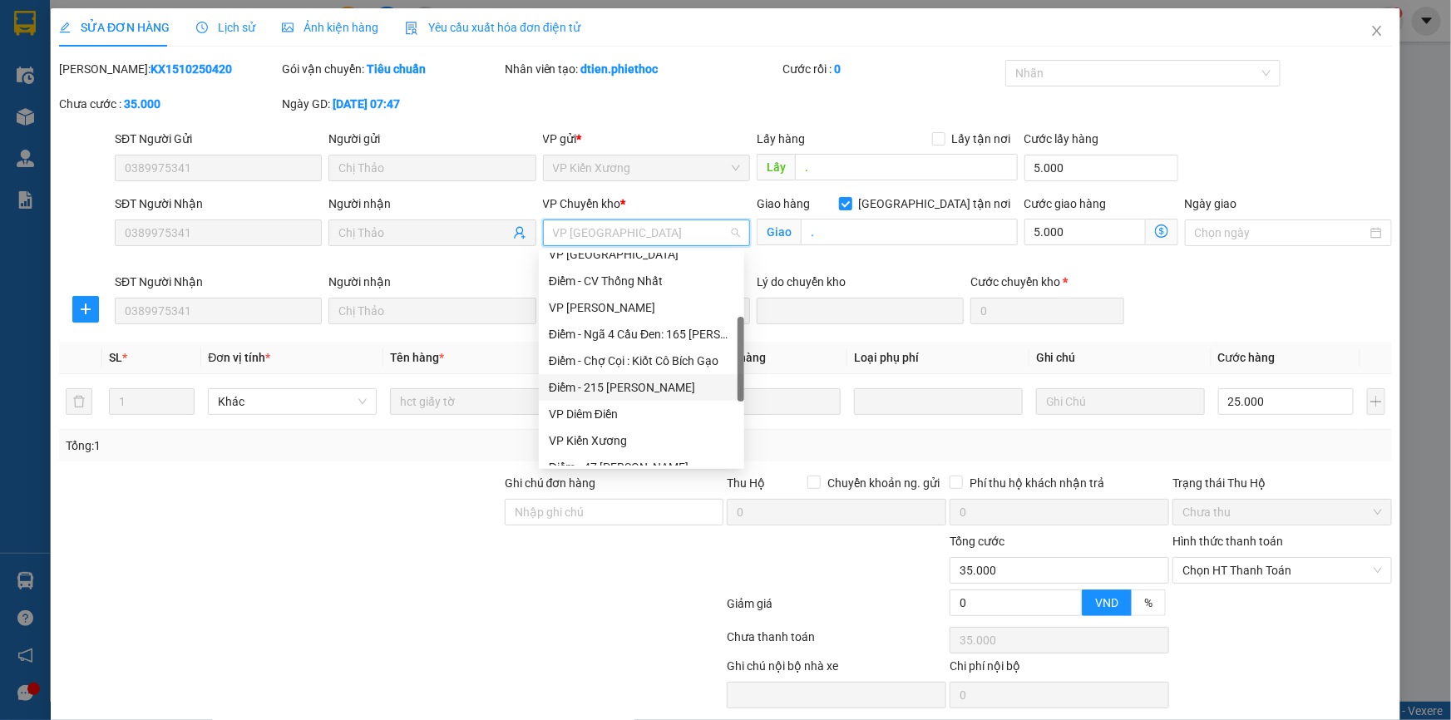
scroll to position [74, 0]
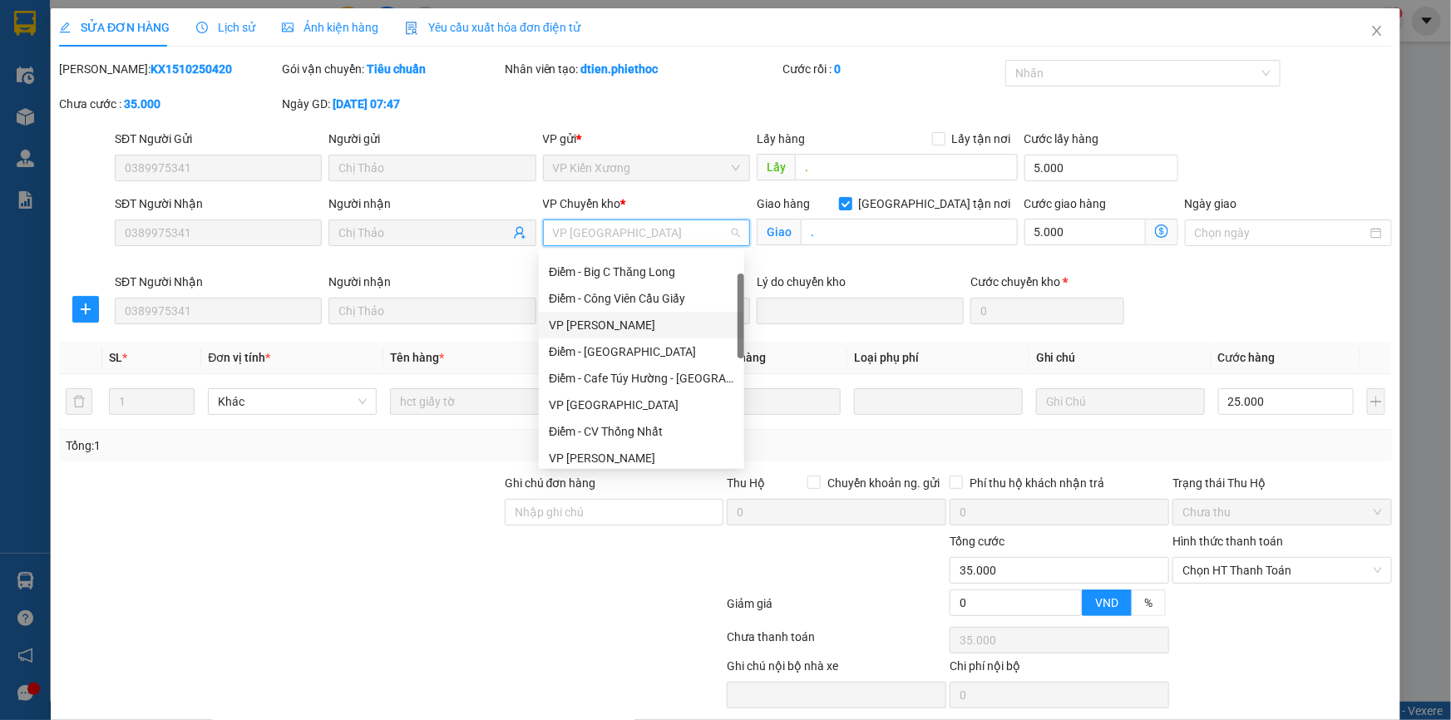
click at [639, 324] on div "VP [PERSON_NAME]" at bounding box center [641, 325] width 185 height 18
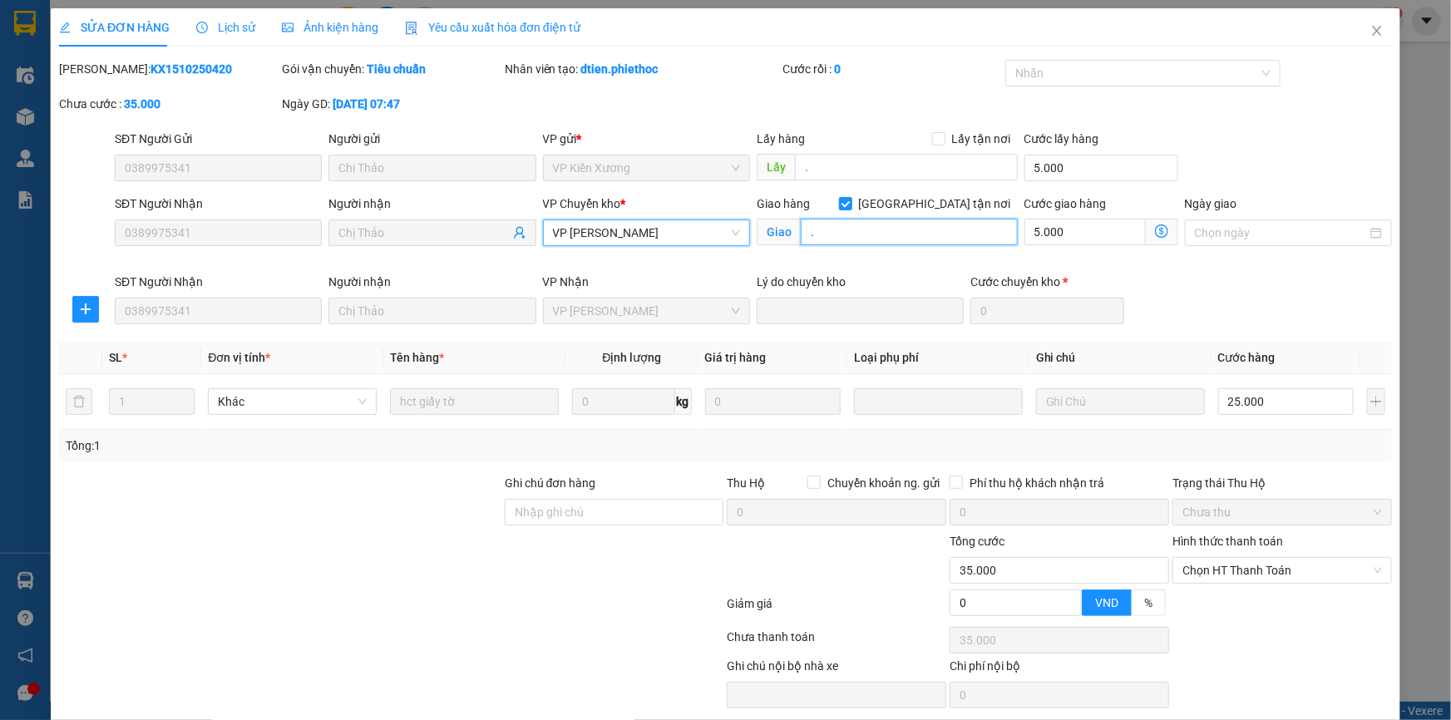
click at [888, 239] on input "." at bounding box center [909, 232] width 217 height 27
paste input "655 Đ. [PERSON_NAME], [GEOGRAPHIC_DATA], [GEOGRAPHIC_DATA], [GEOGRAPHIC_DATA], …"
type input "655 Đ. [PERSON_NAME], [GEOGRAPHIC_DATA], [GEOGRAPHIC_DATA], [GEOGRAPHIC_DATA], …"
click at [1284, 104] on div "[PERSON_NAME]: KX1510250420 Gói vận chuyển: Tiêu chuẩn Nhân viên tạo: dtien.phi…" at bounding box center [725, 95] width 1336 height 70
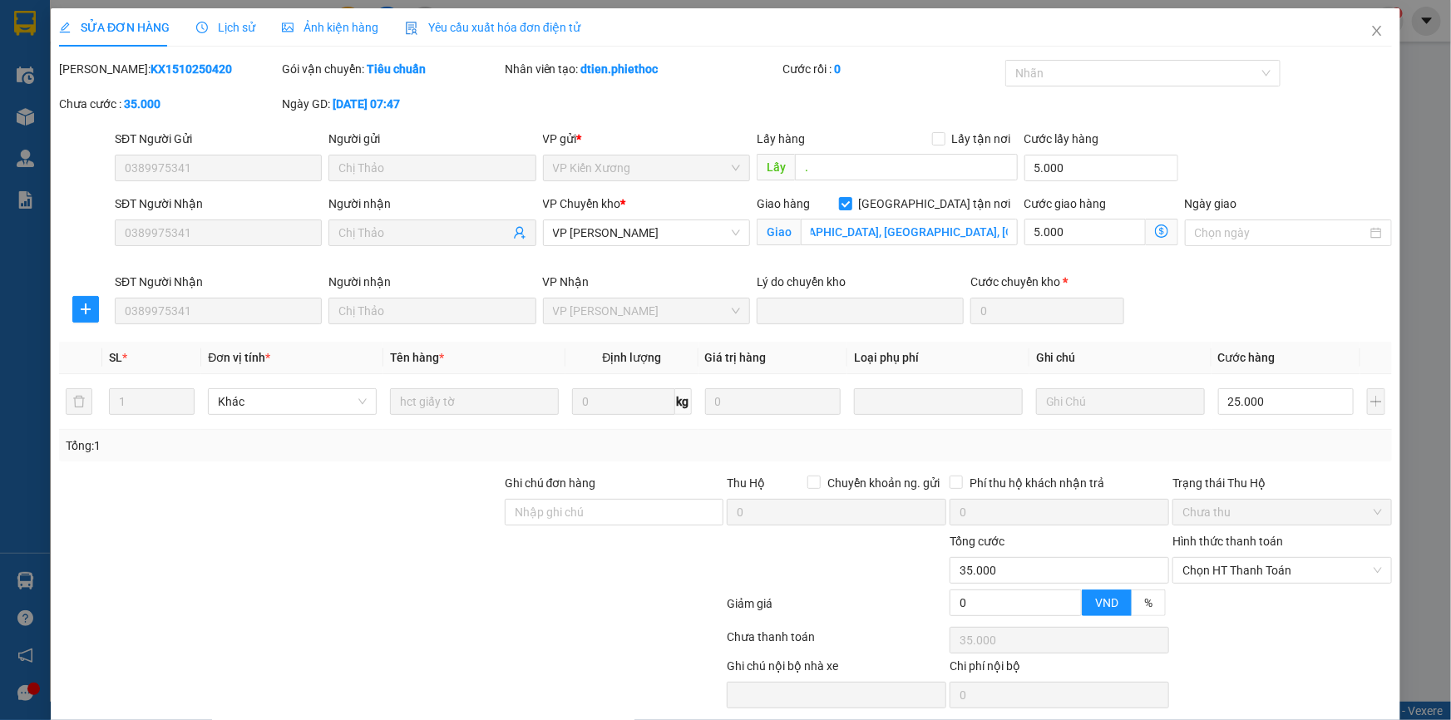
scroll to position [0, 0]
click at [1155, 226] on icon "dollar-circle" at bounding box center [1161, 230] width 13 height 13
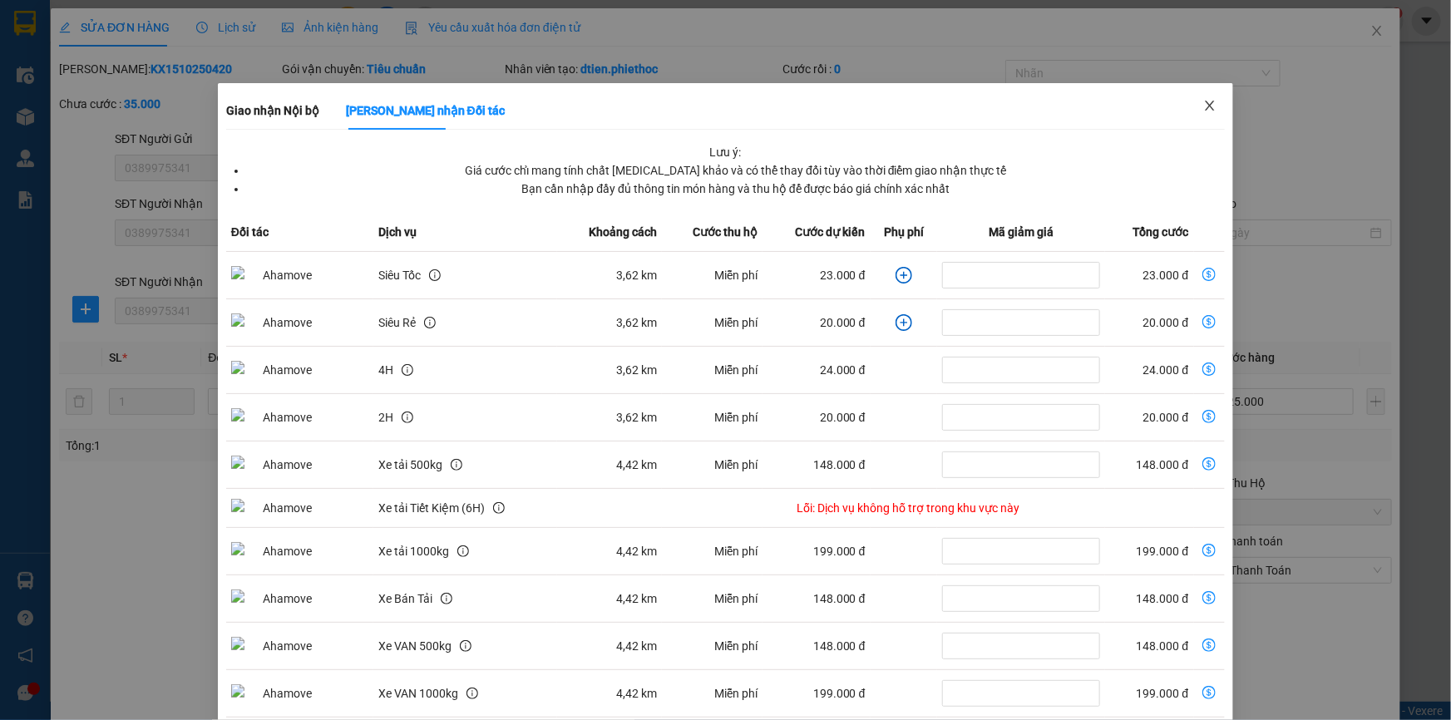
click at [1205, 105] on icon "close" at bounding box center [1209, 106] width 9 height 10
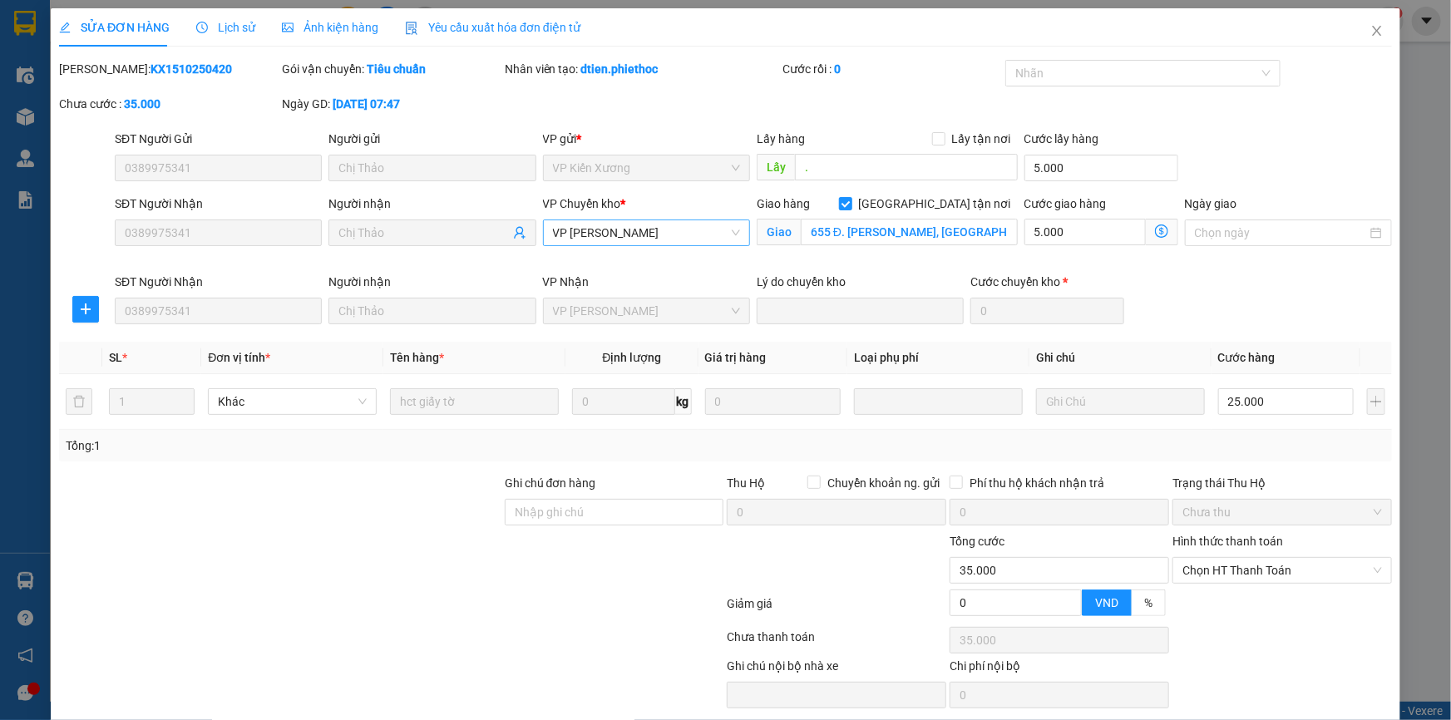
click at [727, 233] on span "VP [PERSON_NAME]" at bounding box center [646, 232] width 187 height 25
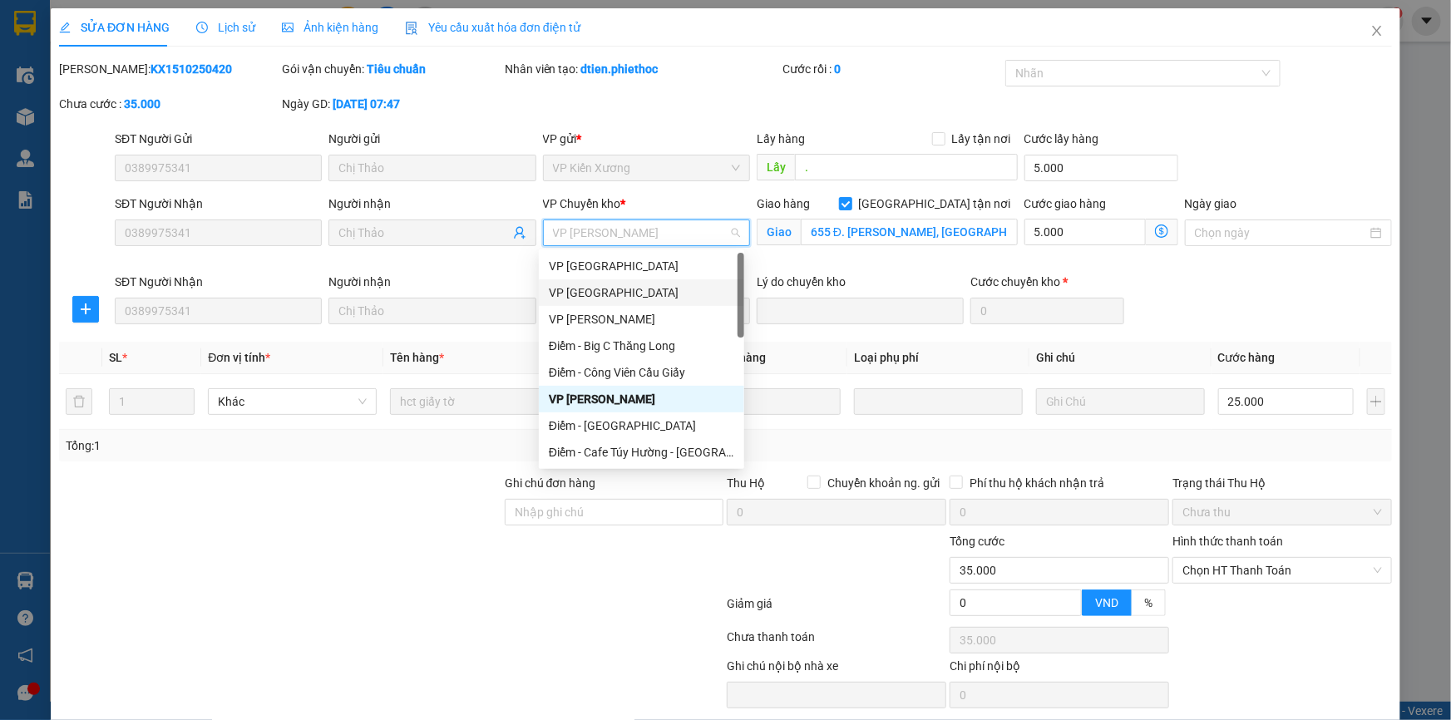
click at [627, 289] on div "VP [GEOGRAPHIC_DATA]" at bounding box center [641, 292] width 185 height 18
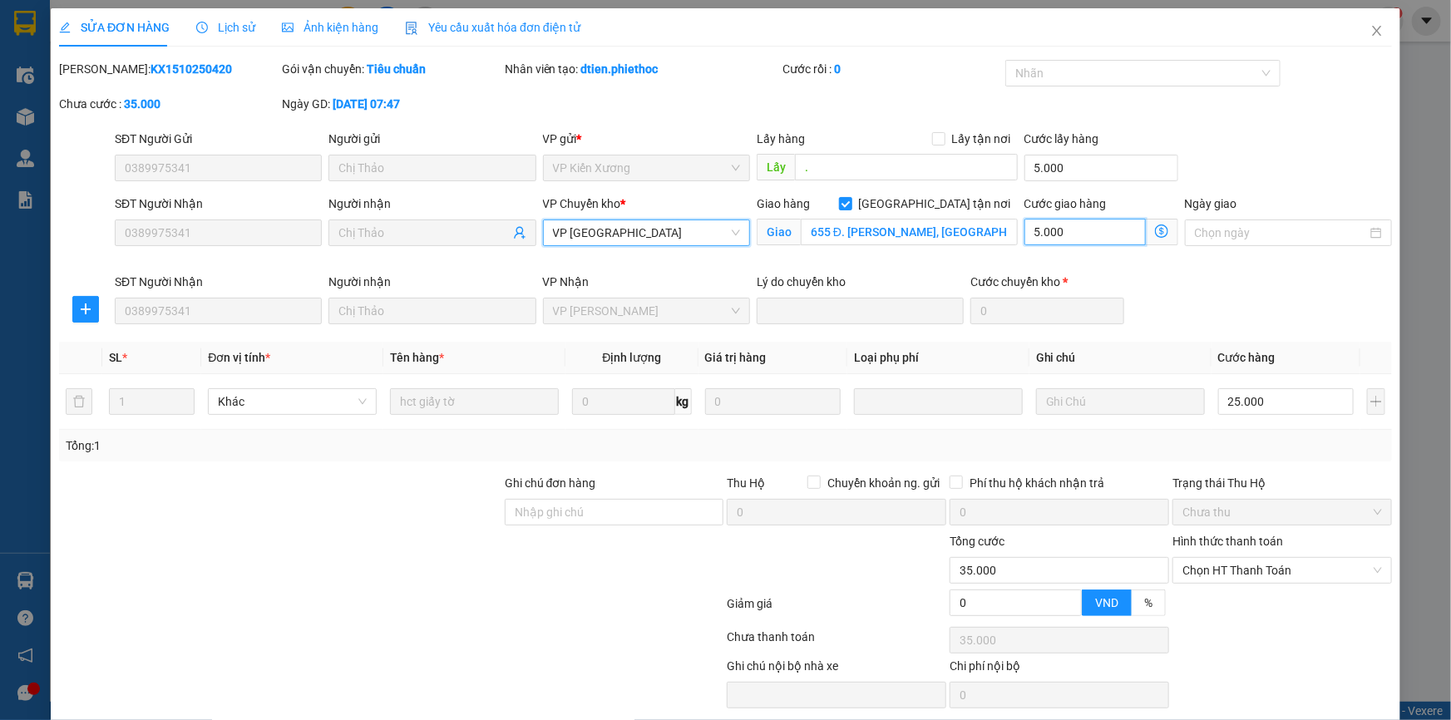
click at [1072, 241] on input "5.000" at bounding box center [1084, 232] width 121 height 27
type input "30.000"
type input "0"
type input "30.003"
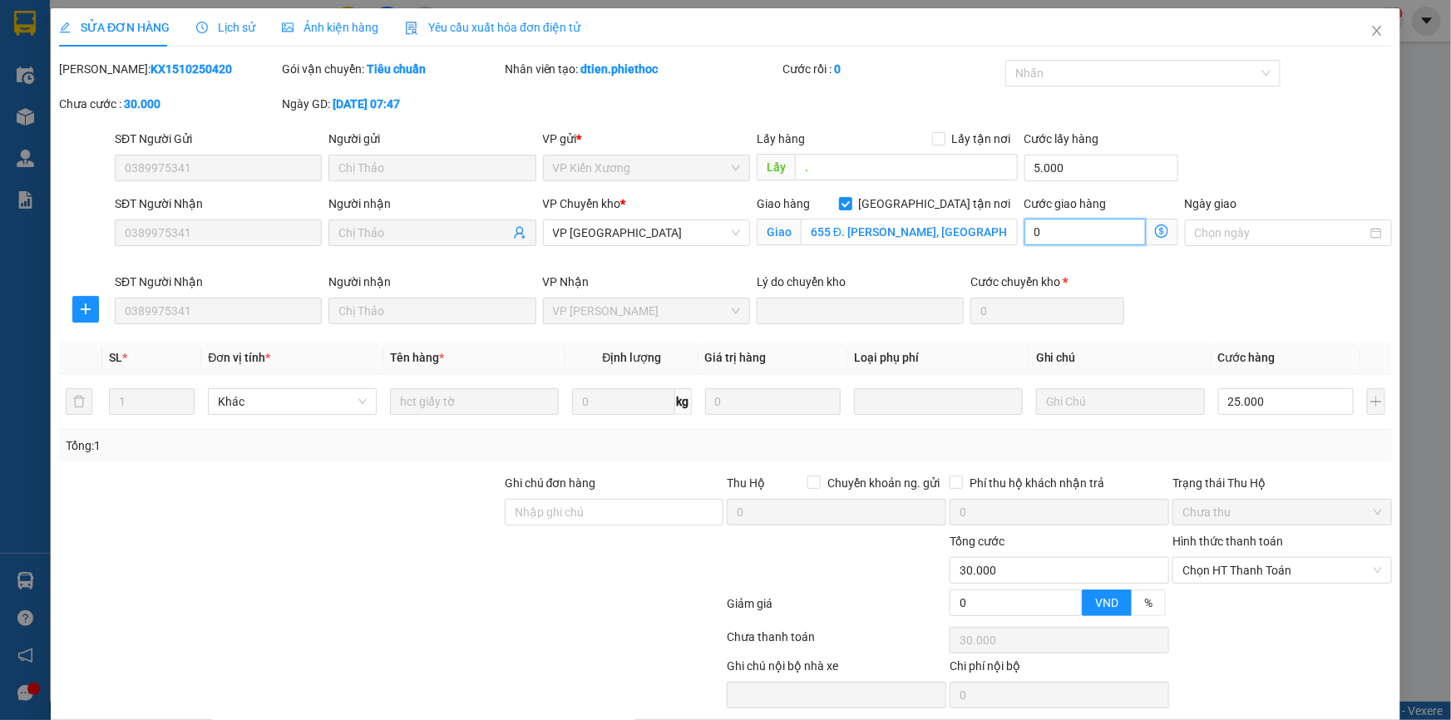
type input "30.003"
type input "3"
type input "30.035"
type input "35"
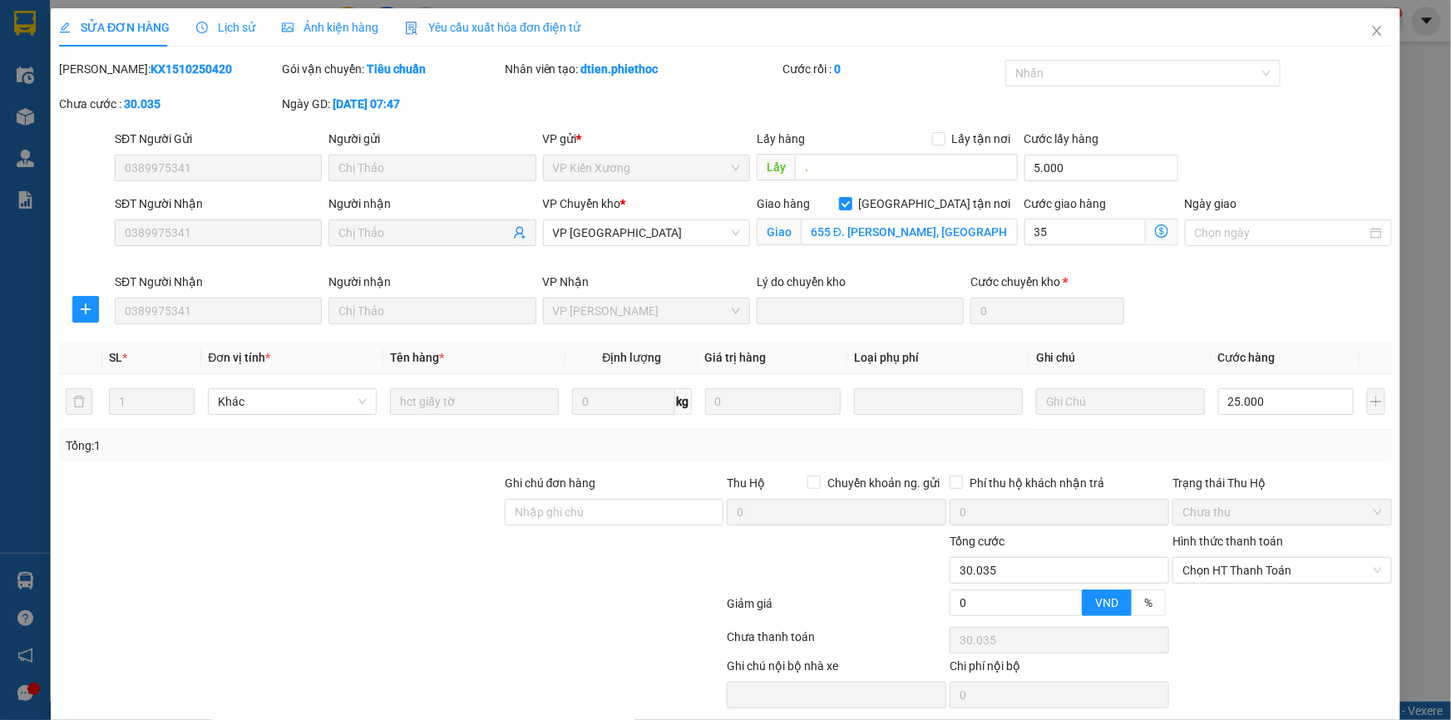
type input "65.000"
type input "35.000"
click at [1234, 117] on div "[PERSON_NAME]: KX1510250420 Gói vận chuyển: Tiêu chuẩn Nhân viên tạo: dtien.phi…" at bounding box center [725, 95] width 1336 height 70
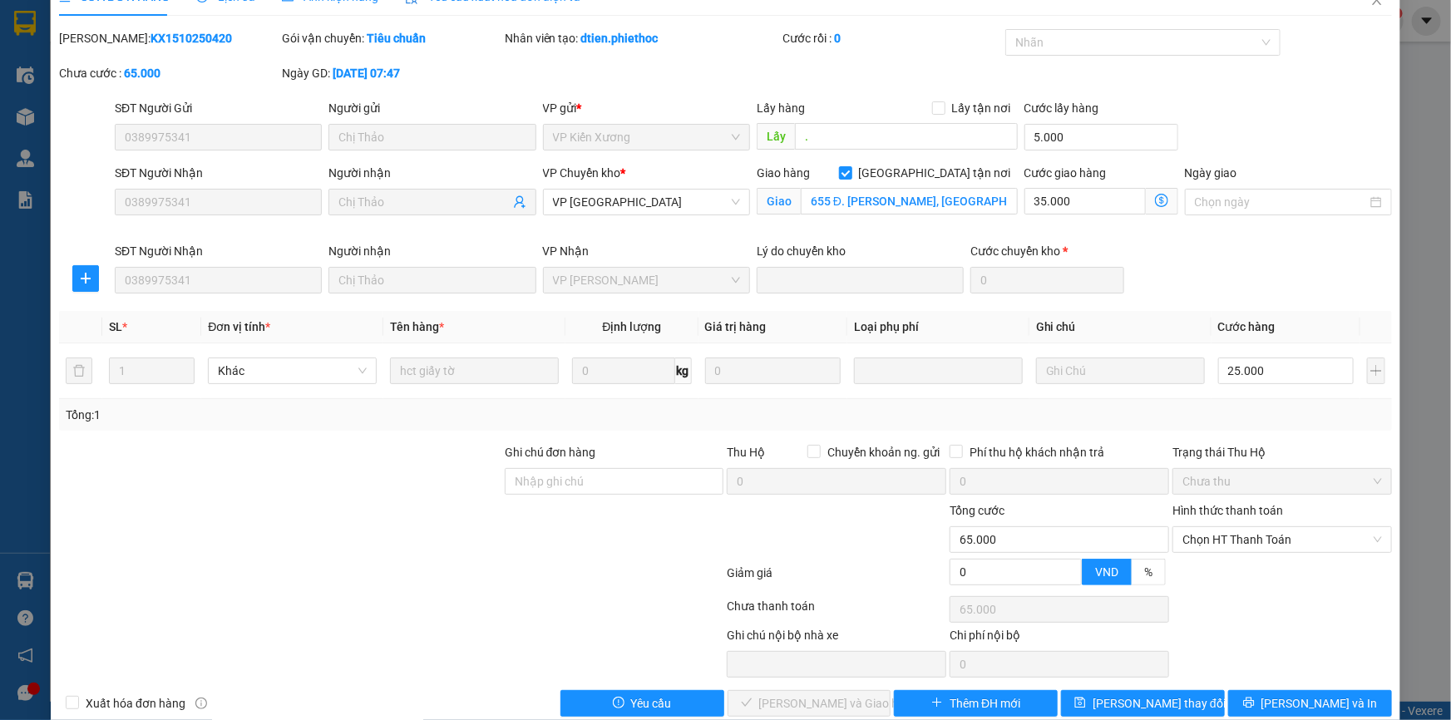
scroll to position [58, 0]
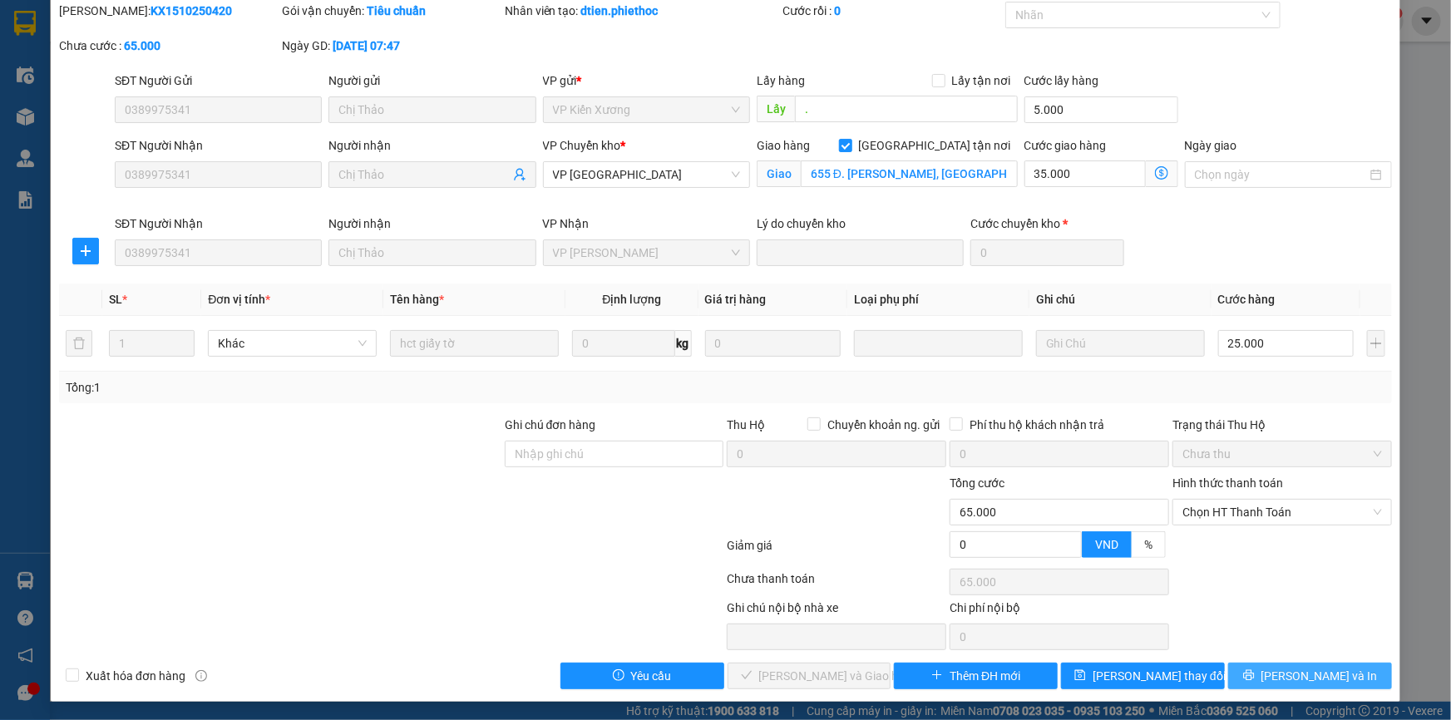
click at [1263, 672] on button "[PERSON_NAME] và In" at bounding box center [1310, 676] width 164 height 27
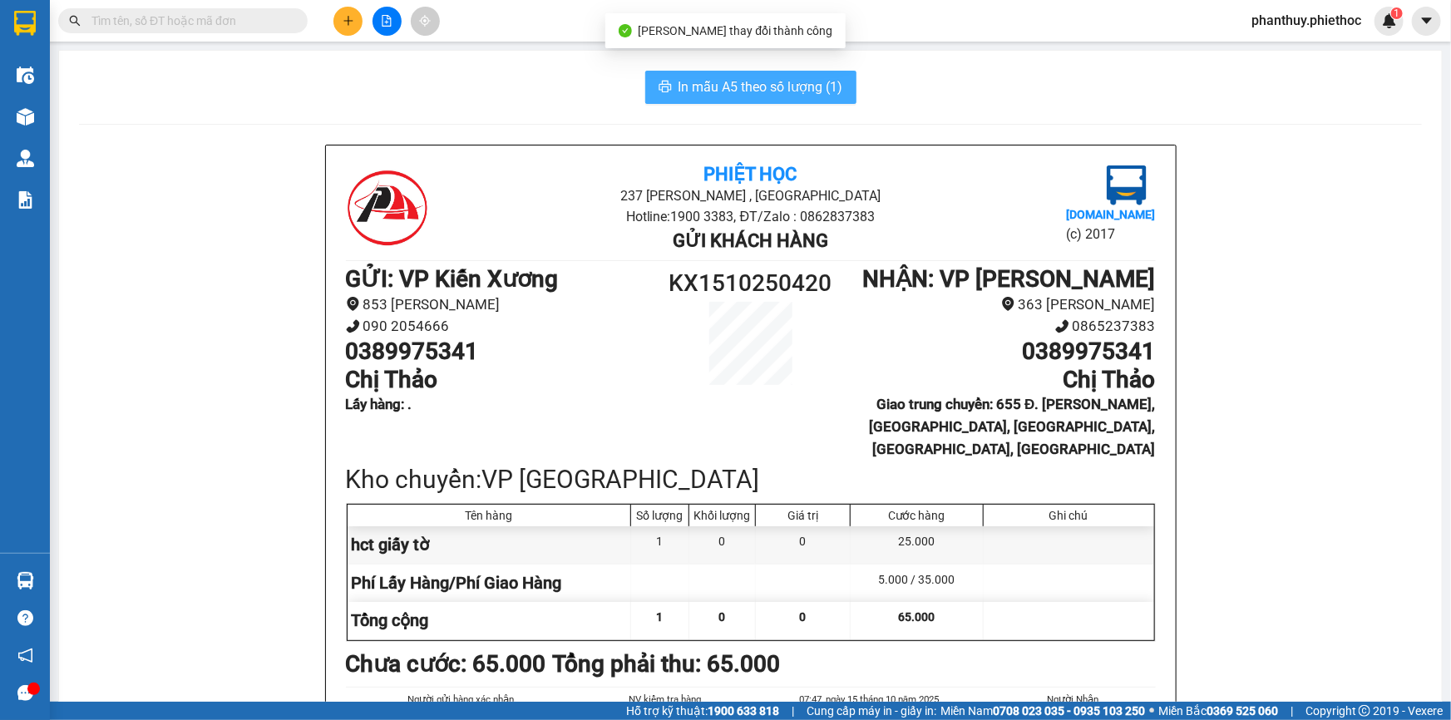
click at [682, 72] on button "In mẫu A5 theo số lượng (1)" at bounding box center [750, 87] width 211 height 33
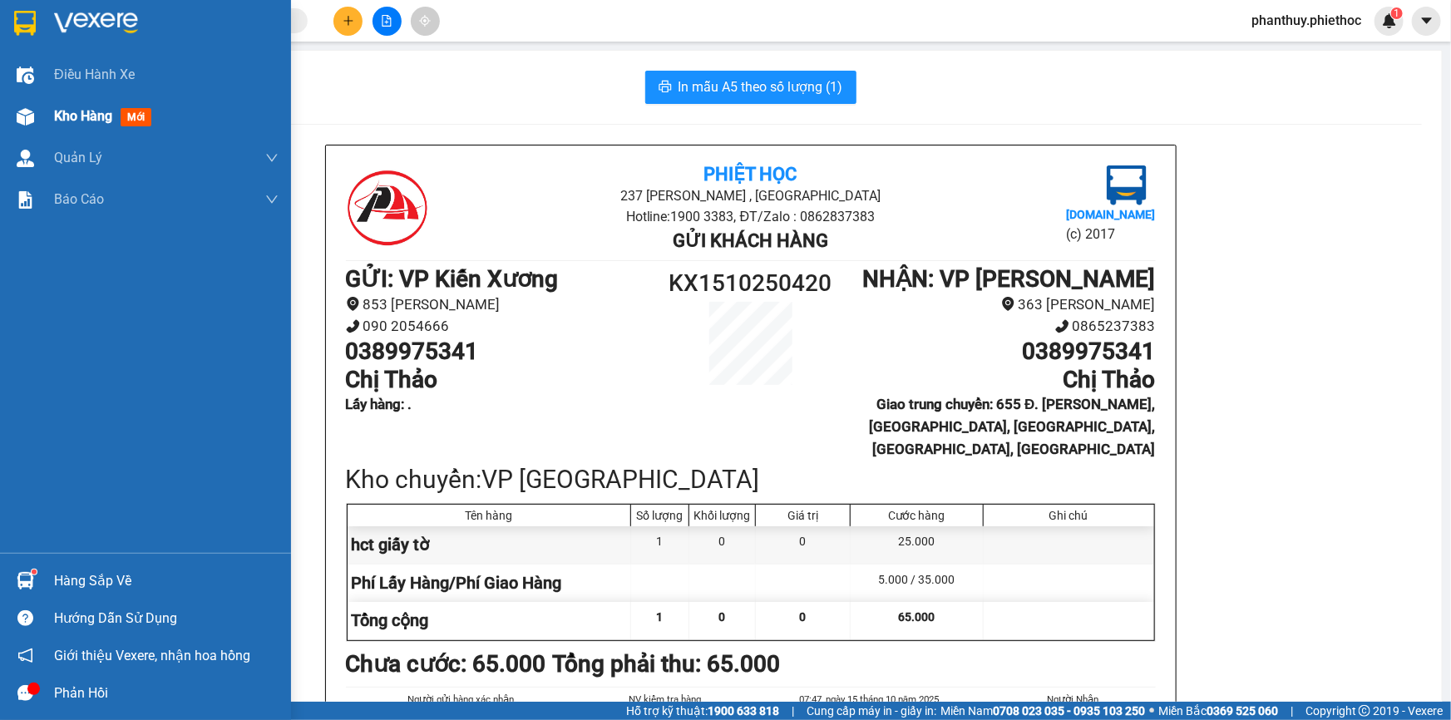
click at [101, 105] on div "Kho hàng mới" at bounding box center [166, 117] width 224 height 42
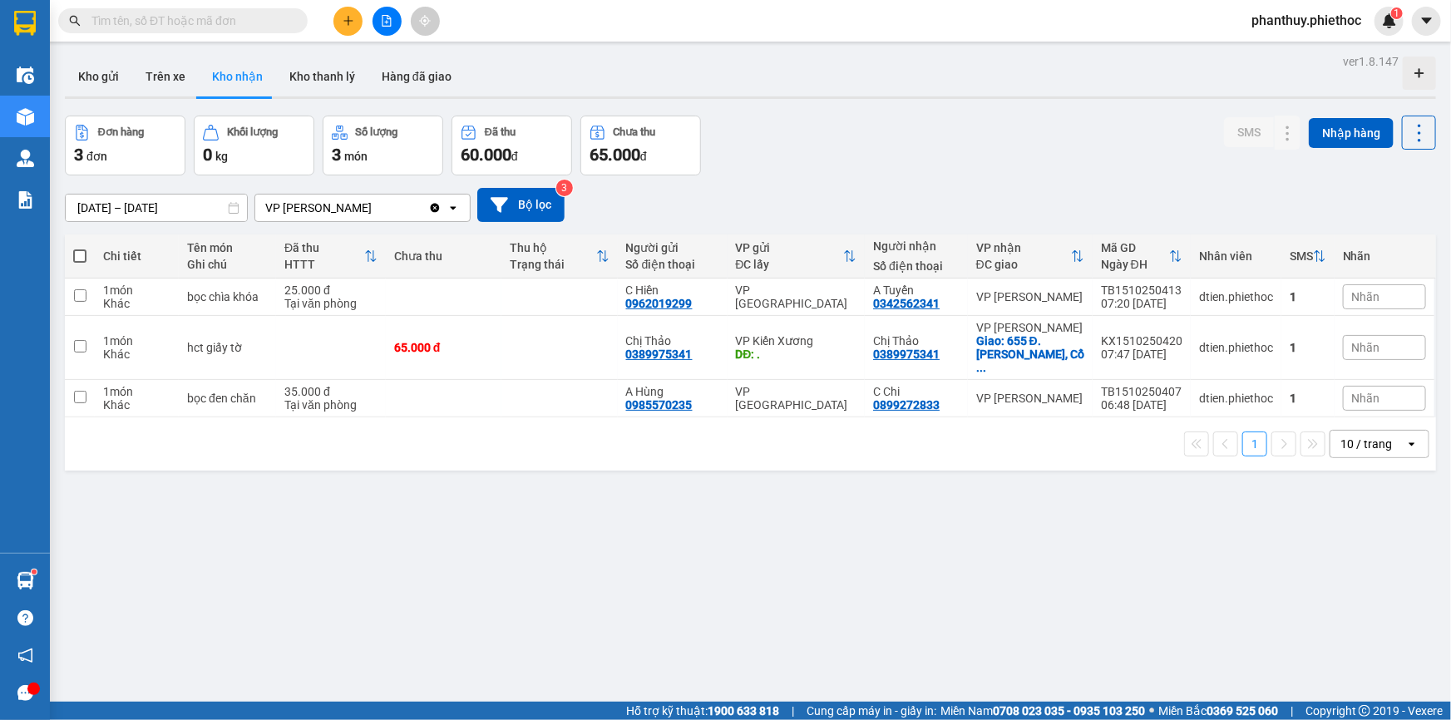
click at [1355, 341] on span "Nhãn" at bounding box center [1366, 347] width 28 height 13
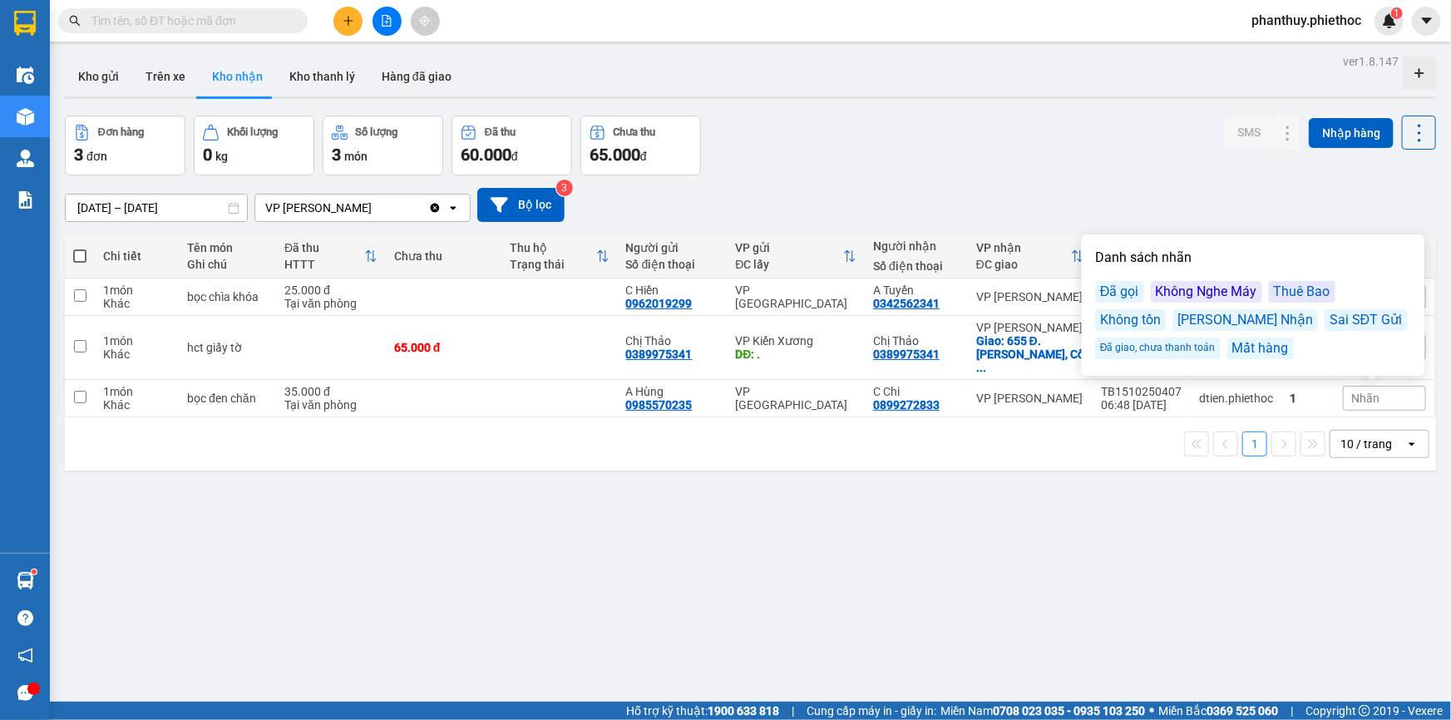
click at [1120, 283] on div "Đã gọi" at bounding box center [1119, 292] width 49 height 22
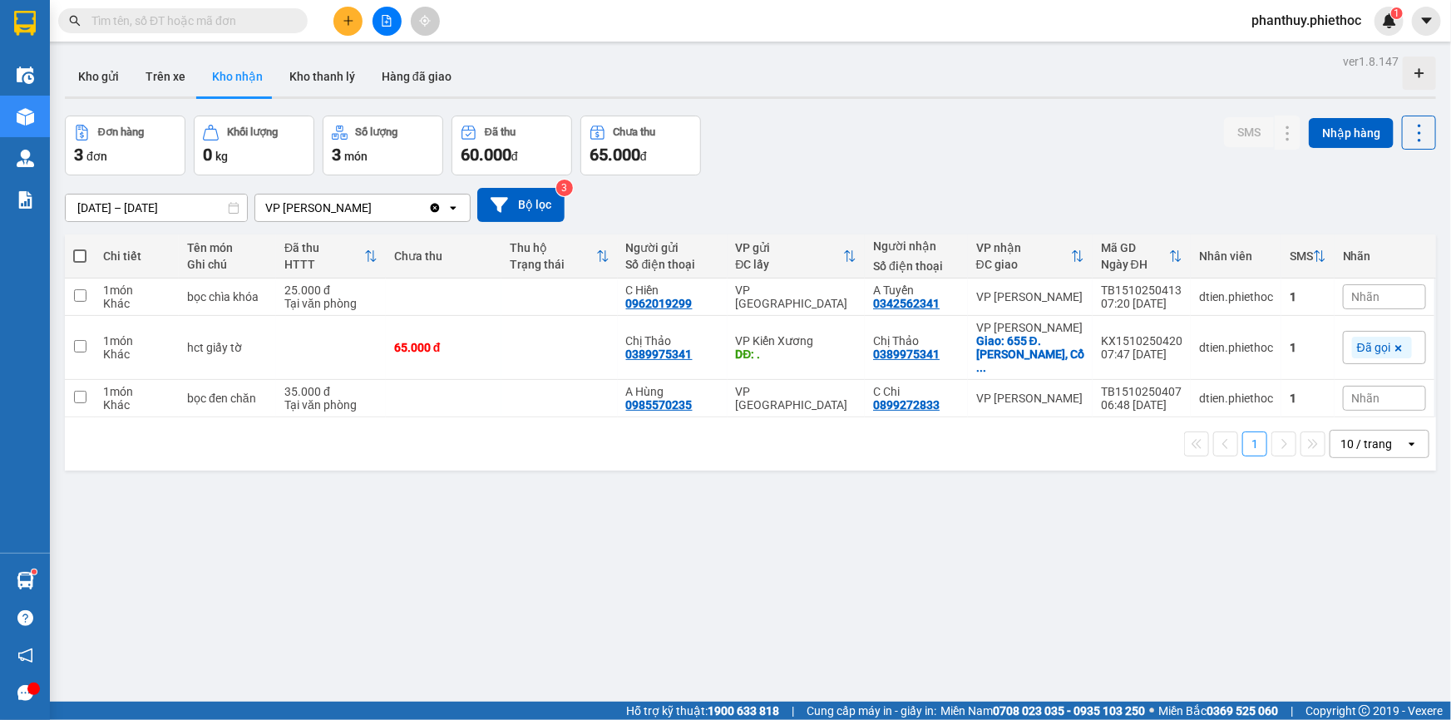
click at [1067, 177] on div "[DATE] – [DATE] Press the down arrow key to interact with the calendar and sele…" at bounding box center [750, 204] width 1371 height 59
click at [1352, 296] on span "Nhãn" at bounding box center [1366, 296] width 28 height 13
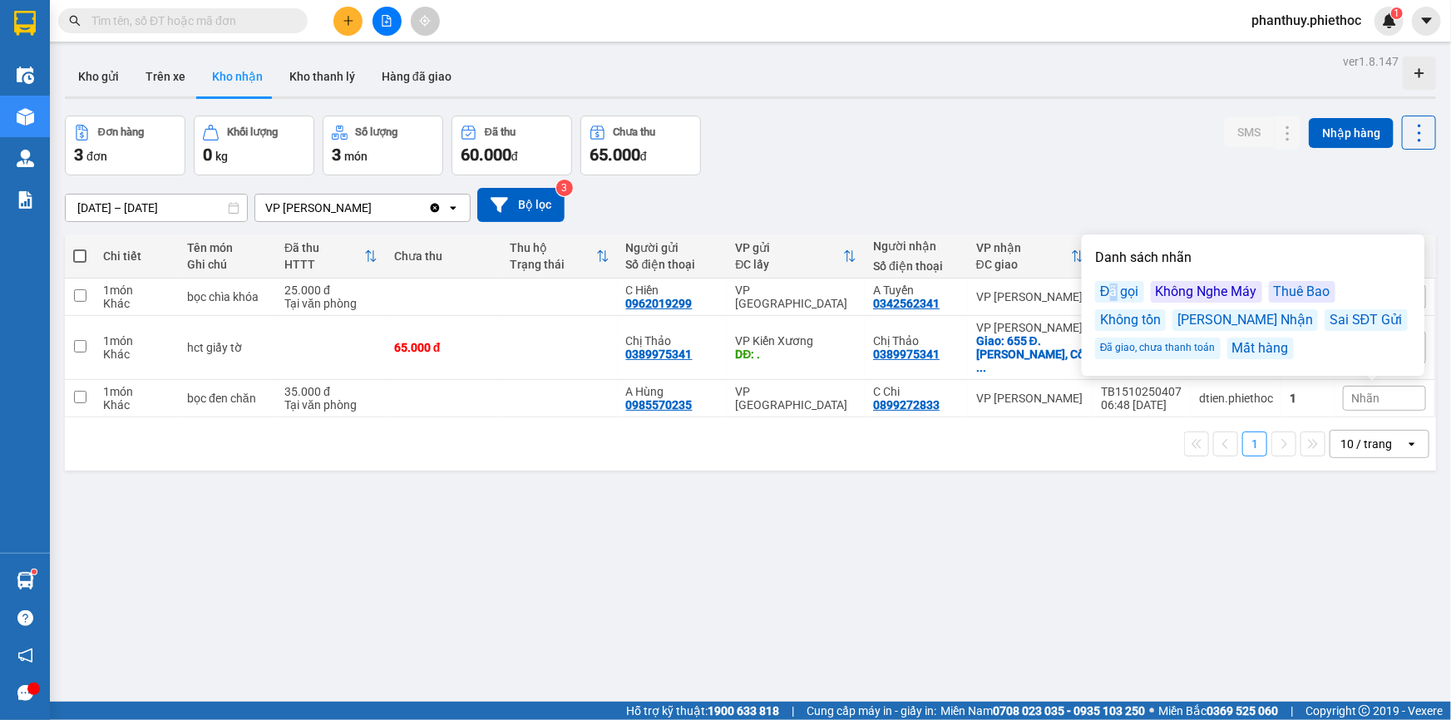
click at [1112, 284] on div "Đã gọi" at bounding box center [1119, 292] width 49 height 22
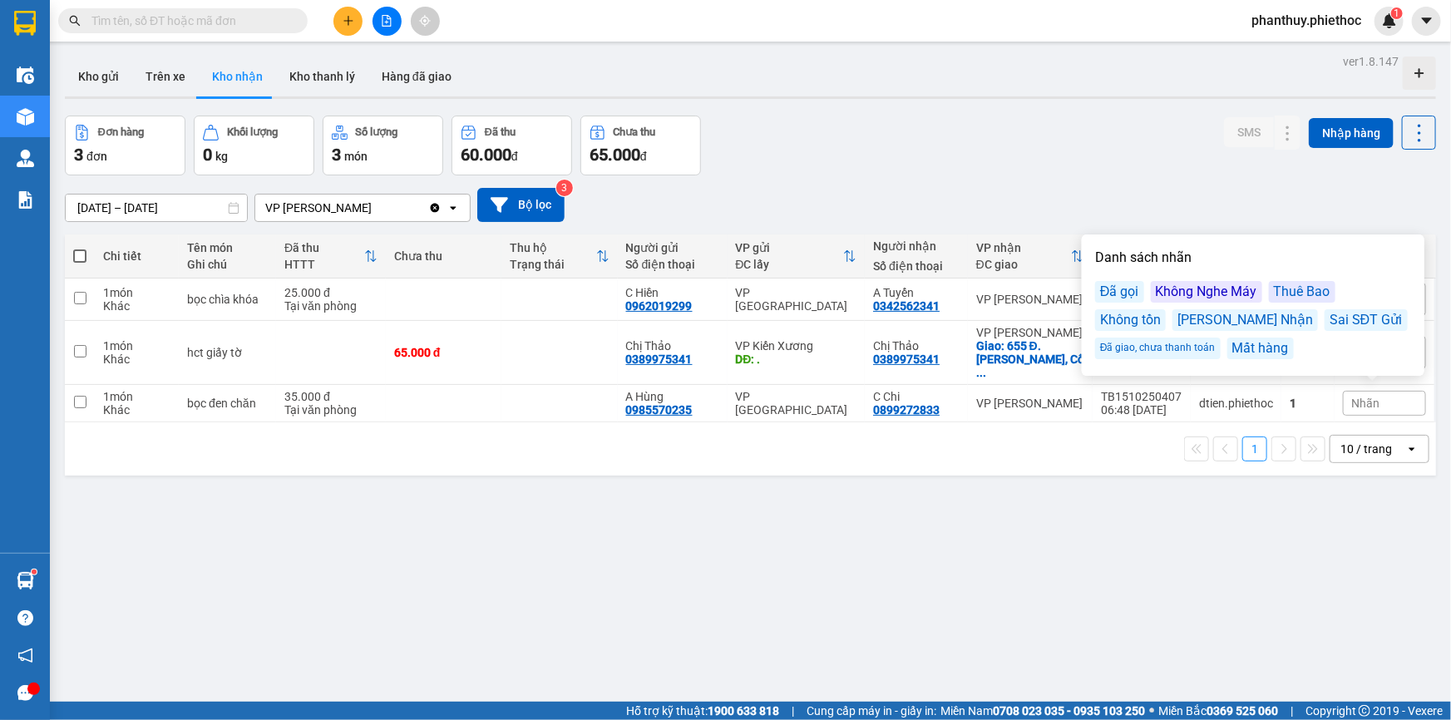
click at [998, 171] on div "Đơn hàng 3 đơn Khối lượng 0 kg Số lượng 3 món Đã thu 60.000 đ Chưa thu 65.000 đ…" at bounding box center [750, 146] width 1371 height 60
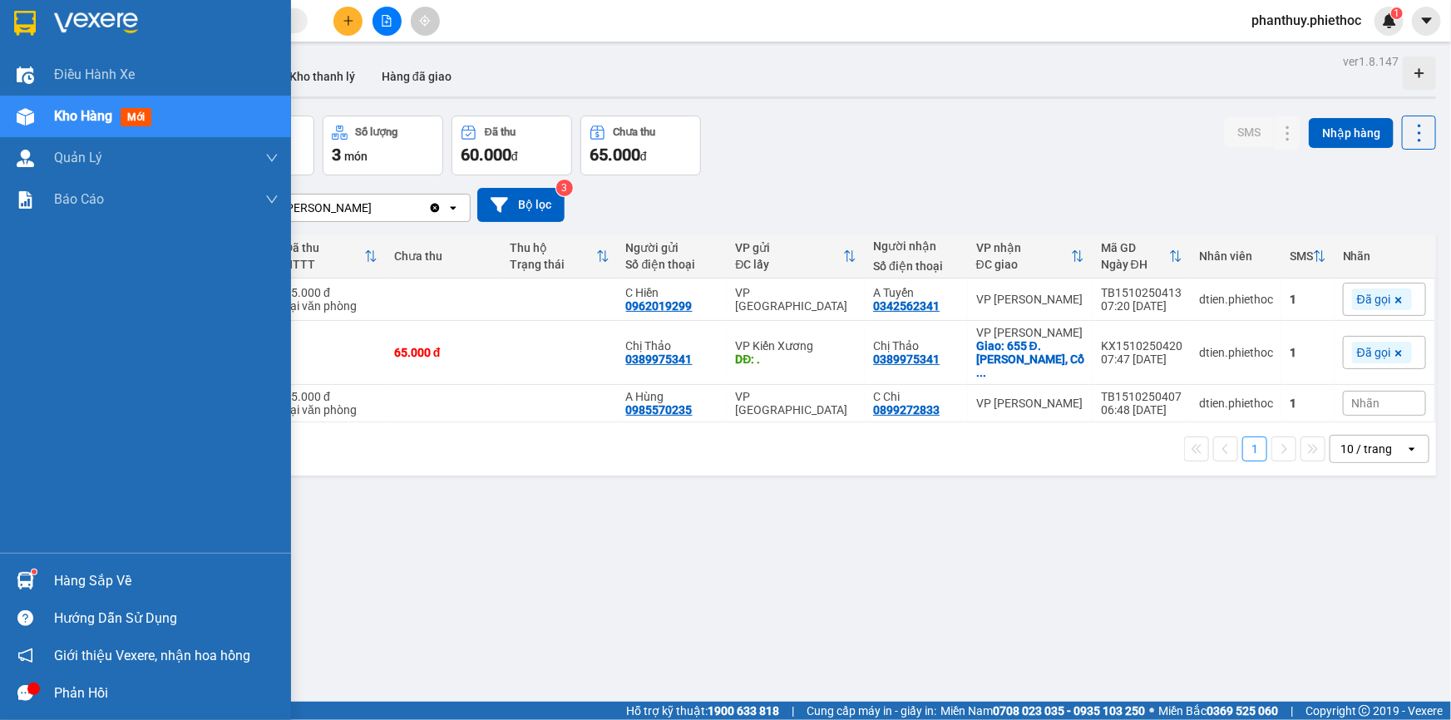
drag, startPoint x: 60, startPoint y: 567, endPoint x: 416, endPoint y: 510, distance: 360.2
click at [62, 567] on div "Hàng sắp về" at bounding box center [145, 580] width 291 height 37
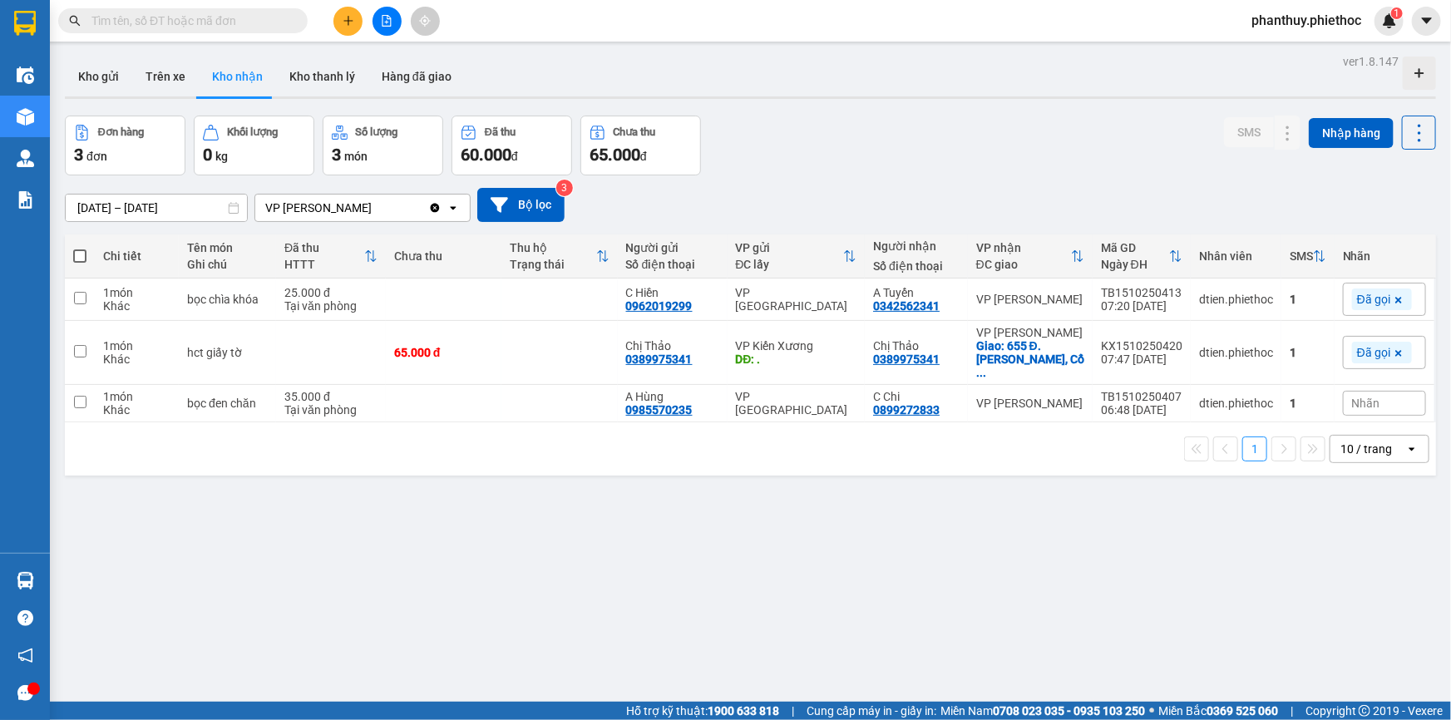
click at [913, 492] on section "Kết quả tìm kiếm ( 0 ) Bộ lọc No Data phanthuy.phiethoc 1 Điều hành xe Kho hàng…" at bounding box center [725, 360] width 1451 height 720
click at [1355, 397] on span "Nhãn" at bounding box center [1366, 403] width 28 height 13
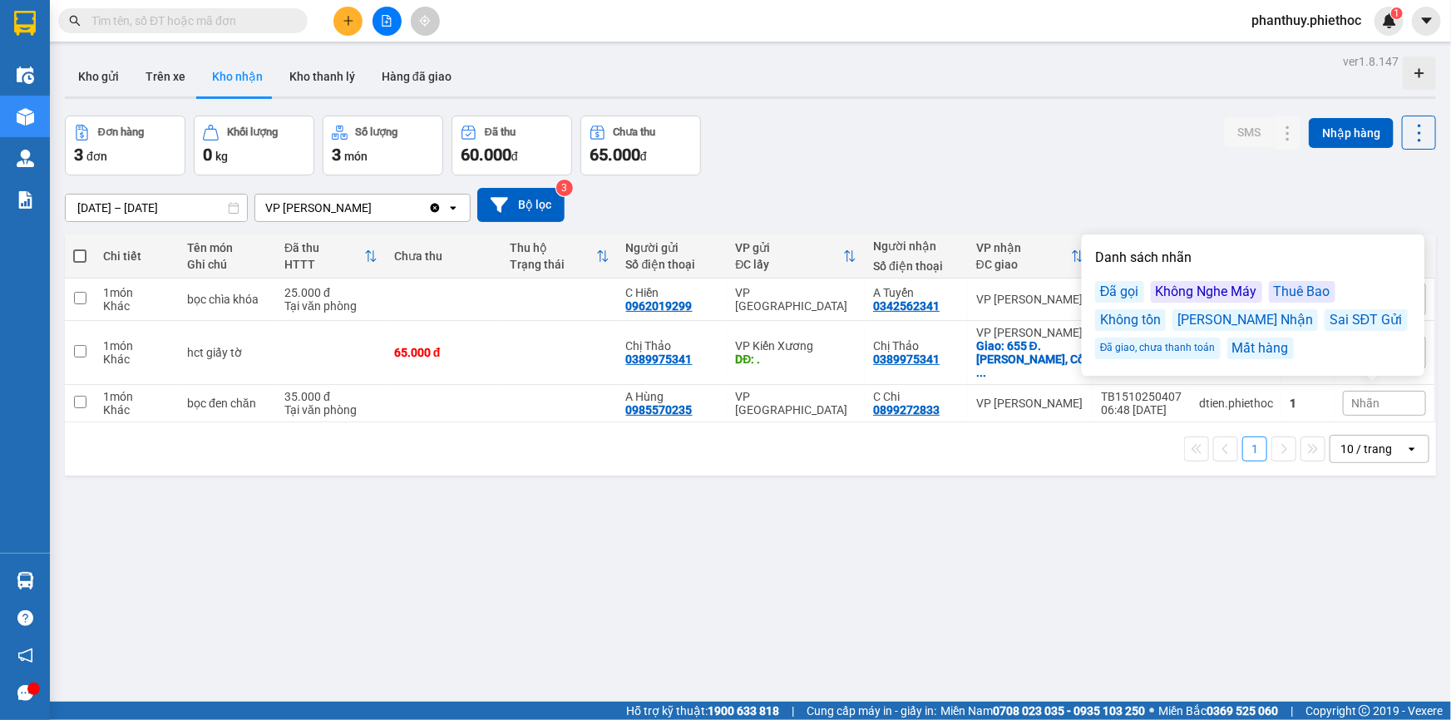
click at [1118, 289] on div "Đã gọi" at bounding box center [1119, 292] width 49 height 22
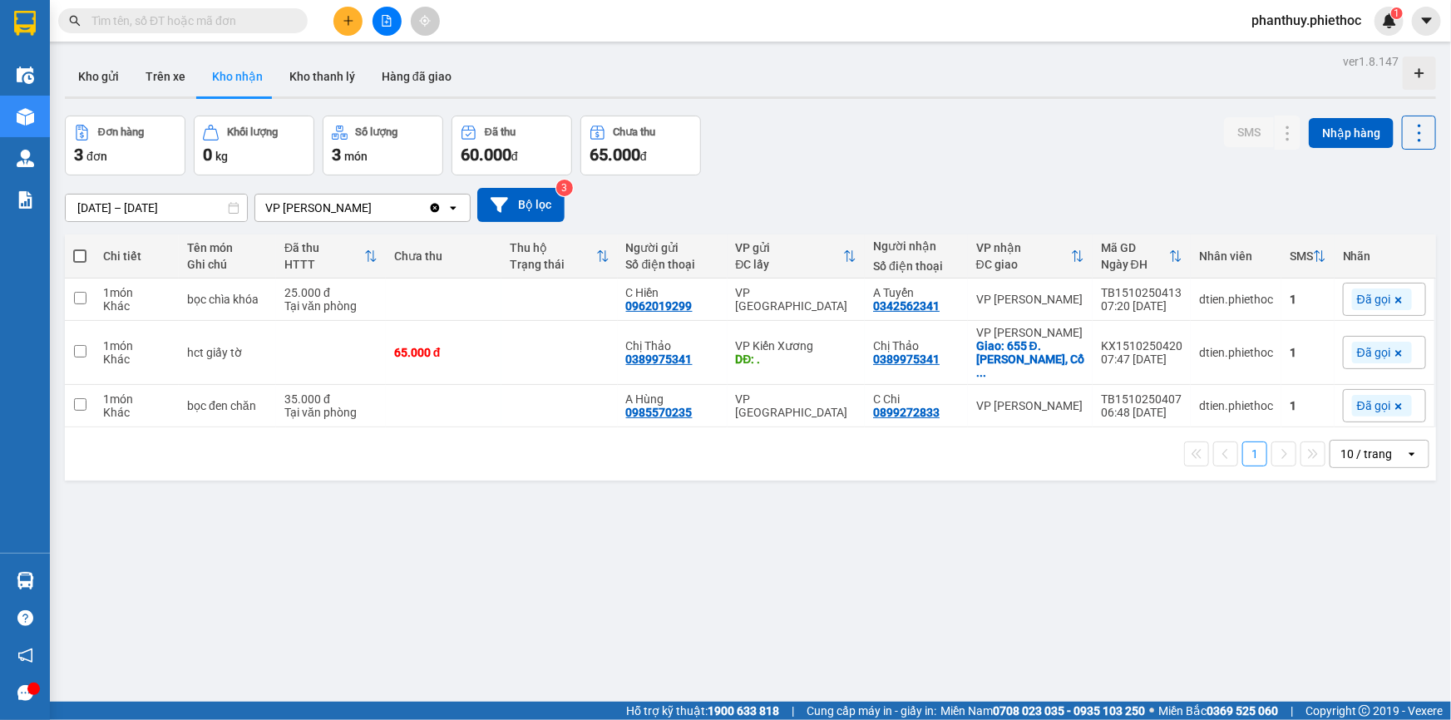
click at [973, 108] on div "ver 1.8.147 Kho gửi Trên xe Kho nhận Kho thanh [PERSON_NAME] đã giao Đơn hàng 3…" at bounding box center [750, 410] width 1384 height 720
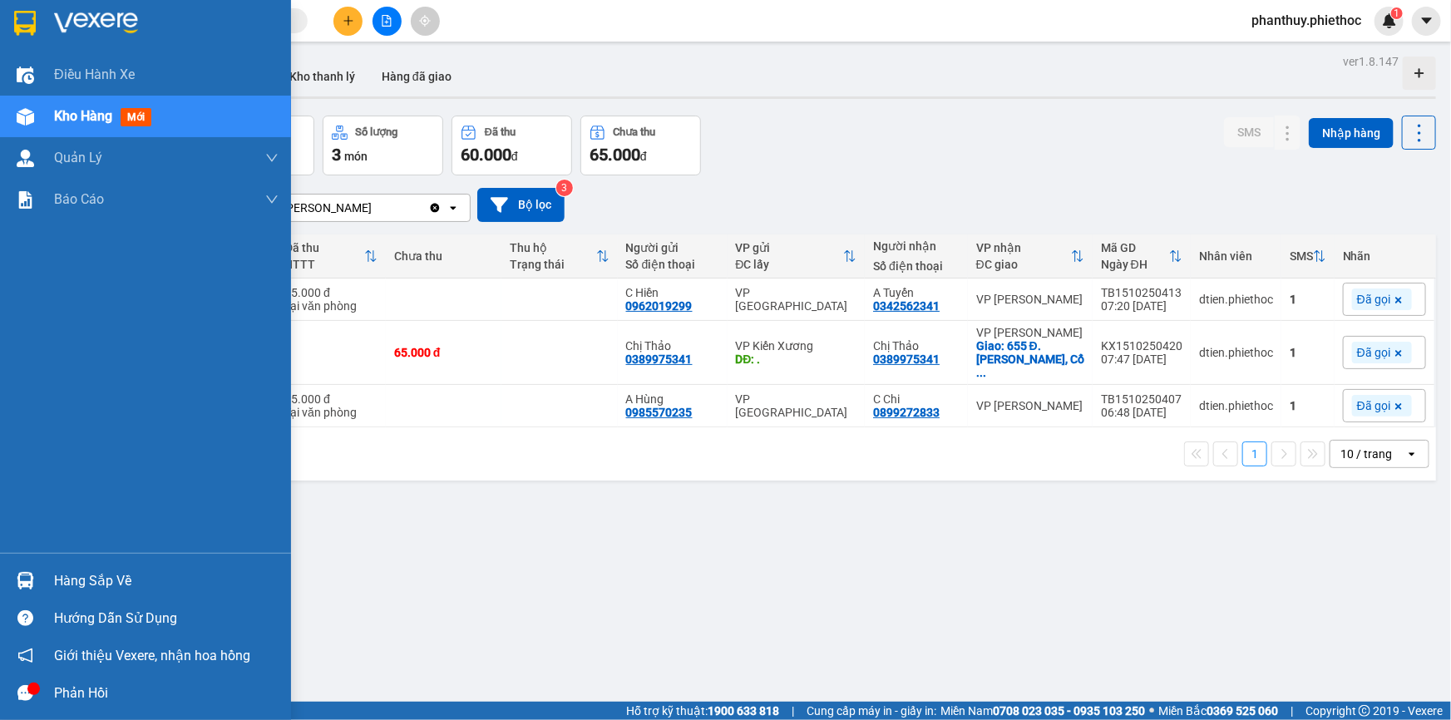
drag, startPoint x: 135, startPoint y: 576, endPoint x: 261, endPoint y: 584, distance: 126.6
click at [135, 576] on div "Hàng sắp về" at bounding box center [166, 581] width 224 height 25
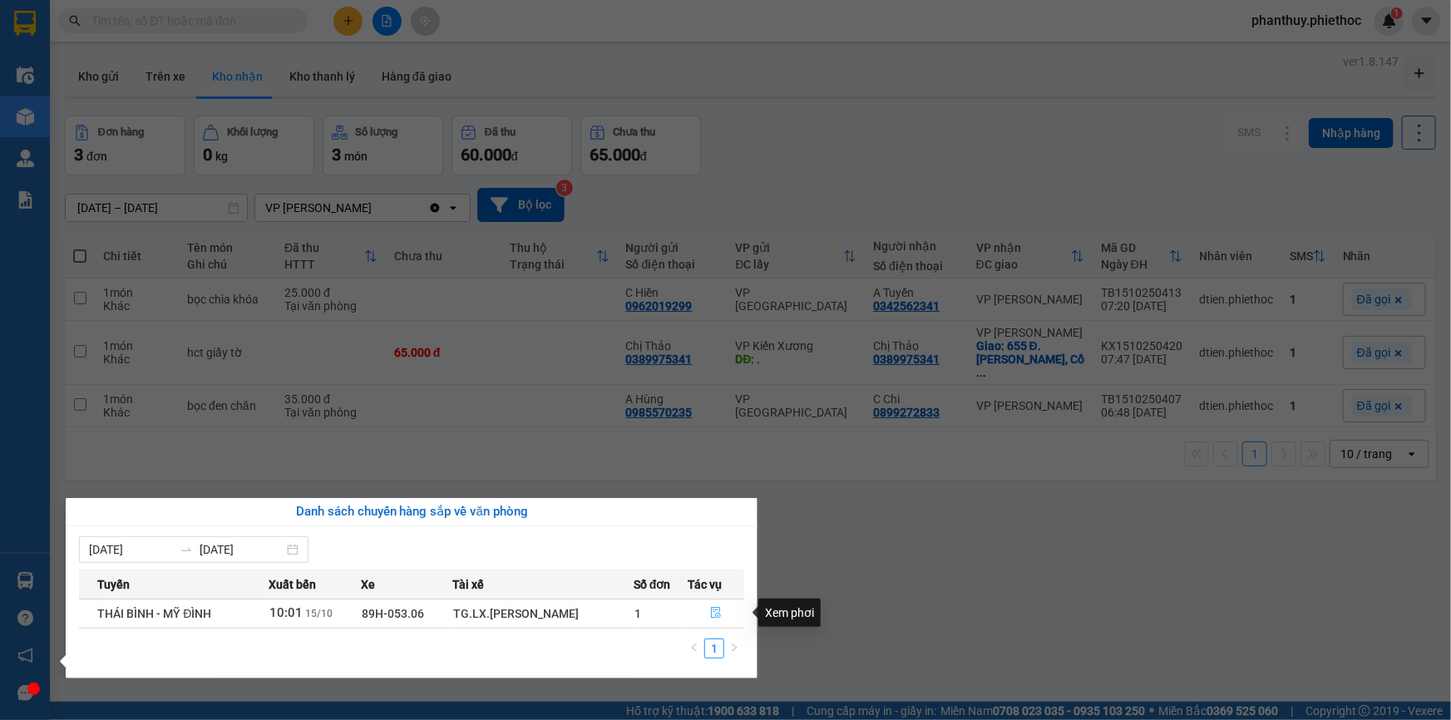
click at [712, 613] on icon "file-done" at bounding box center [716, 613] width 12 height 12
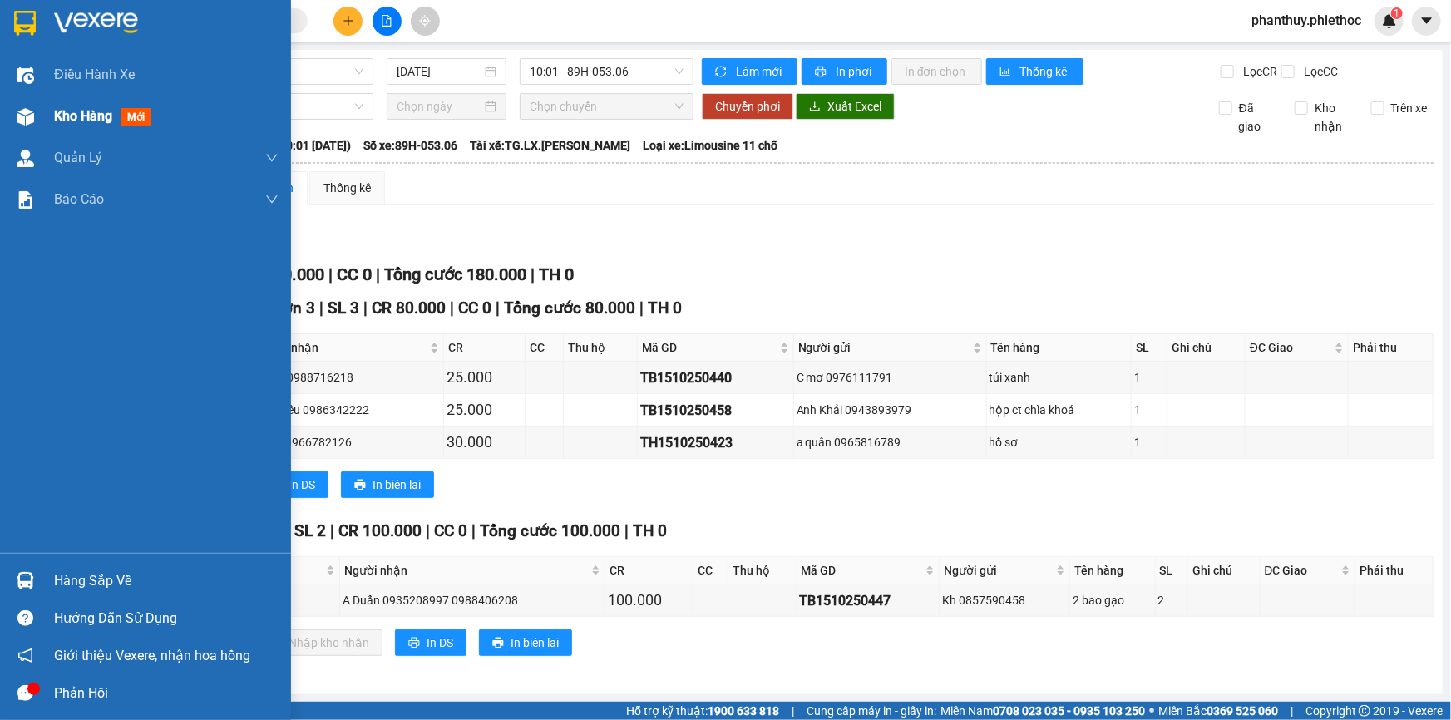
drag, startPoint x: 45, startPoint y: 116, endPoint x: 246, endPoint y: 116, distance: 201.2
click at [46, 116] on div "Kho hàng mới" at bounding box center [145, 117] width 291 height 42
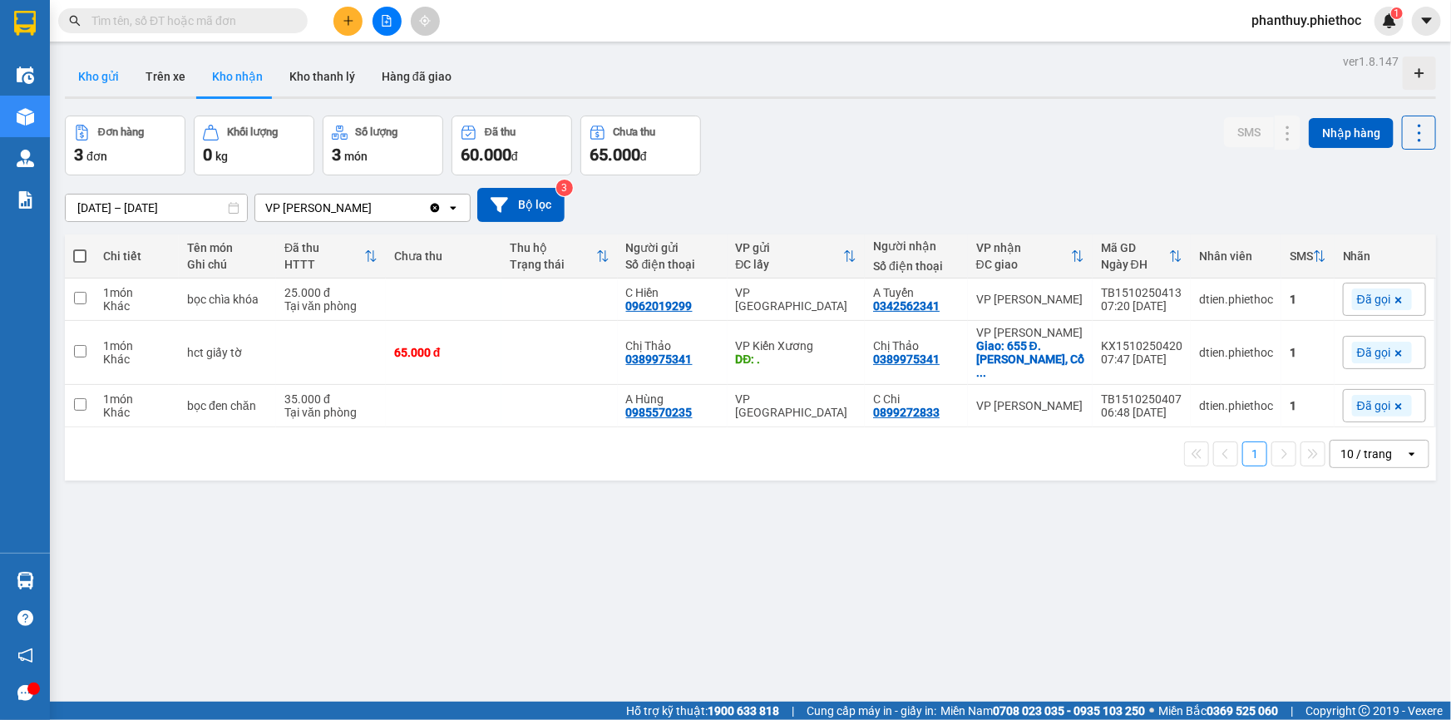
click at [109, 77] on button "Kho gửi" at bounding box center [98, 77] width 67 height 40
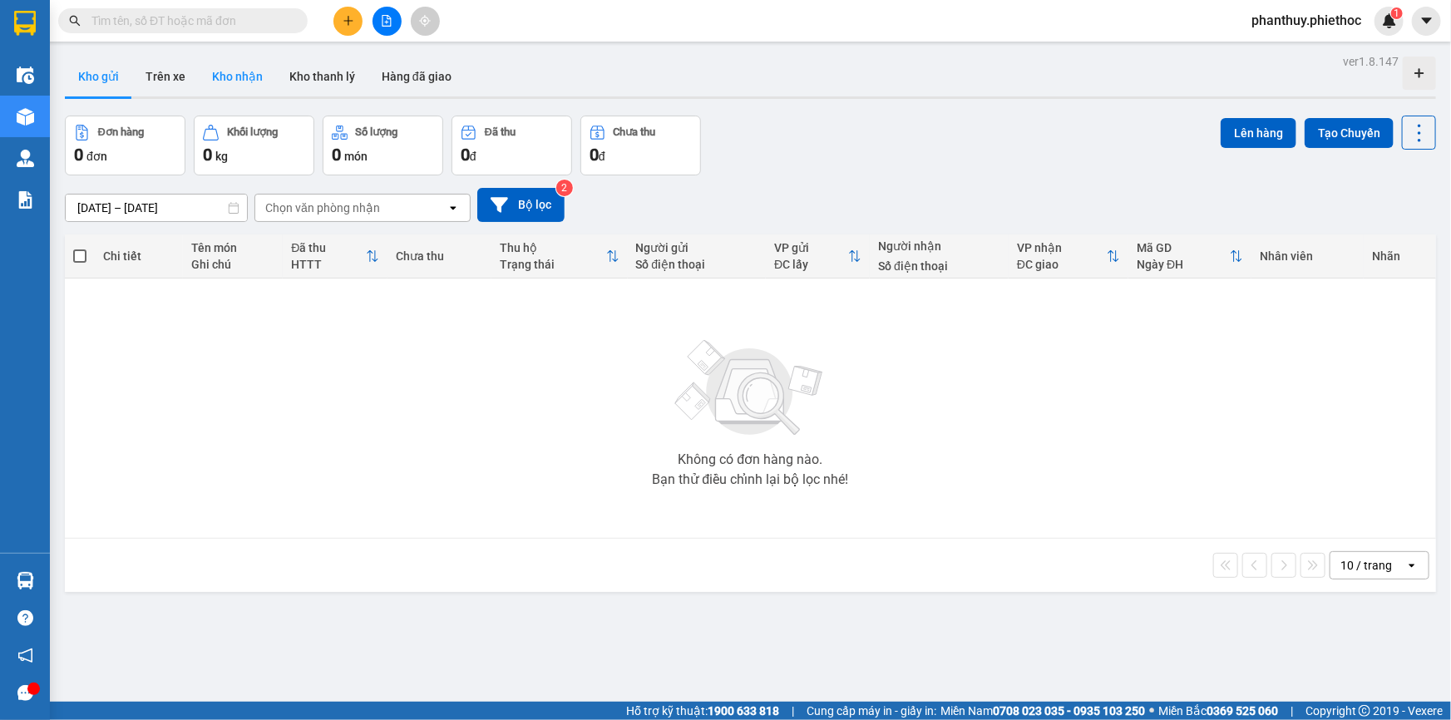
click at [224, 67] on button "Kho nhận" at bounding box center [237, 77] width 77 height 40
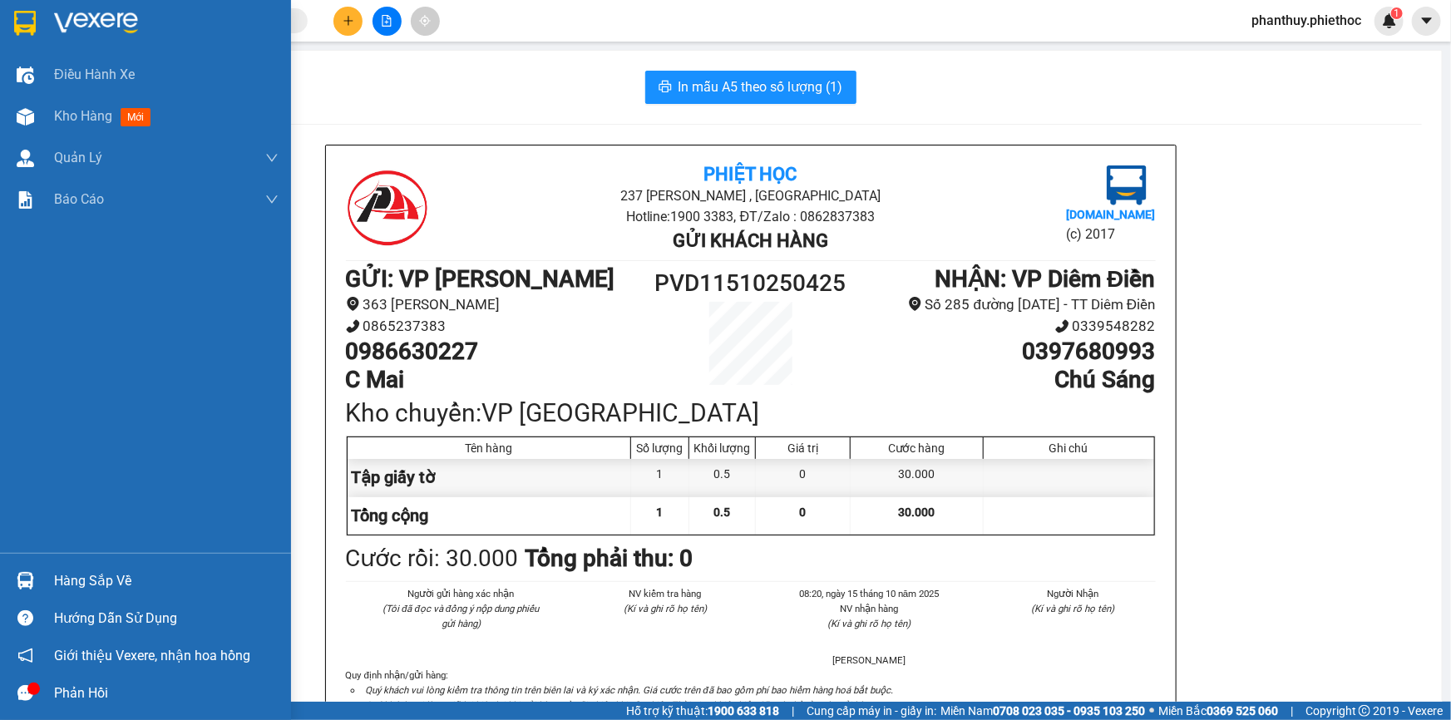
drag, startPoint x: 109, startPoint y: 575, endPoint x: 398, endPoint y: 507, distance: 297.2
click at [110, 576] on div "Hàng sắp về" at bounding box center [166, 581] width 224 height 25
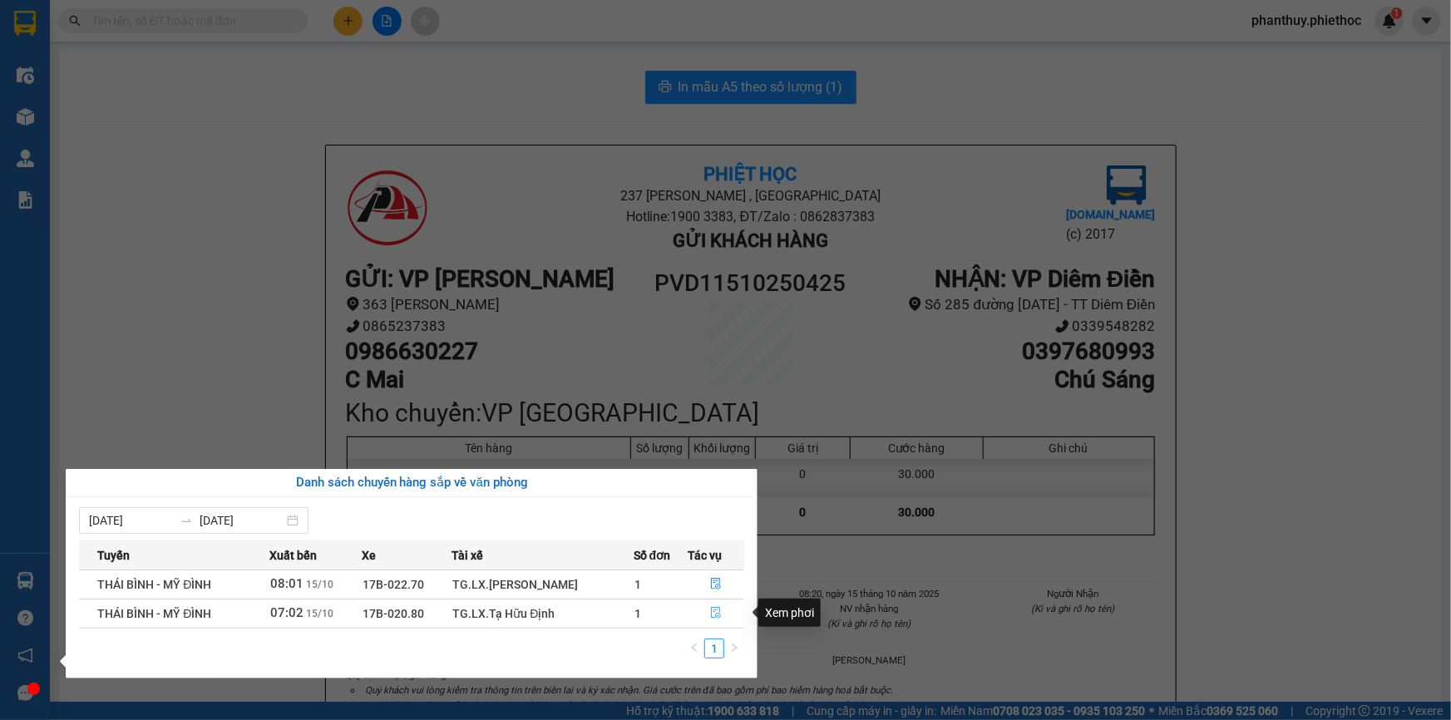
click at [714, 607] on icon "file-done" at bounding box center [716, 613] width 10 height 12
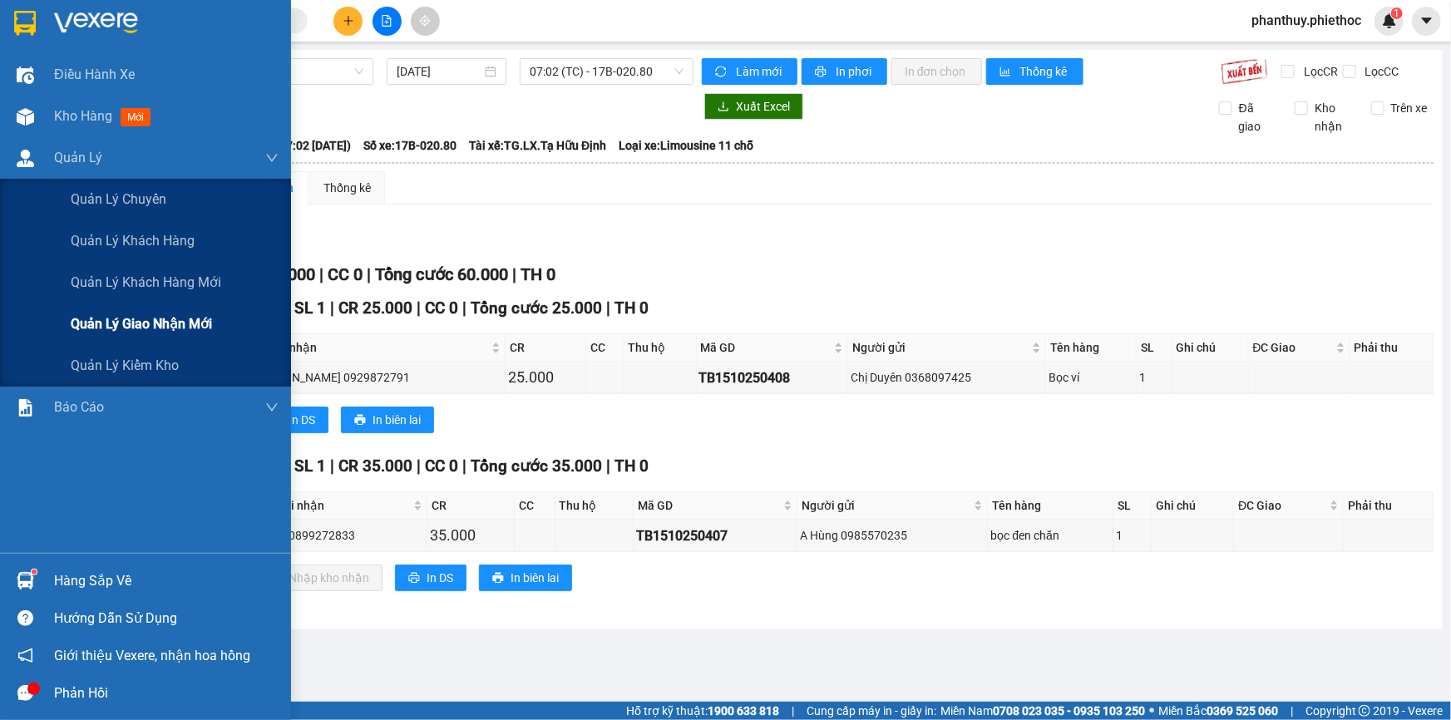
click at [121, 323] on span "Quản lý giao nhận mới" at bounding box center [141, 323] width 141 height 21
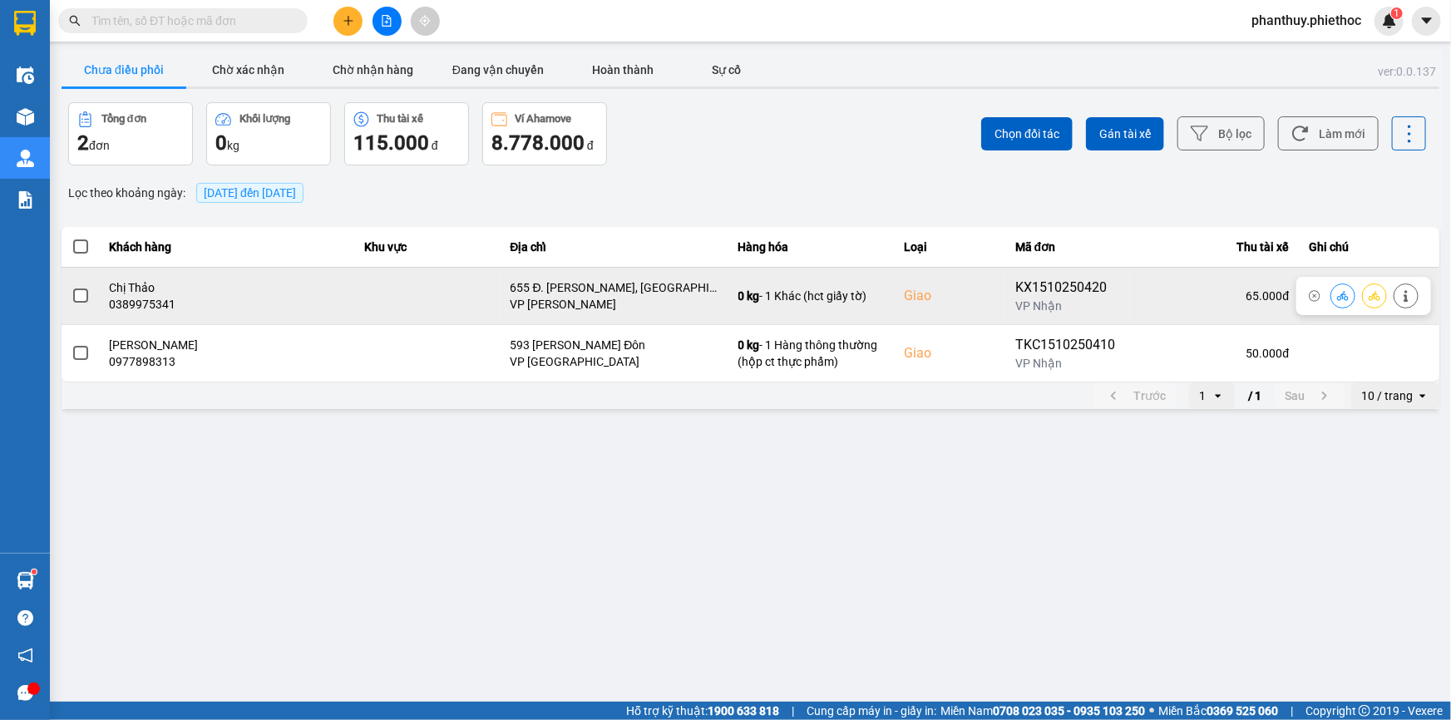
click at [83, 291] on span at bounding box center [80, 295] width 15 height 15
click at [71, 287] on input "checkbox" at bounding box center [71, 287] width 0 height 0
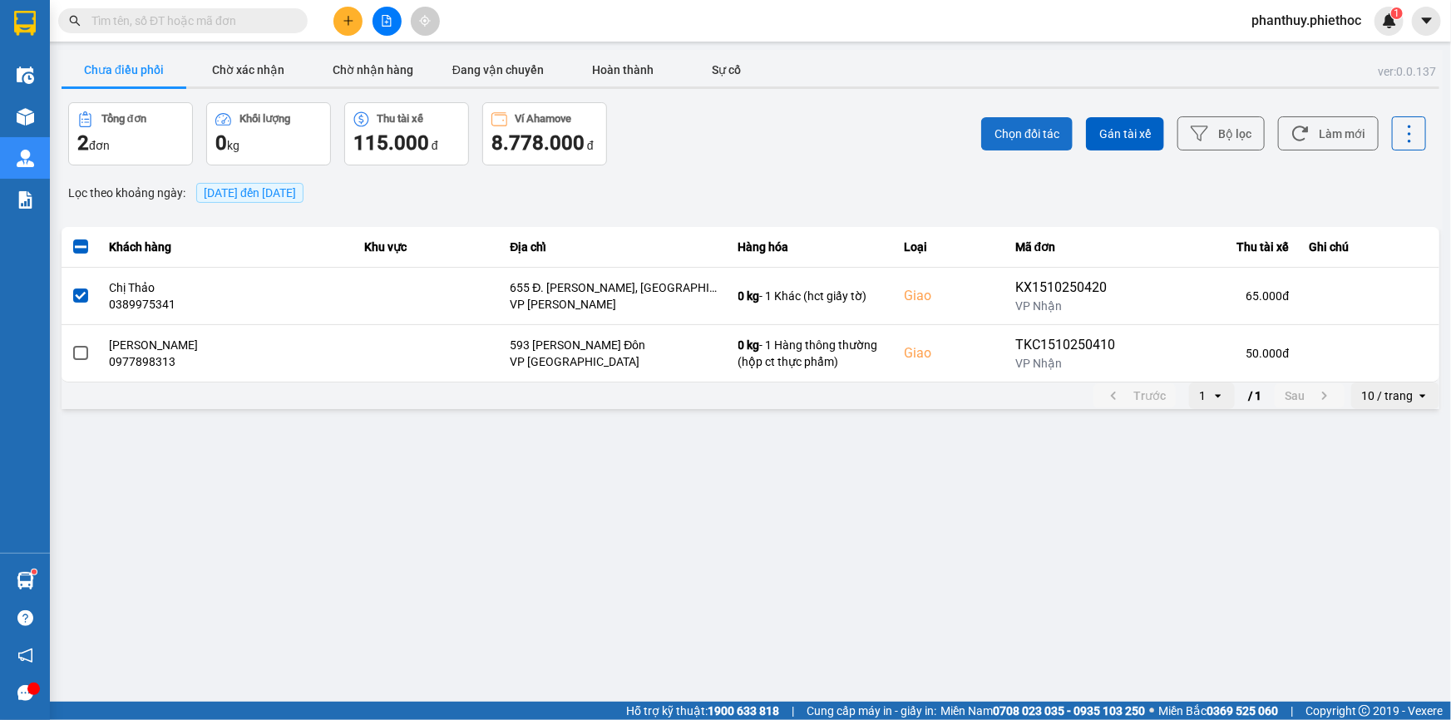
click at [1010, 126] on span "Chọn đối tác" at bounding box center [1026, 134] width 65 height 17
click at [1019, 133] on span "Chọn đối tác" at bounding box center [1026, 134] width 65 height 17
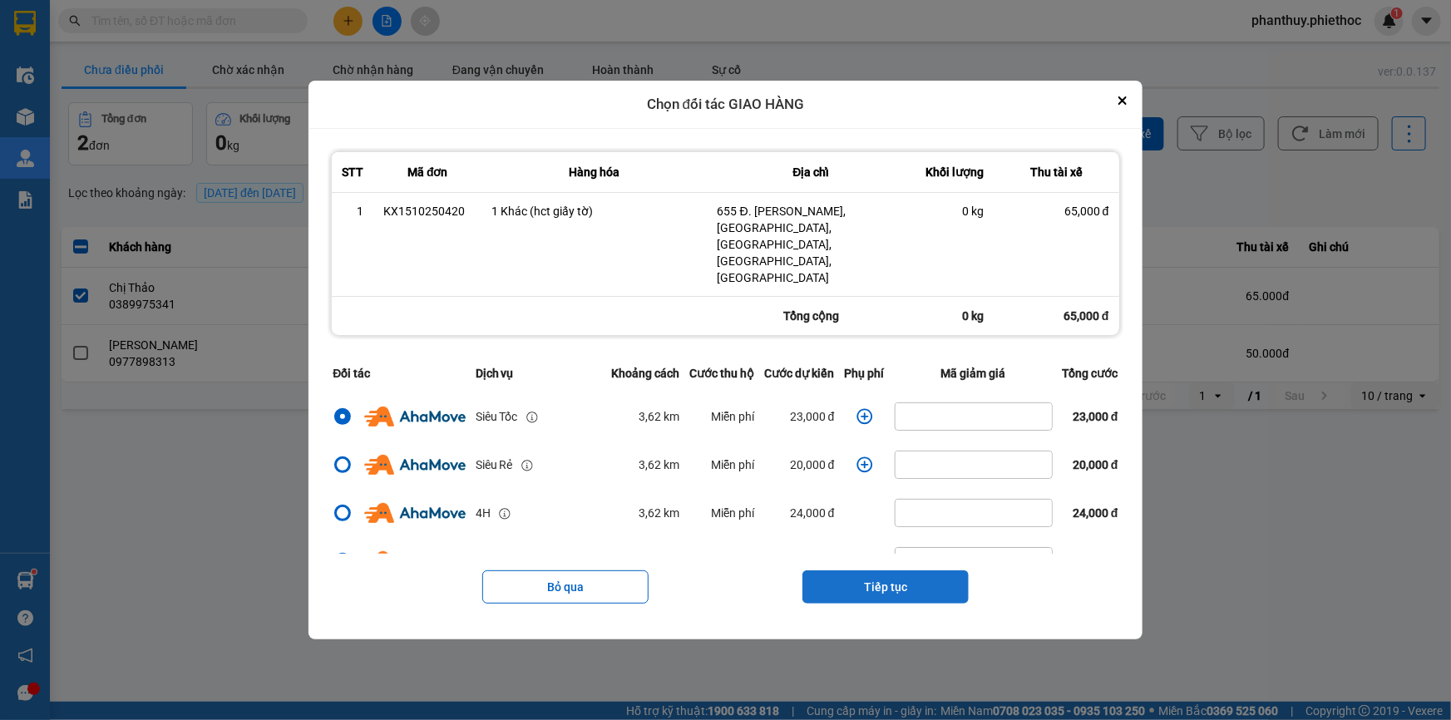
click at [845, 574] on button "Tiếp tục" at bounding box center [885, 586] width 166 height 33
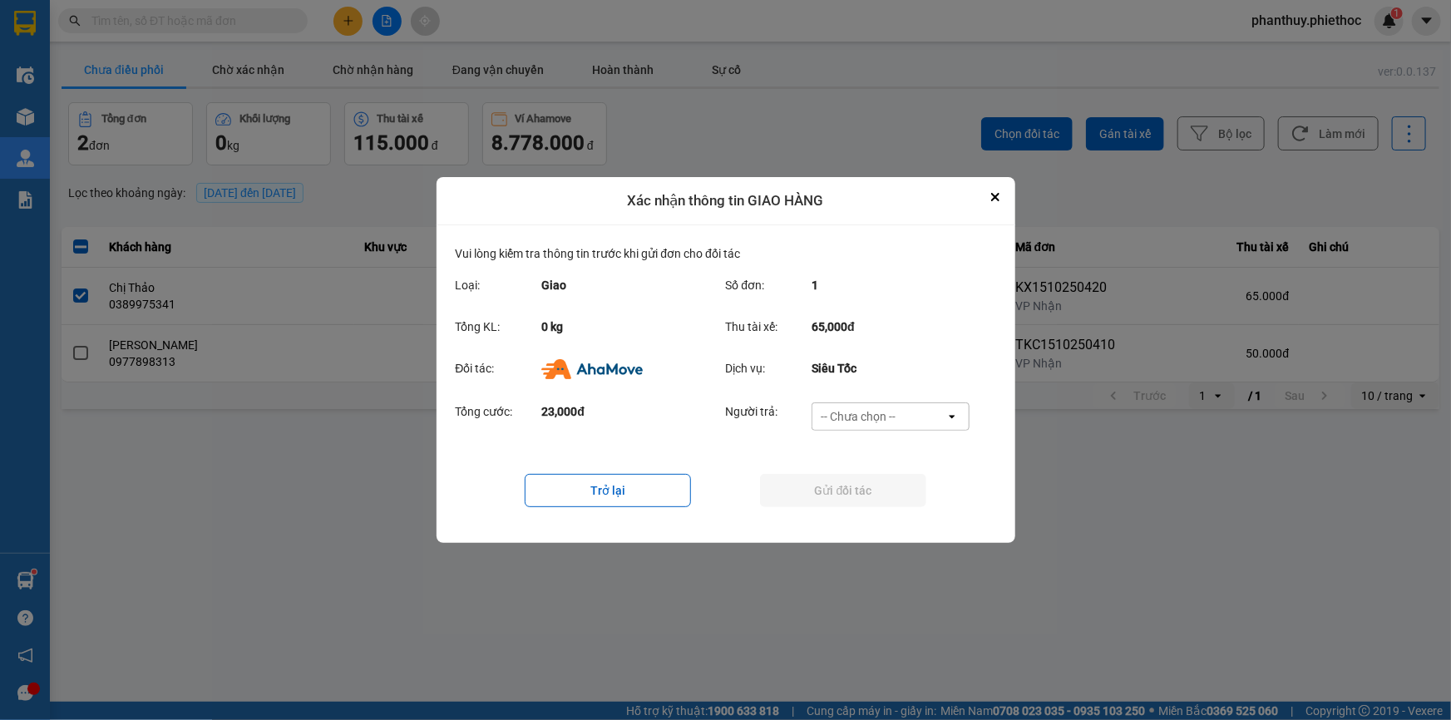
click at [852, 414] on div "-- Chưa chọn --" at bounding box center [857, 416] width 75 height 17
click at [862, 512] on span "Ví Ahamove" at bounding box center [858, 512] width 67 height 17
click at [863, 491] on button "Gửi đối tác" at bounding box center [843, 490] width 166 height 33
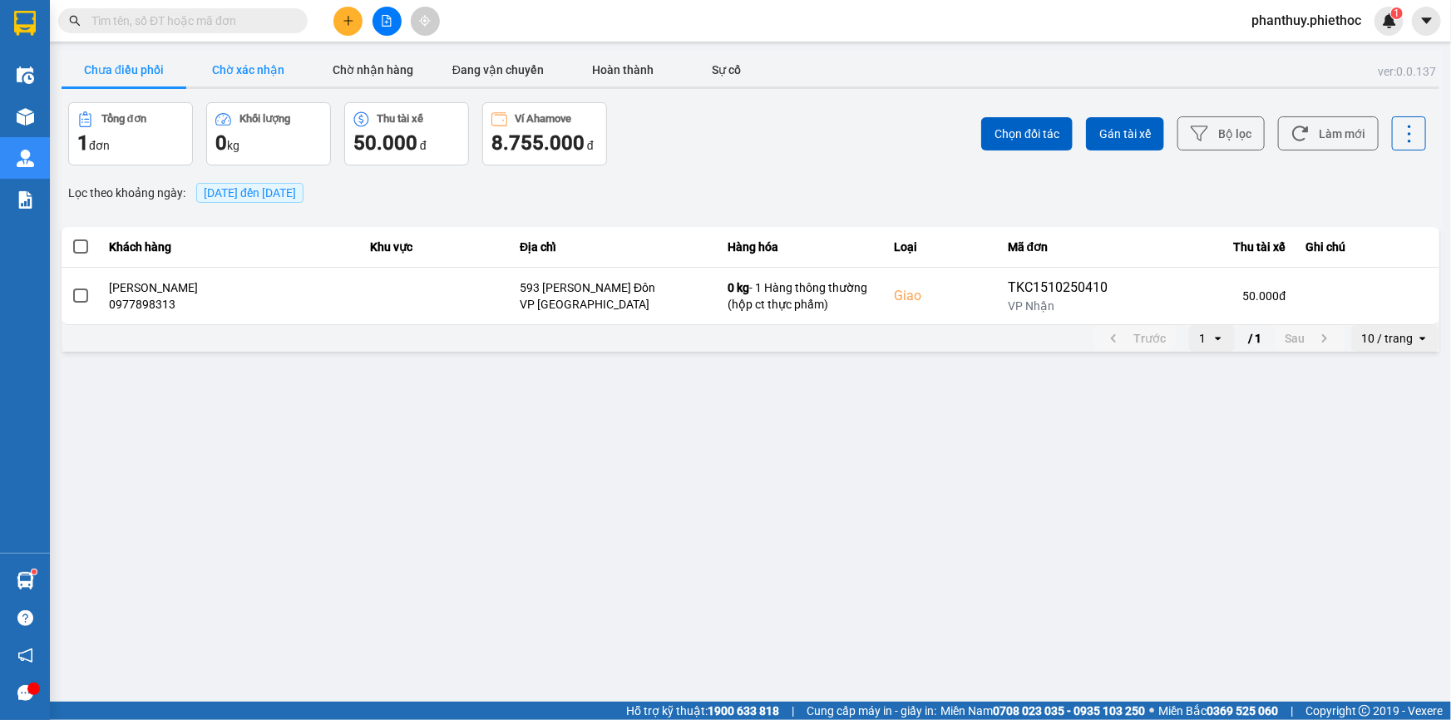
click at [233, 71] on button "Chờ xác nhận" at bounding box center [248, 69] width 125 height 33
